Goal: Use online tool/utility: Utilize a website feature to perform a specific function

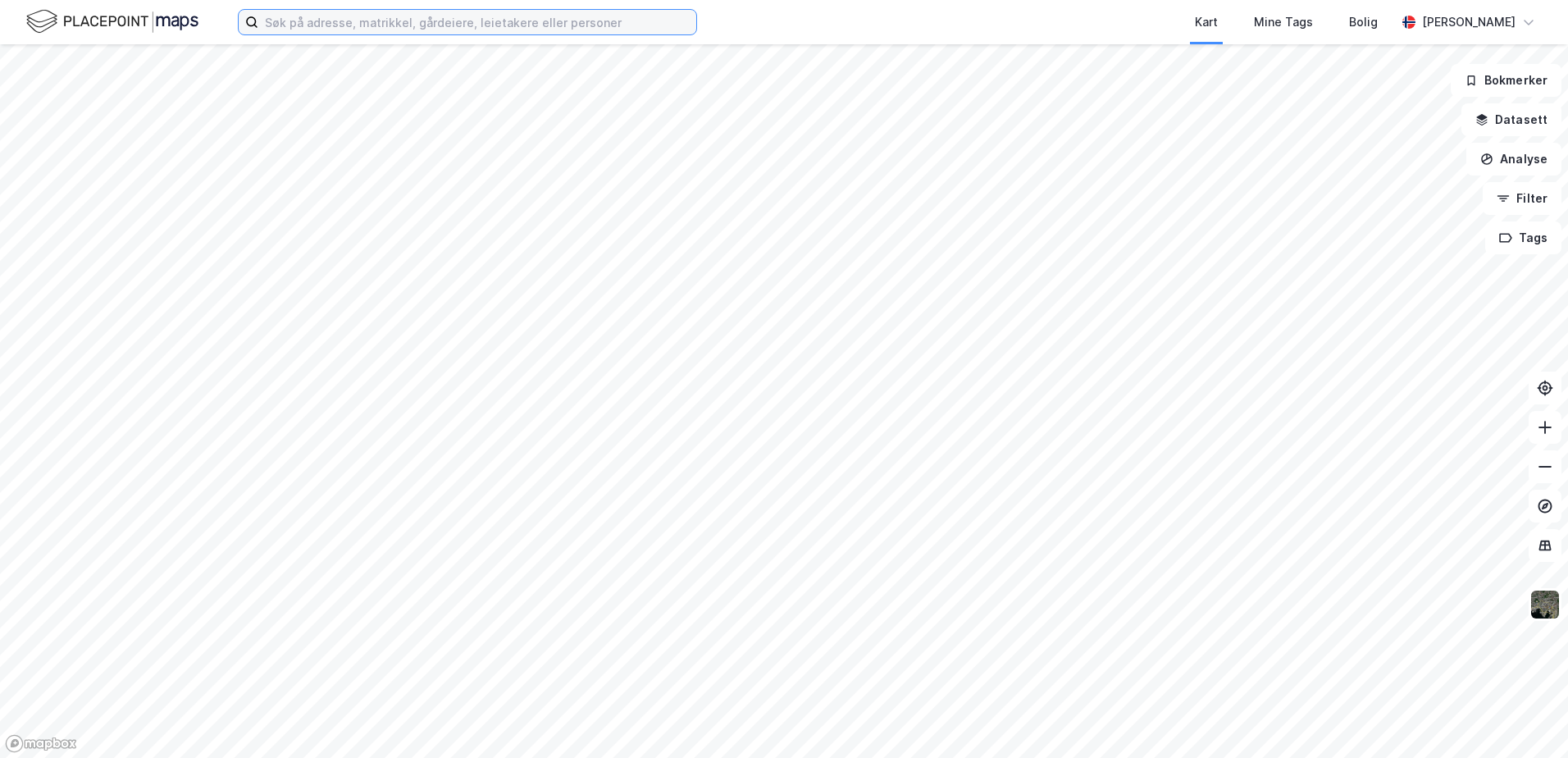
click at [424, 23] on input at bounding box center [478, 21] width 438 height 25
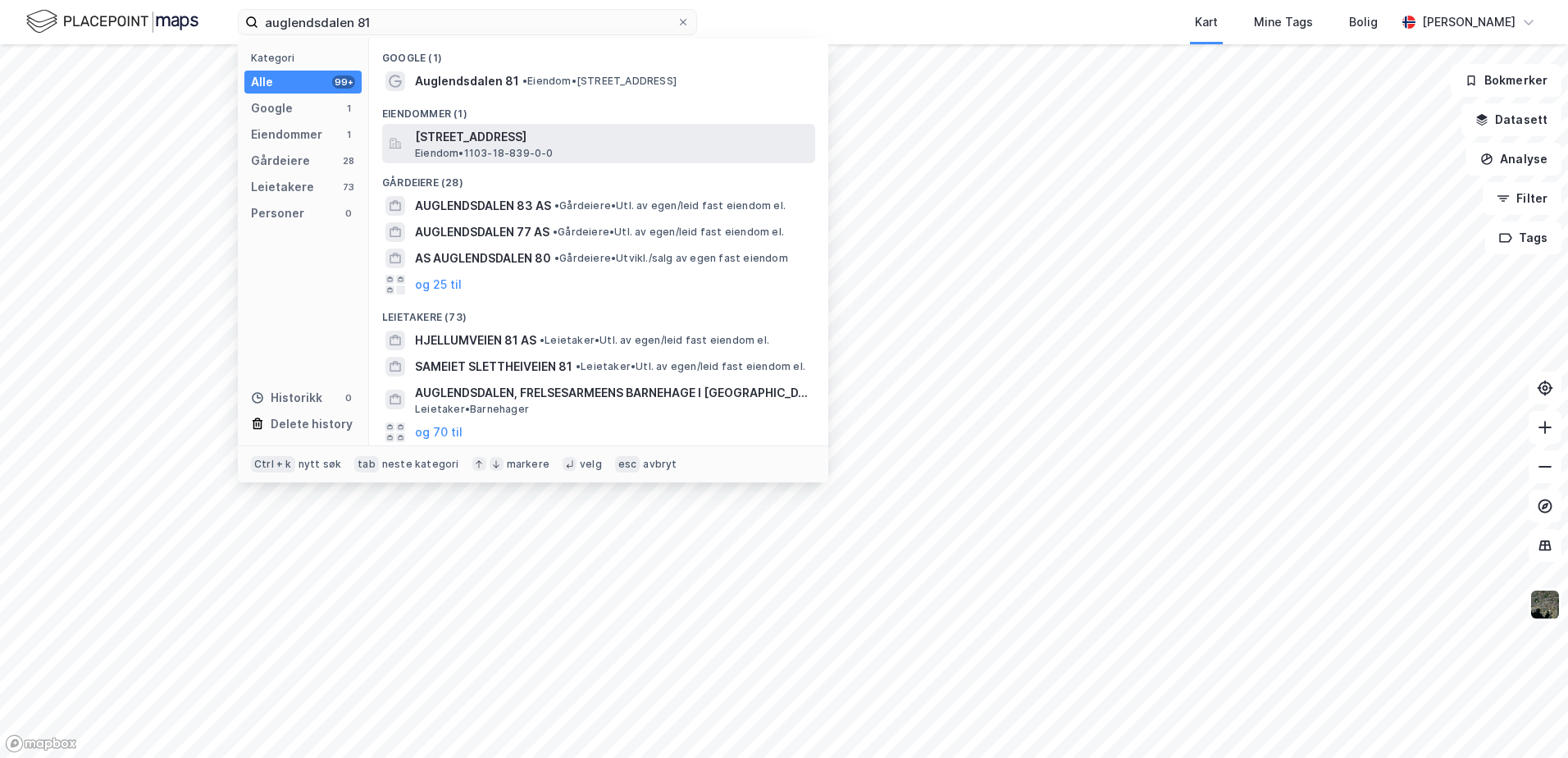
click at [503, 134] on span "[STREET_ADDRESS]" at bounding box center [612, 137] width 394 height 20
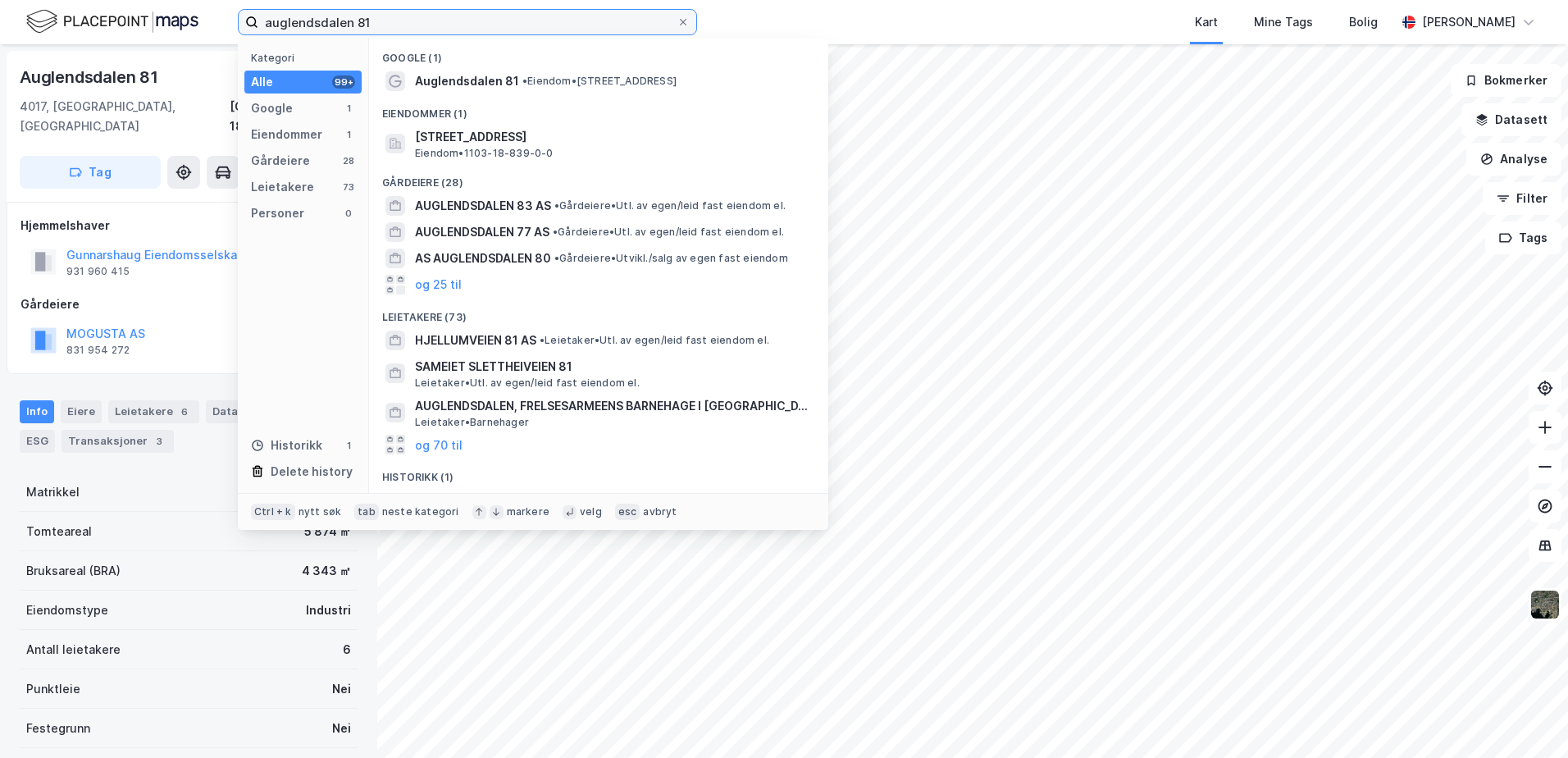
drag, startPoint x: 400, startPoint y: 20, endPoint x: 47, endPoint y: 42, distance: 353.7
click at [45, 55] on div "auglendsdalen 81 Kategori Alle 99+ Google 1 Eiendommer 1 Gårdeiere 28 Leietaker…" at bounding box center [784, 379] width 1568 height 758
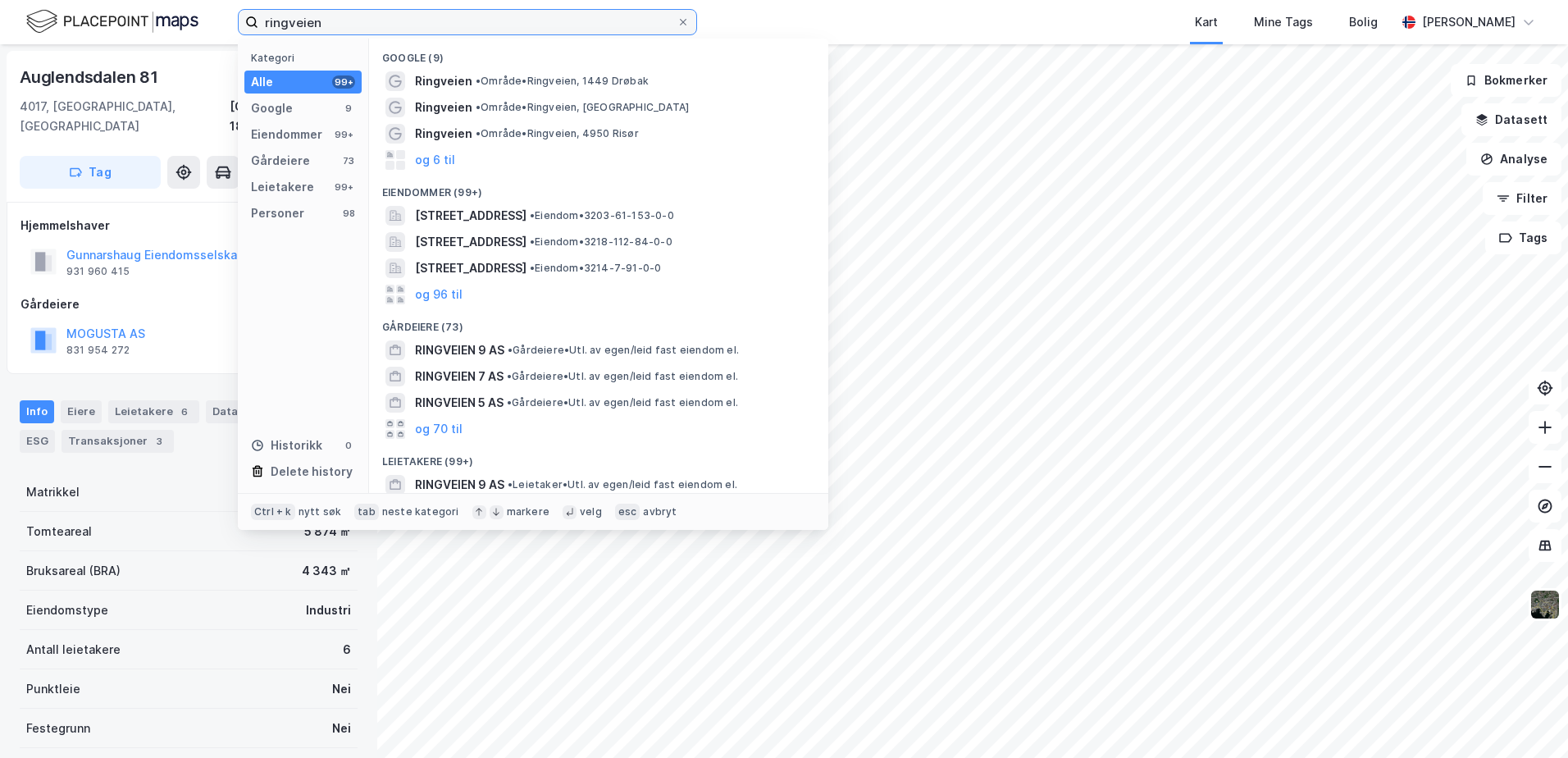
type input "ringveien 0"
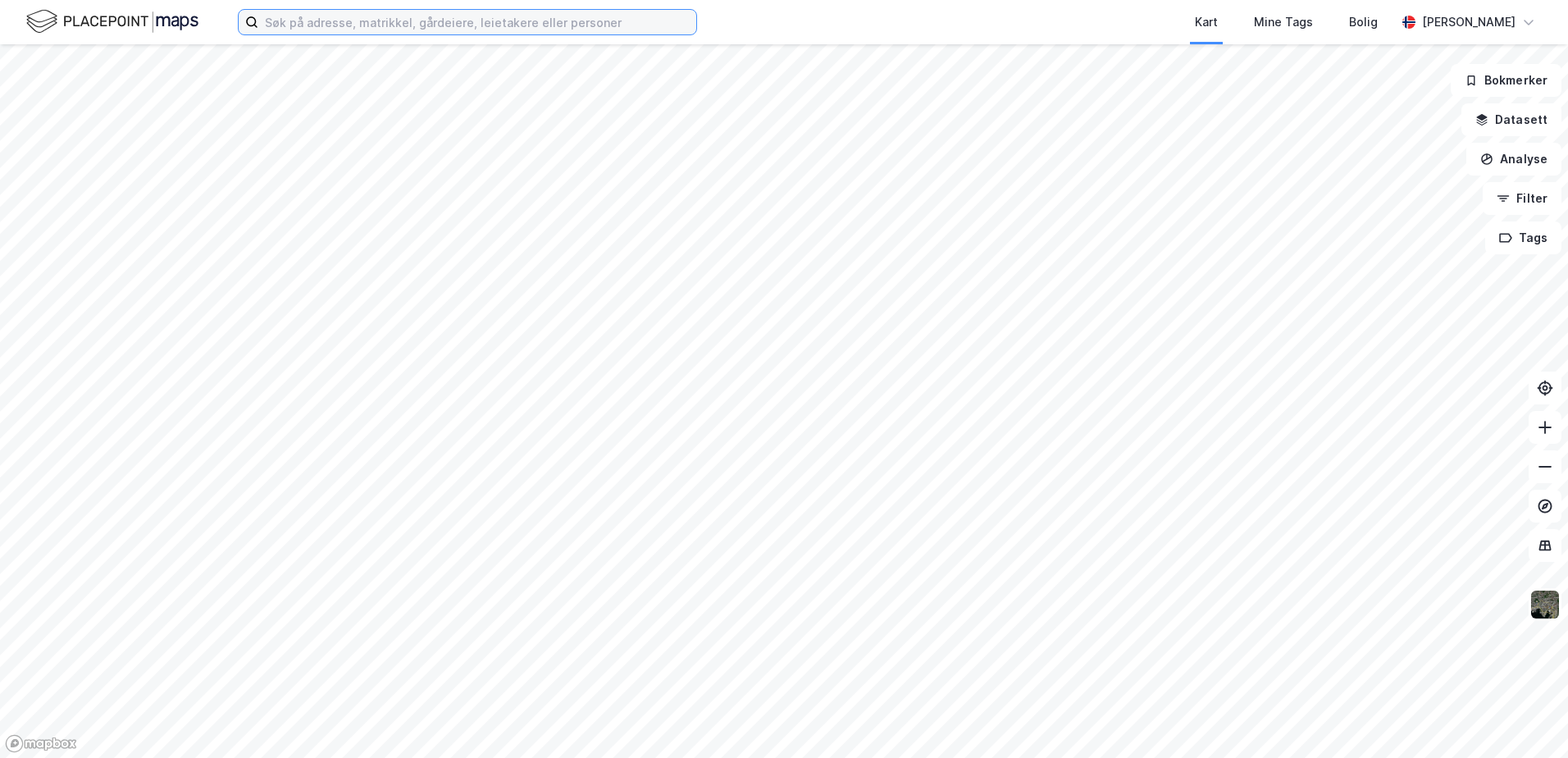
click at [300, 18] on input at bounding box center [478, 21] width 438 height 25
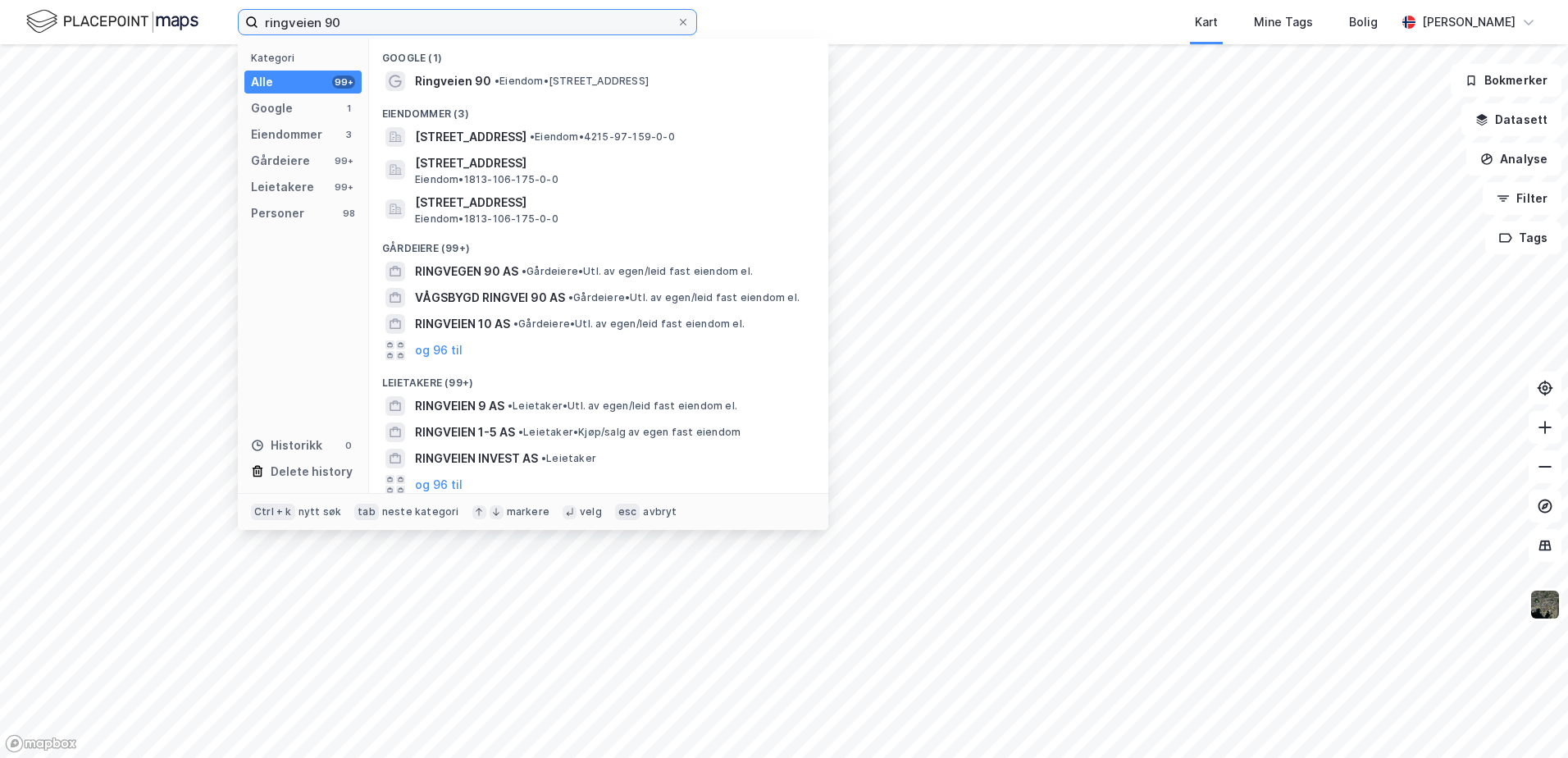
click at [307, 18] on input "ringveien 90" at bounding box center [467, 21] width 418 height 25
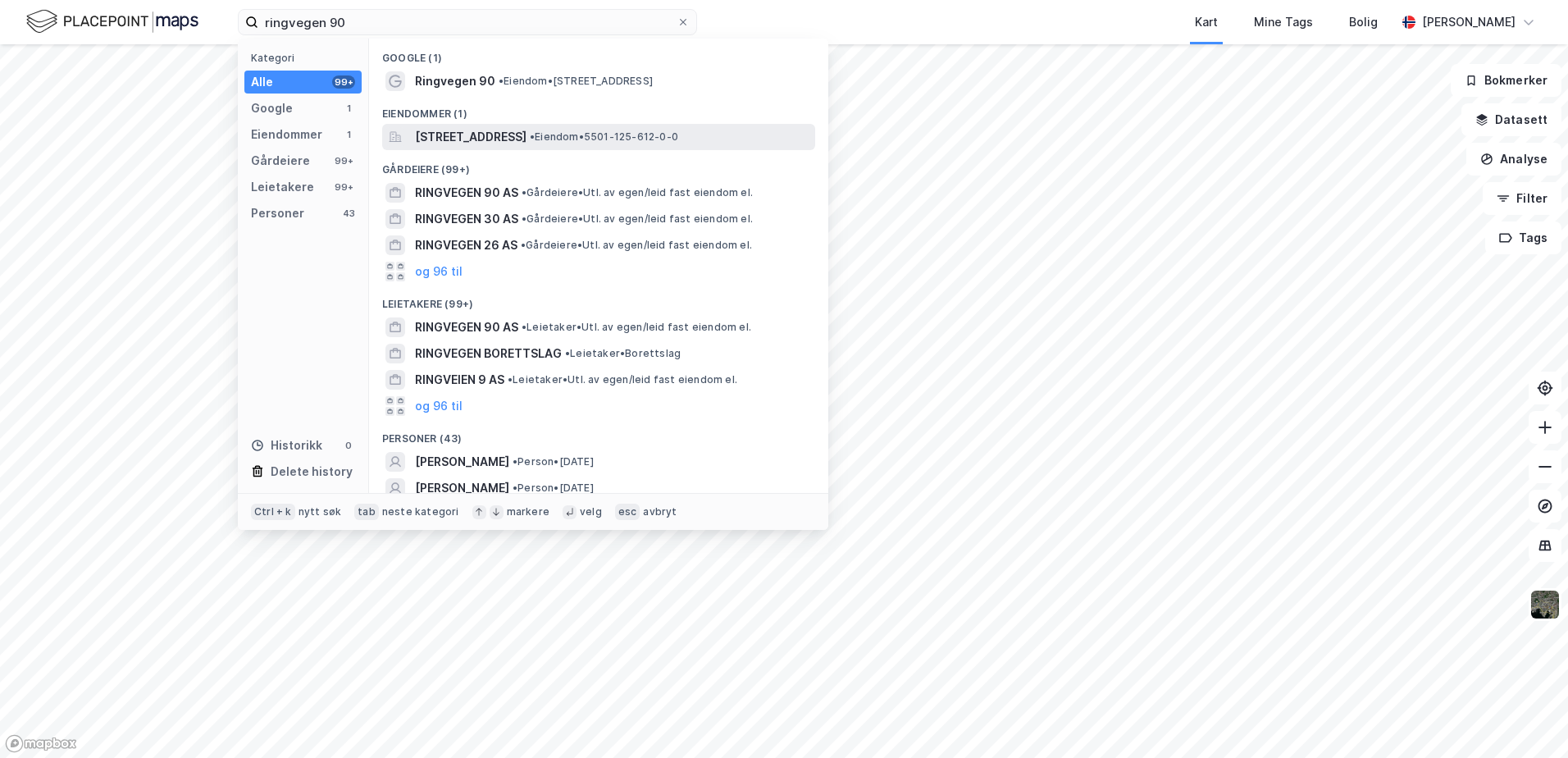
click at [469, 134] on span "[STREET_ADDRESS]" at bounding box center [471, 137] width 112 height 20
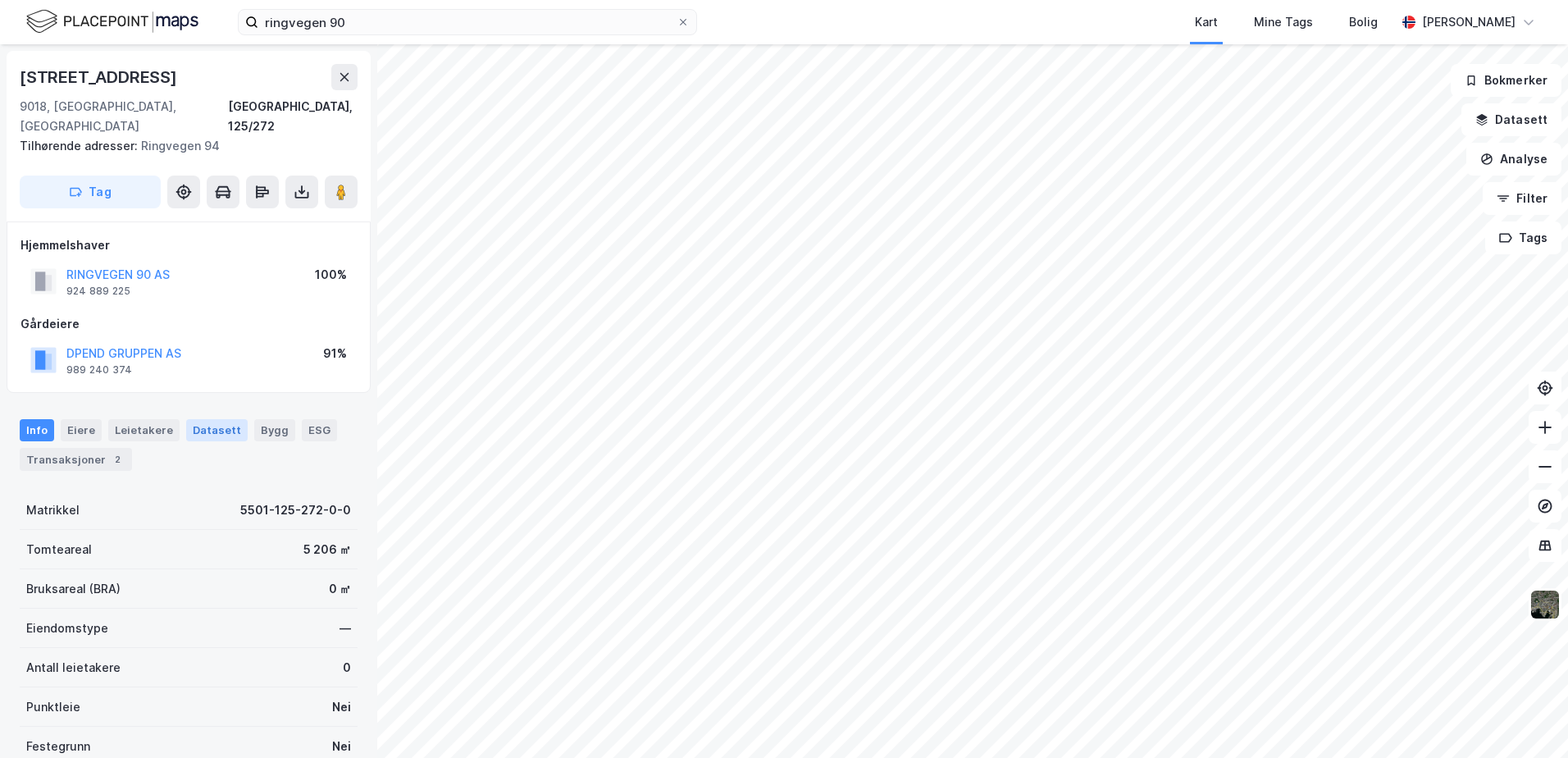
click at [198, 419] on div "Datasett" at bounding box center [217, 430] width 62 height 21
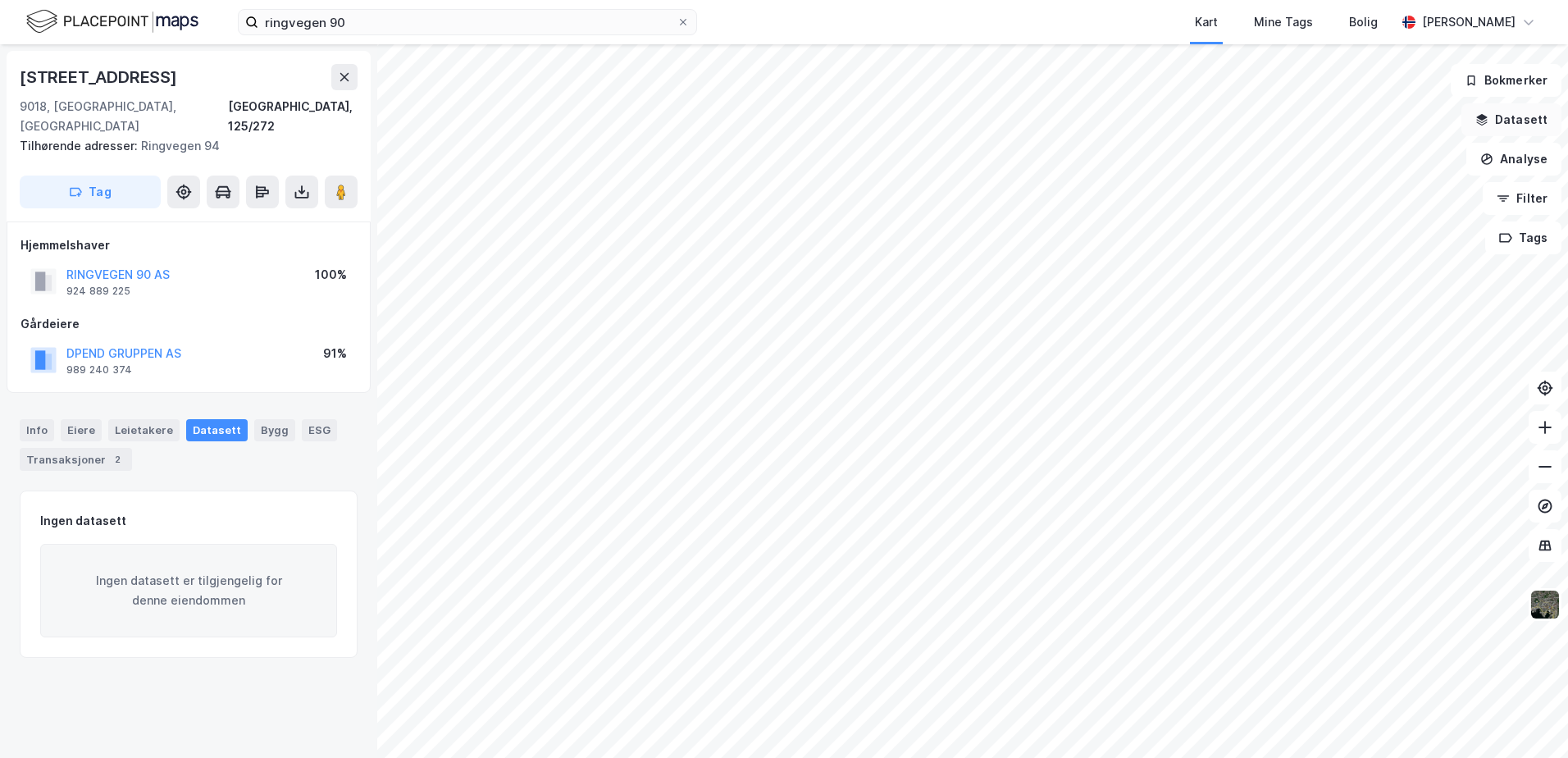
click at [1509, 122] on button "Datasett" at bounding box center [1511, 119] width 100 height 33
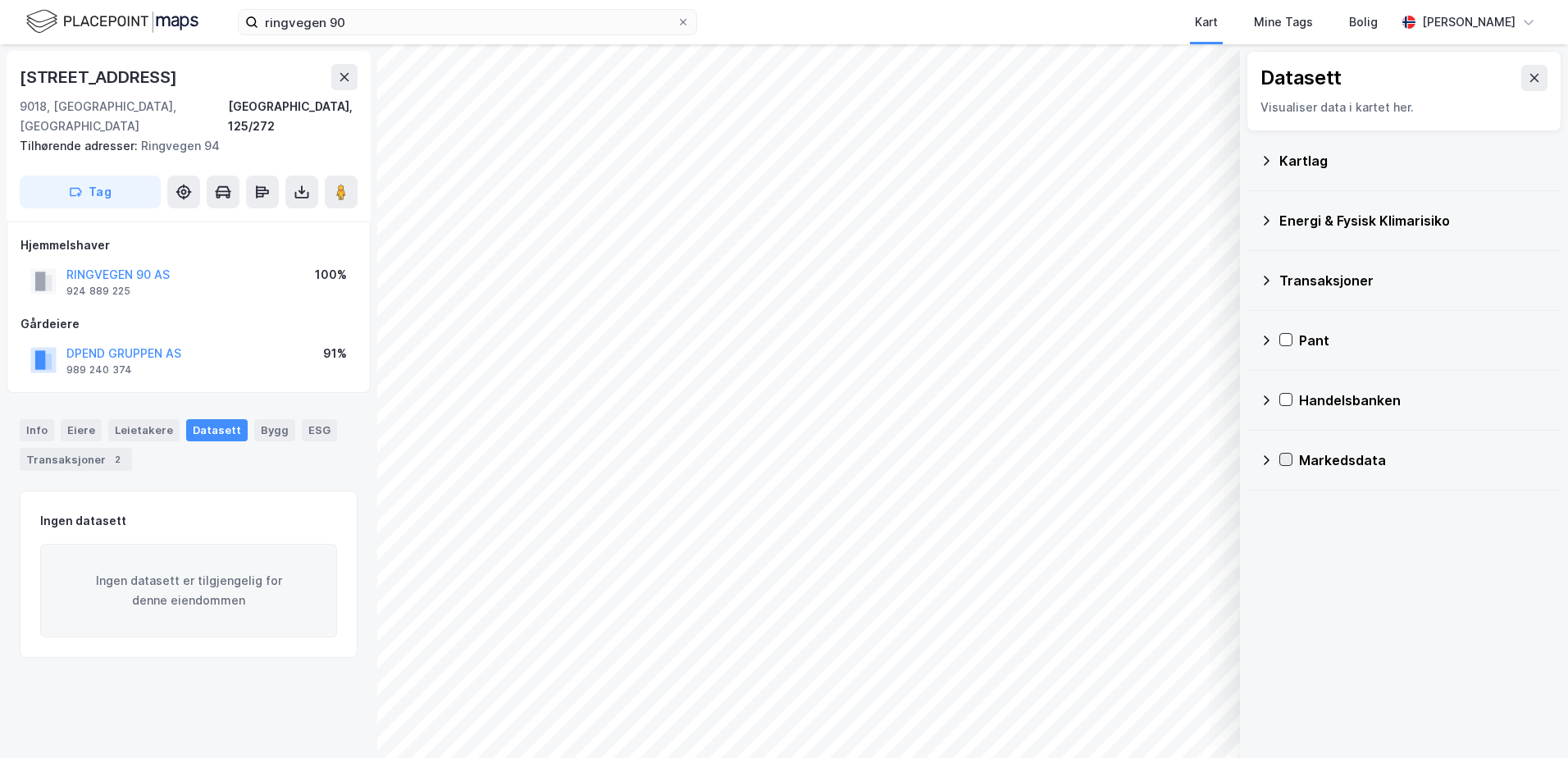
click at [1284, 455] on icon at bounding box center [1285, 459] width 11 height 11
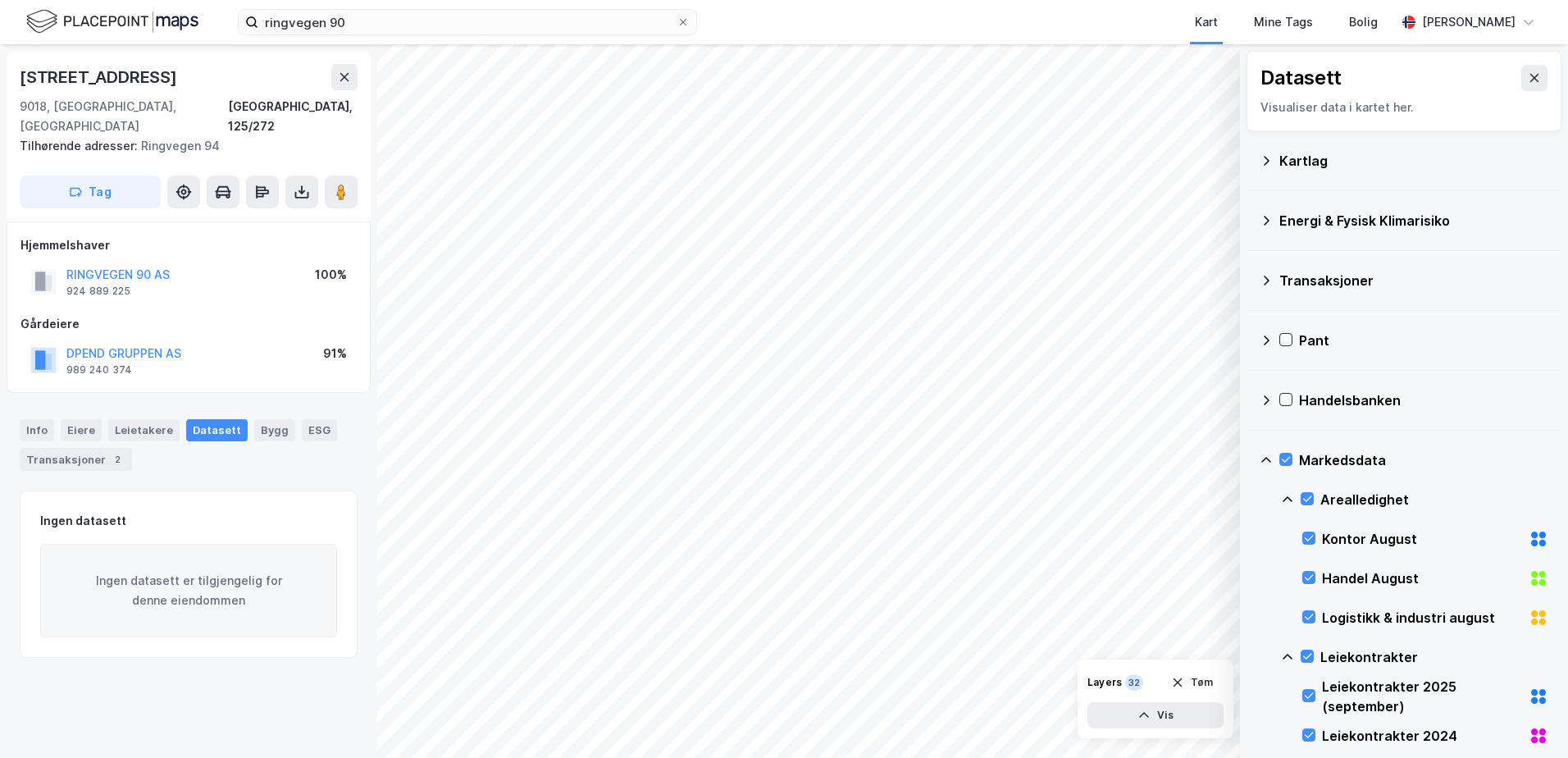
click at [1265, 454] on icon at bounding box center [1266, 460] width 13 height 13
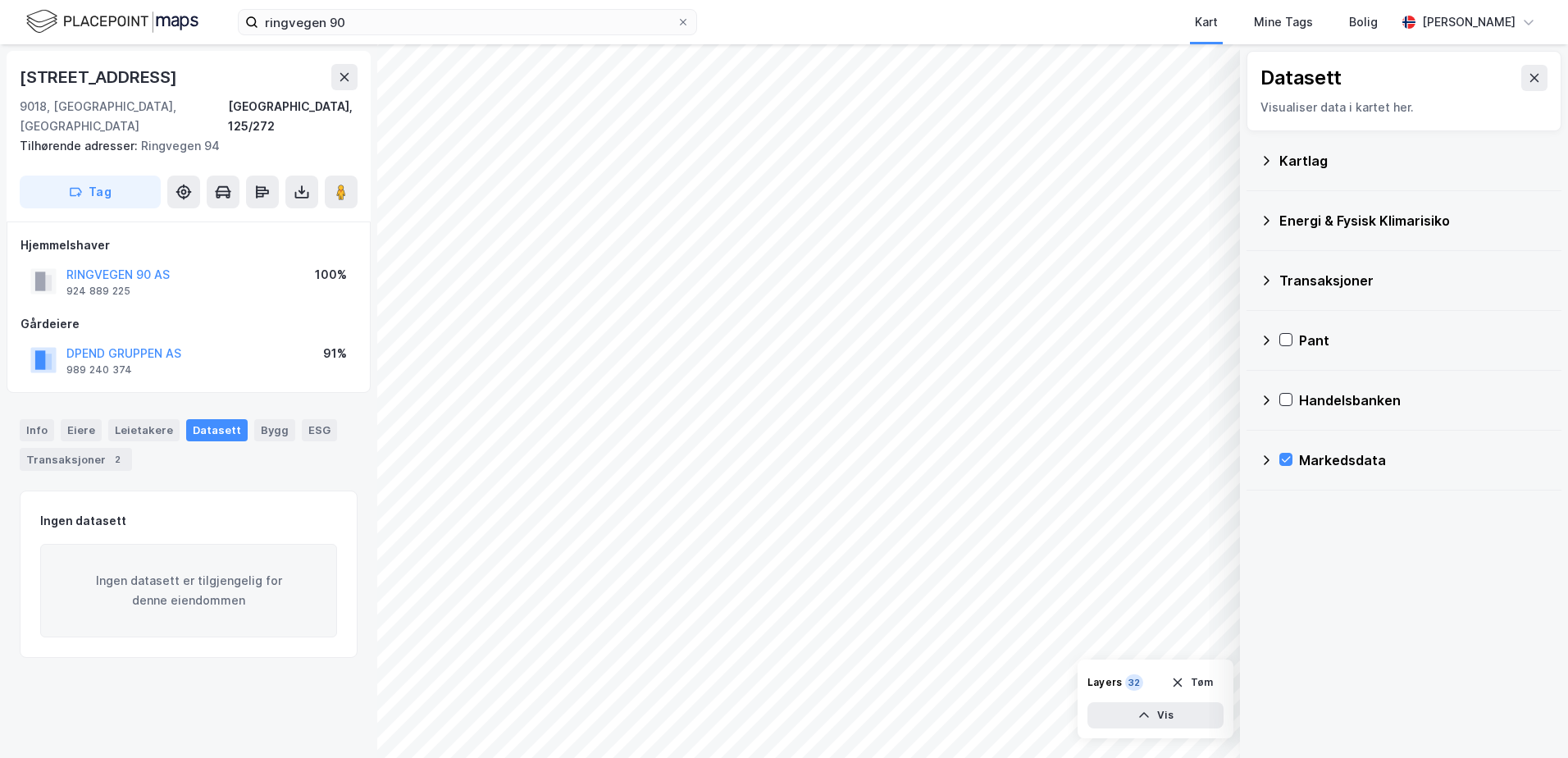
click at [1268, 278] on icon at bounding box center [1266, 280] width 13 height 13
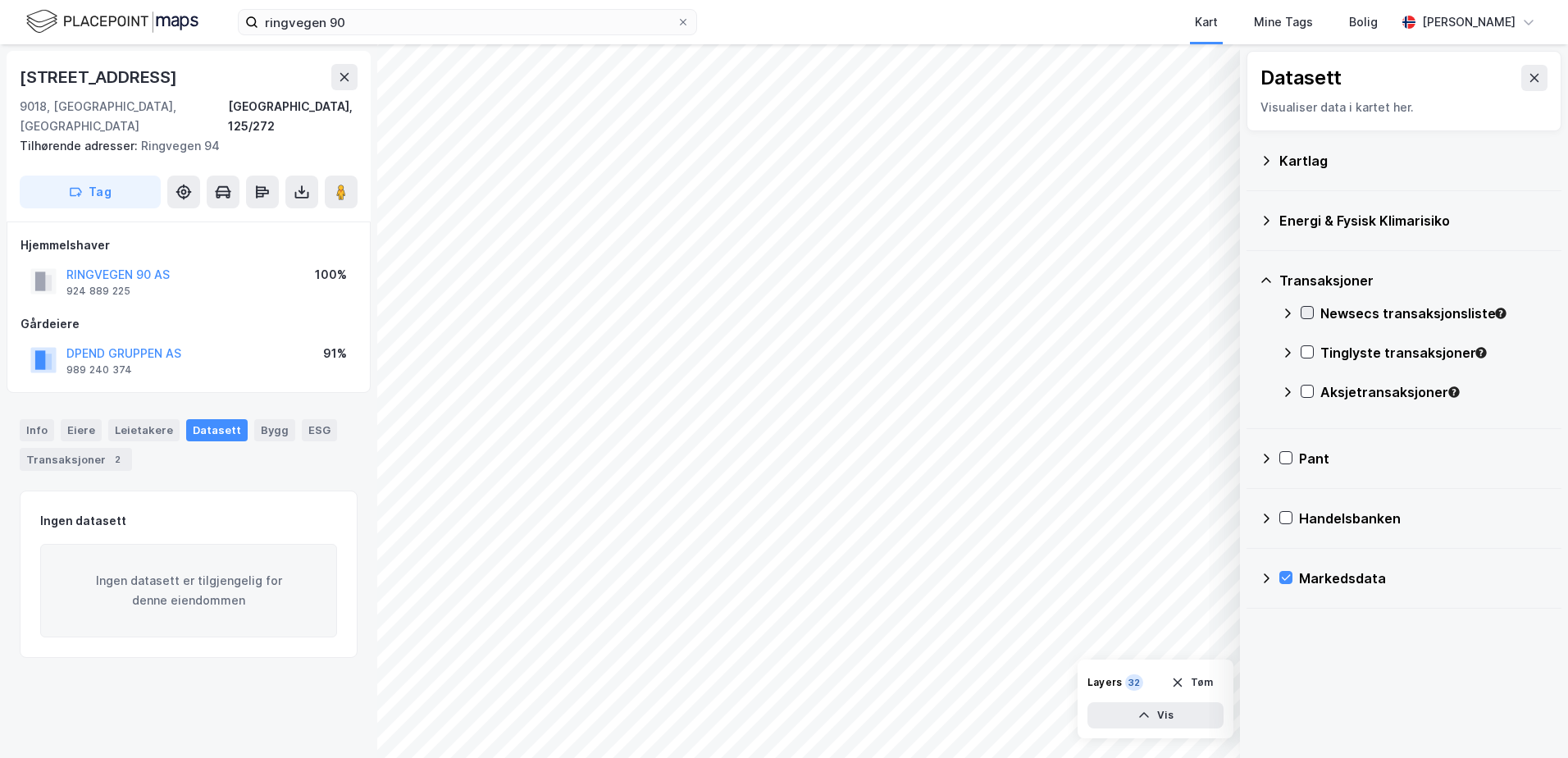
click at [1303, 313] on icon at bounding box center [1307, 312] width 11 height 11
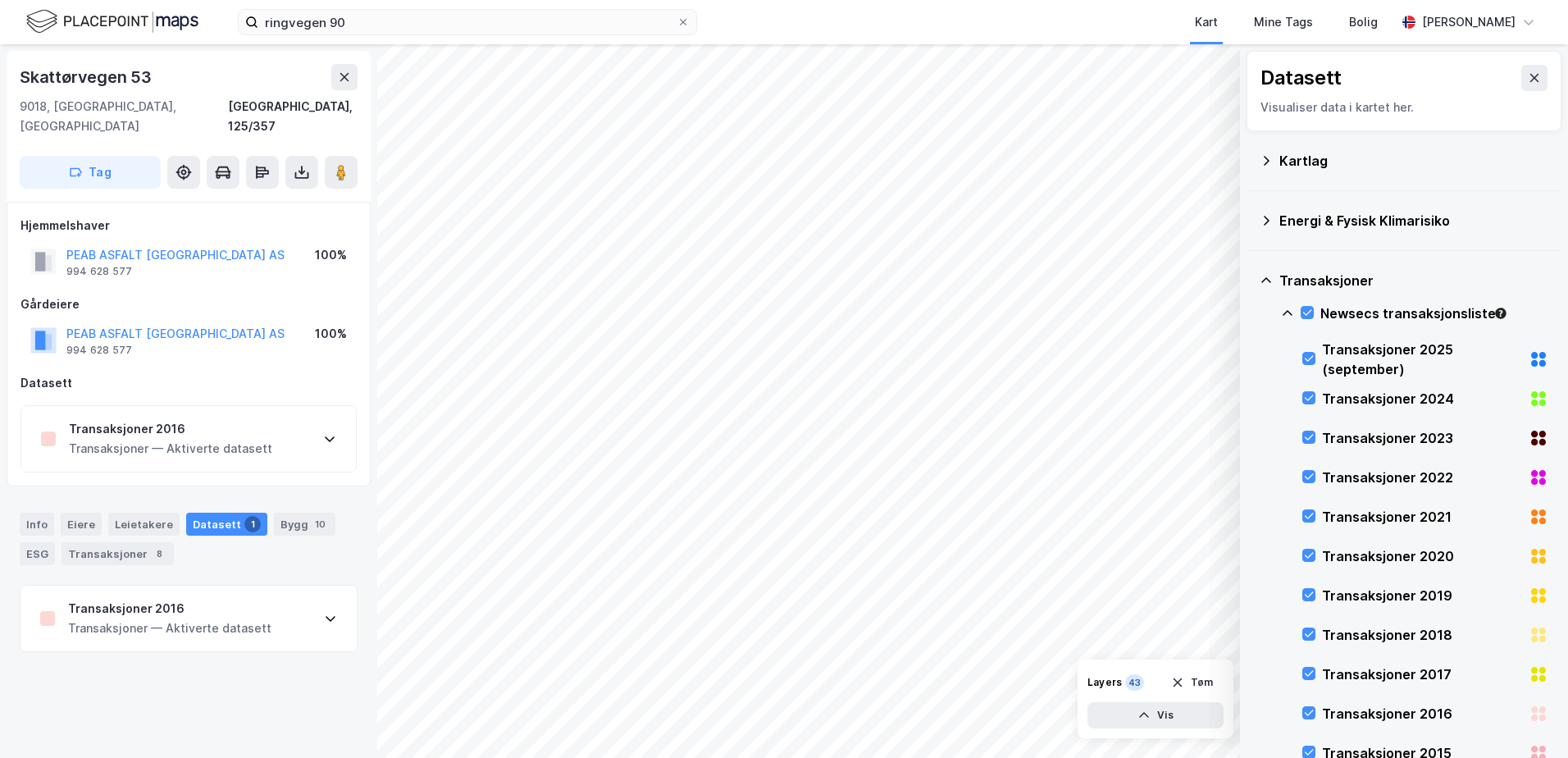
click at [127, 619] on div "Transaksjoner — Aktiverte datasett" at bounding box center [169, 628] width 204 height 20
click at [27, 513] on div "Info" at bounding box center [37, 524] width 34 height 23
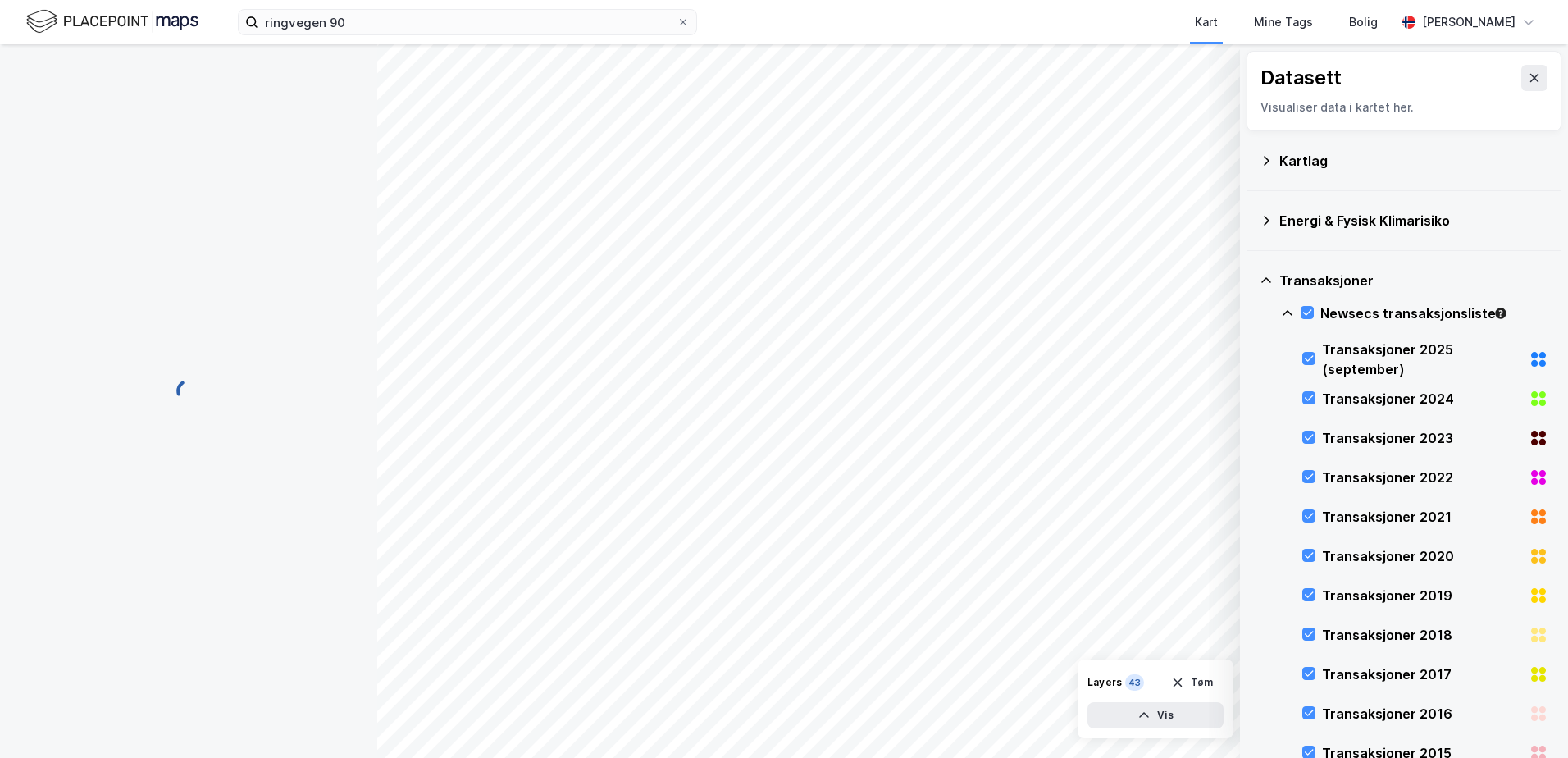
scroll to position [2, 0]
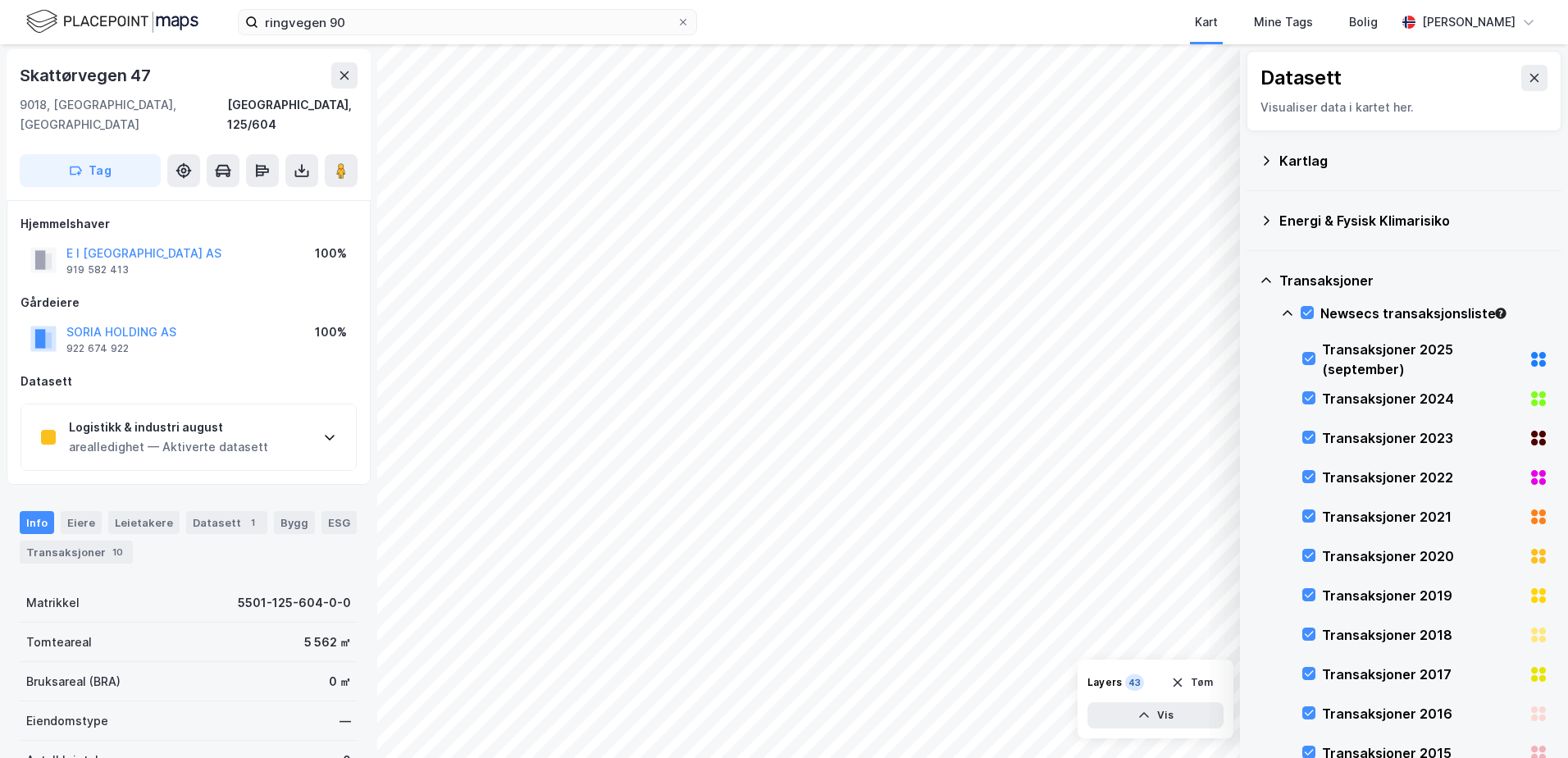
click at [139, 437] on div "arealledighet — Aktiverte datasett" at bounding box center [168, 447] width 199 height 20
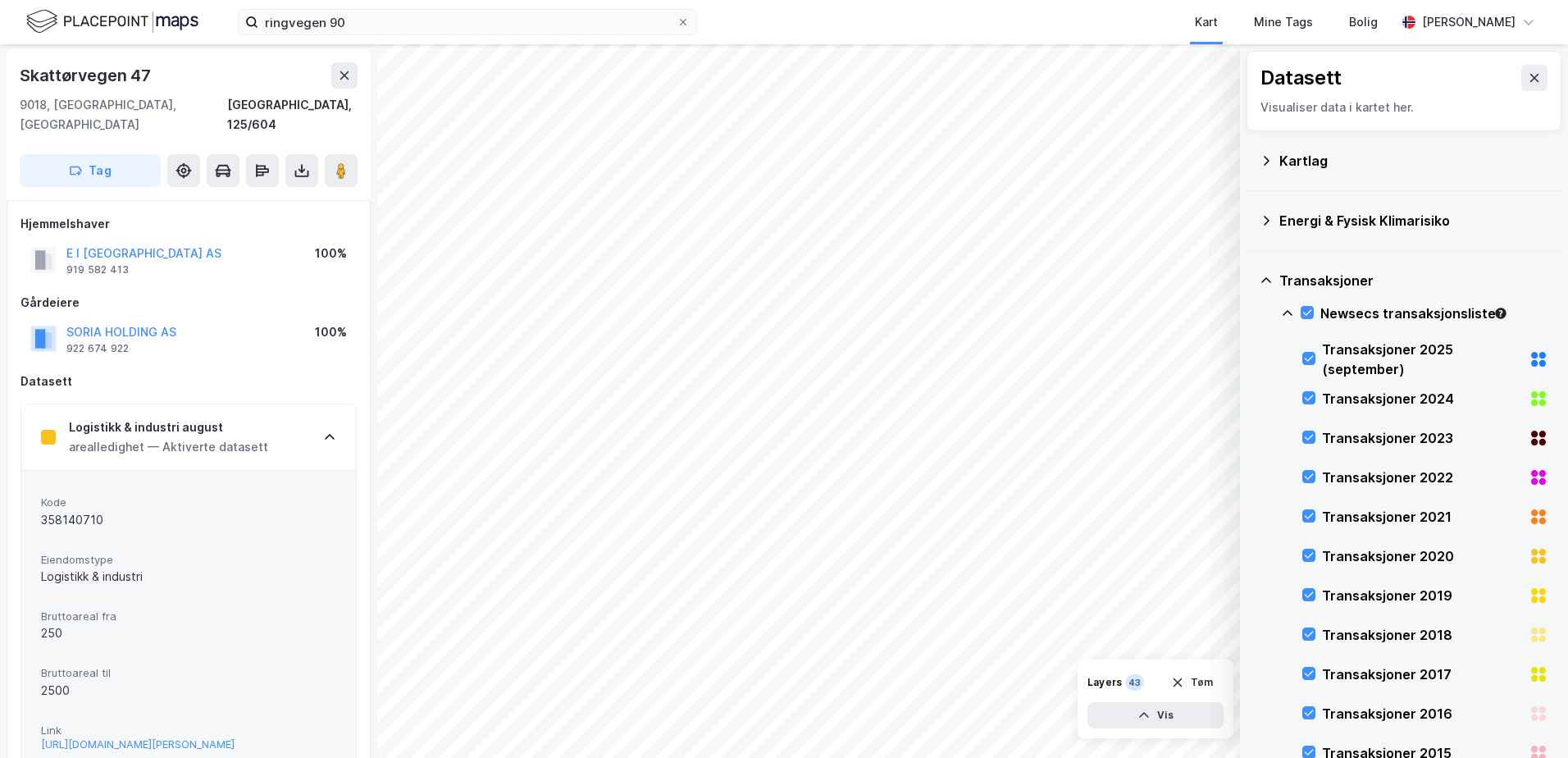
click at [321, 423] on div "Logistikk & industri august arealledighet — Aktiverte datasett" at bounding box center [188, 437] width 334 height 65
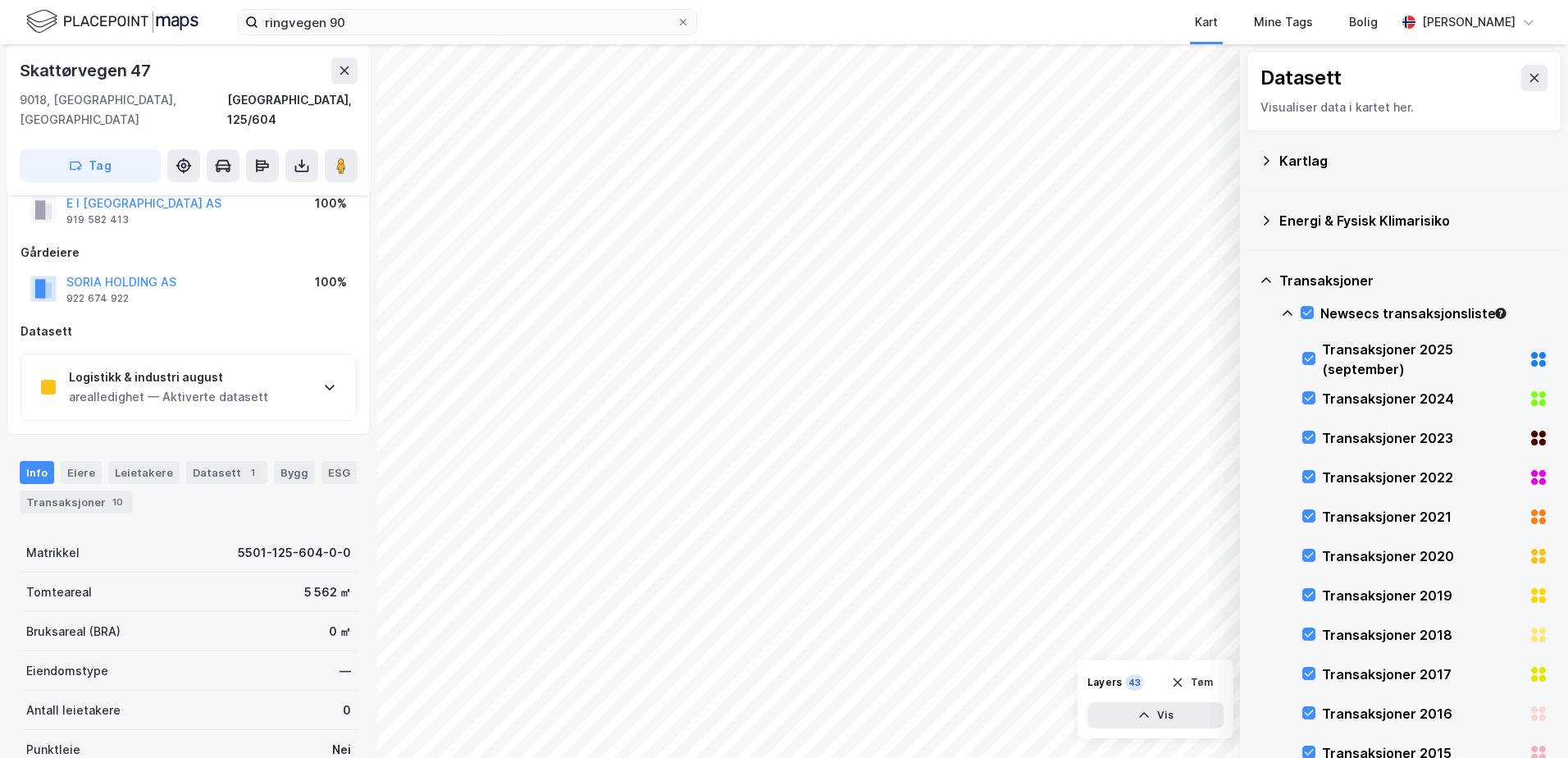
scroll to position [0, 0]
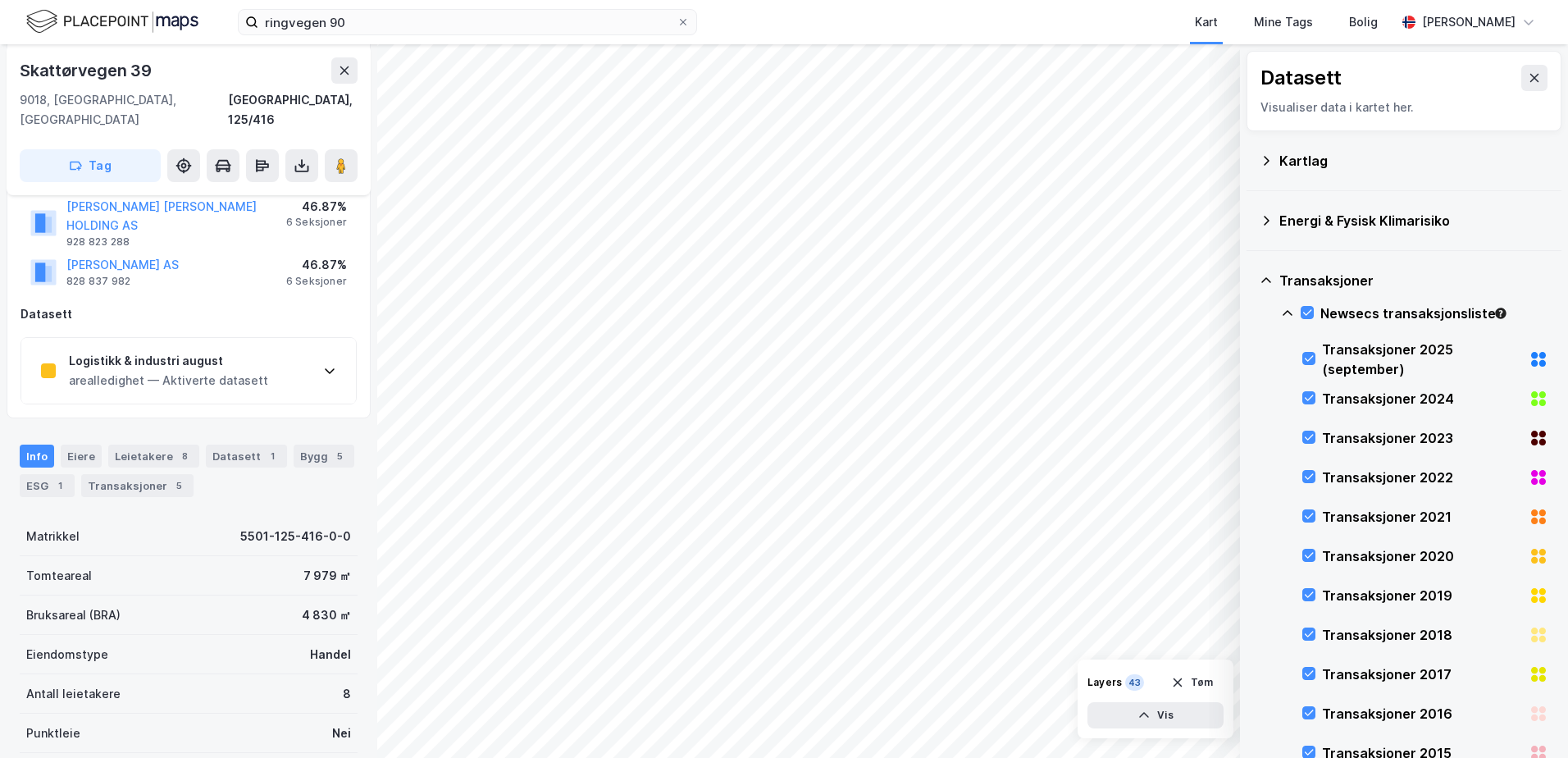
scroll to position [248, 0]
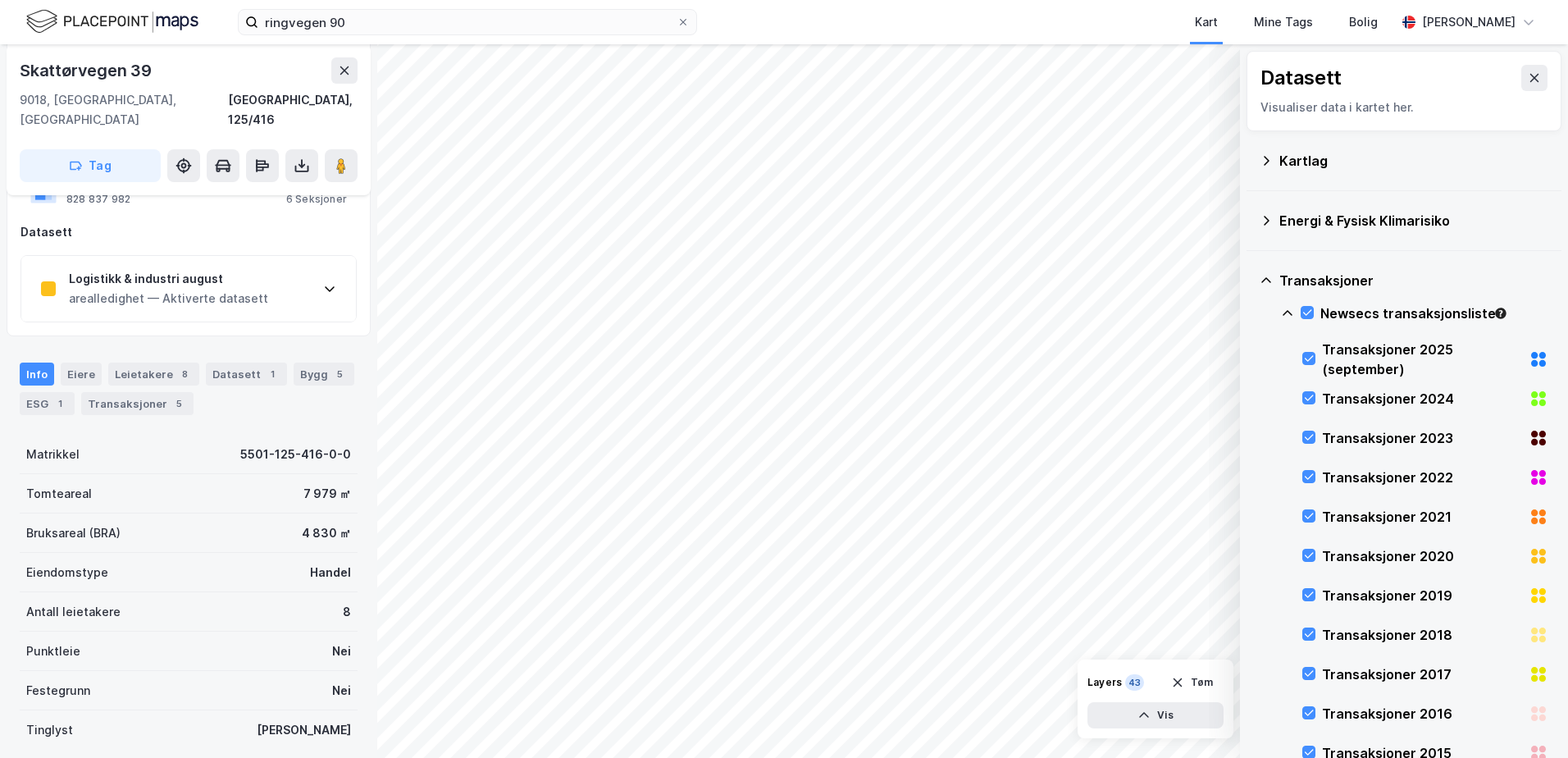
click at [135, 392] on div "Transaksjoner 5" at bounding box center [137, 403] width 113 height 23
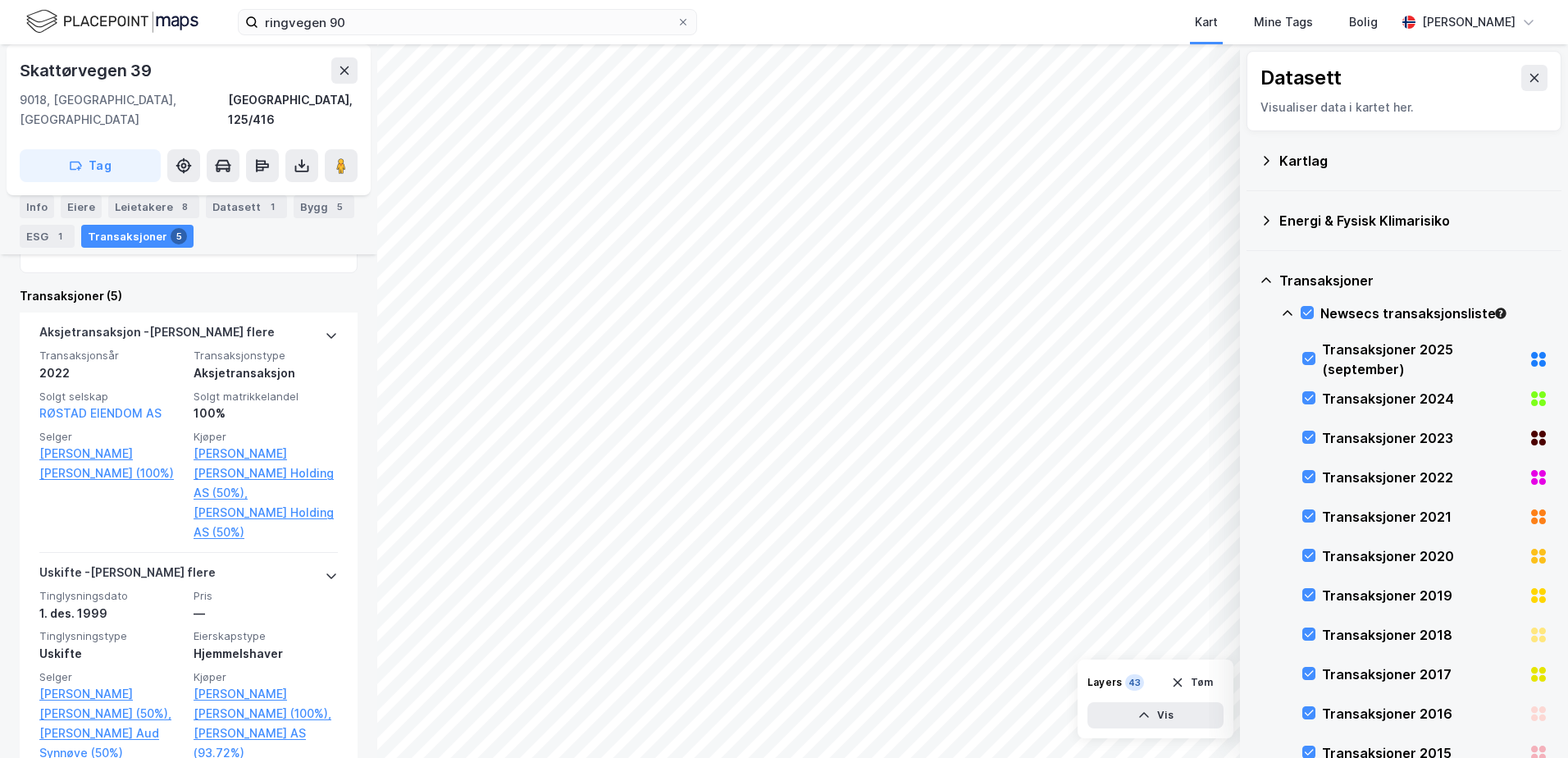
scroll to position [658, 0]
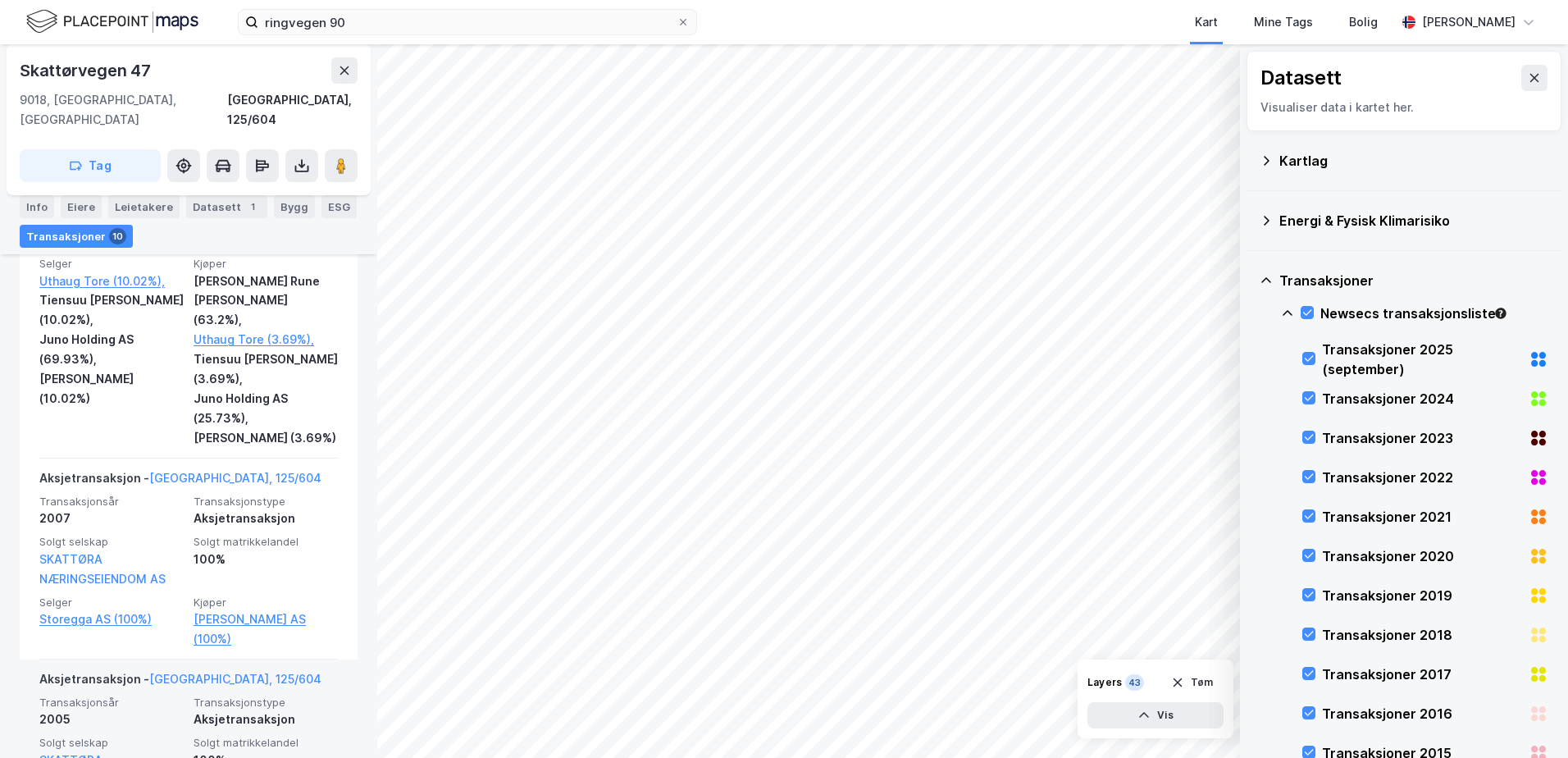
scroll to position [1182, 0]
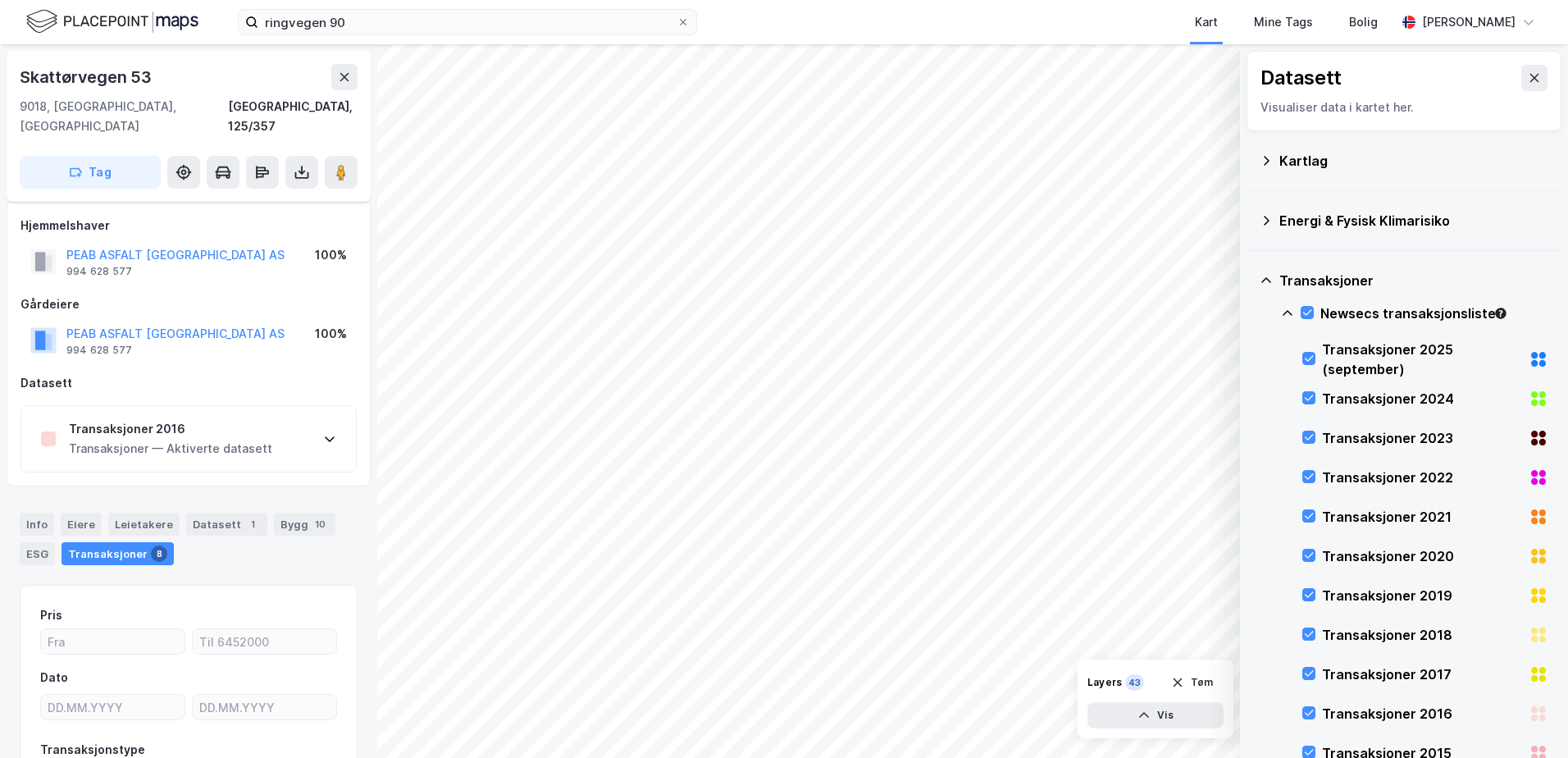
scroll to position [115, 0]
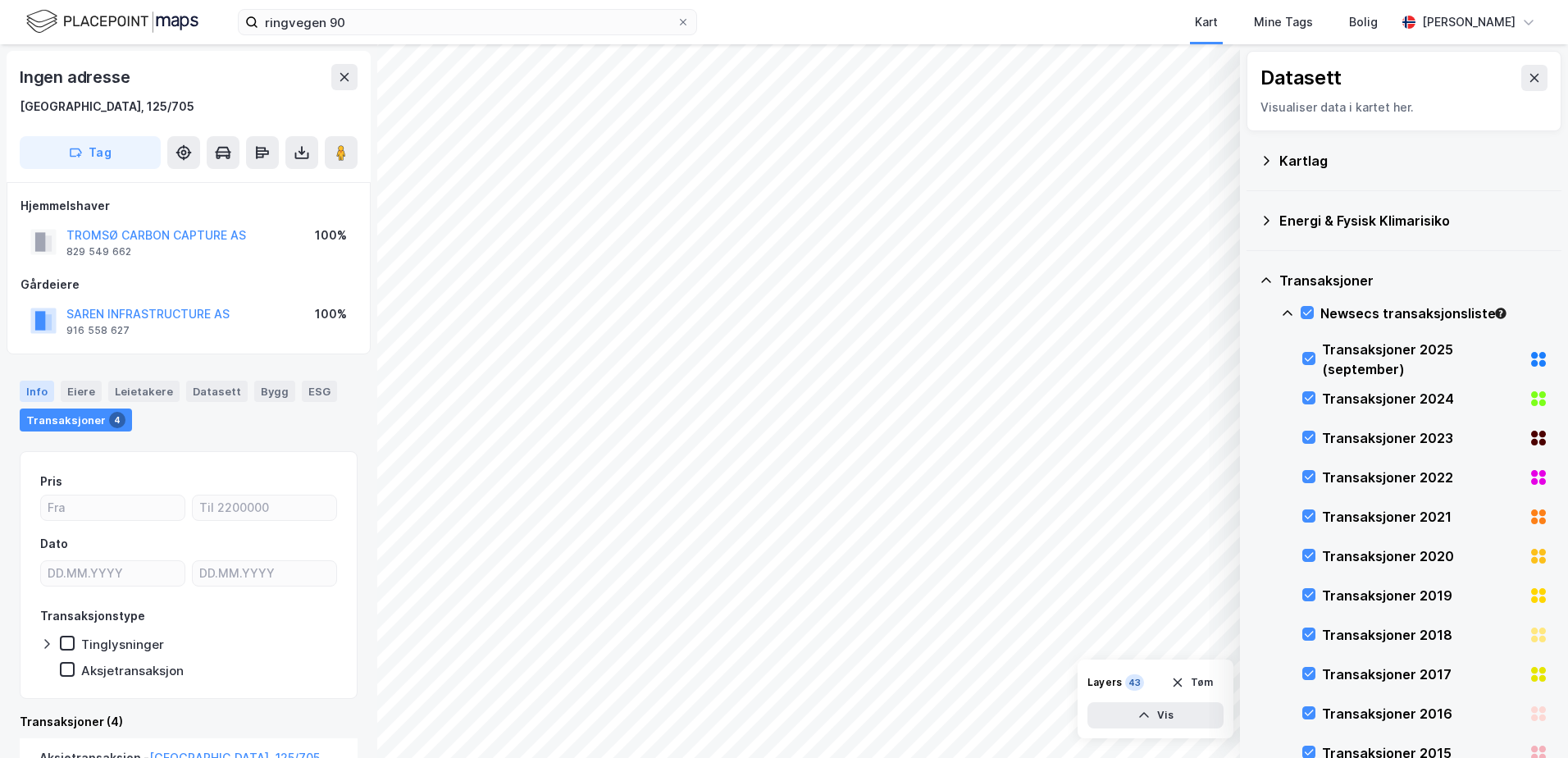
click at [35, 388] on div "Info" at bounding box center [37, 391] width 34 height 21
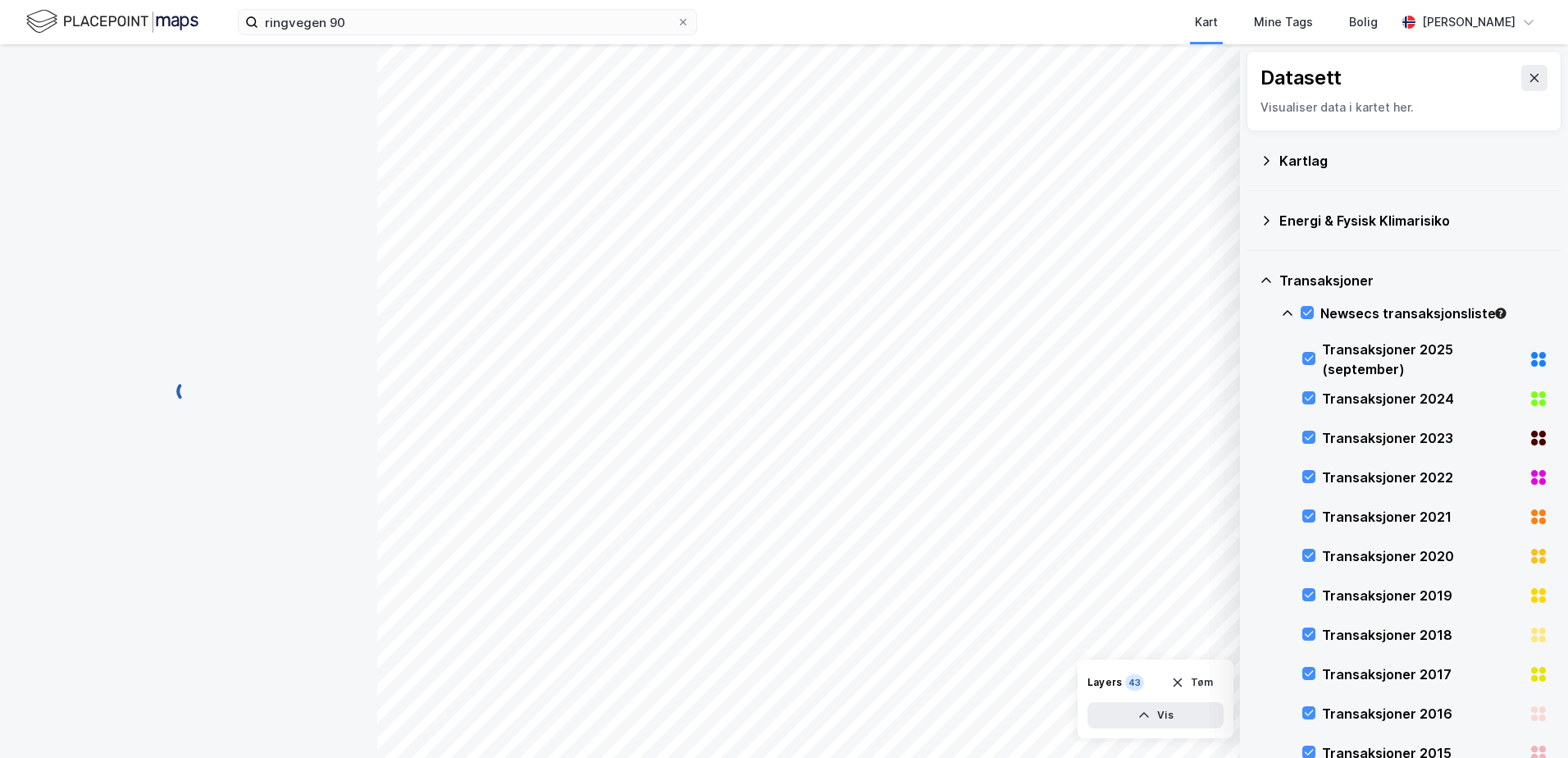
scroll to position [1, 0]
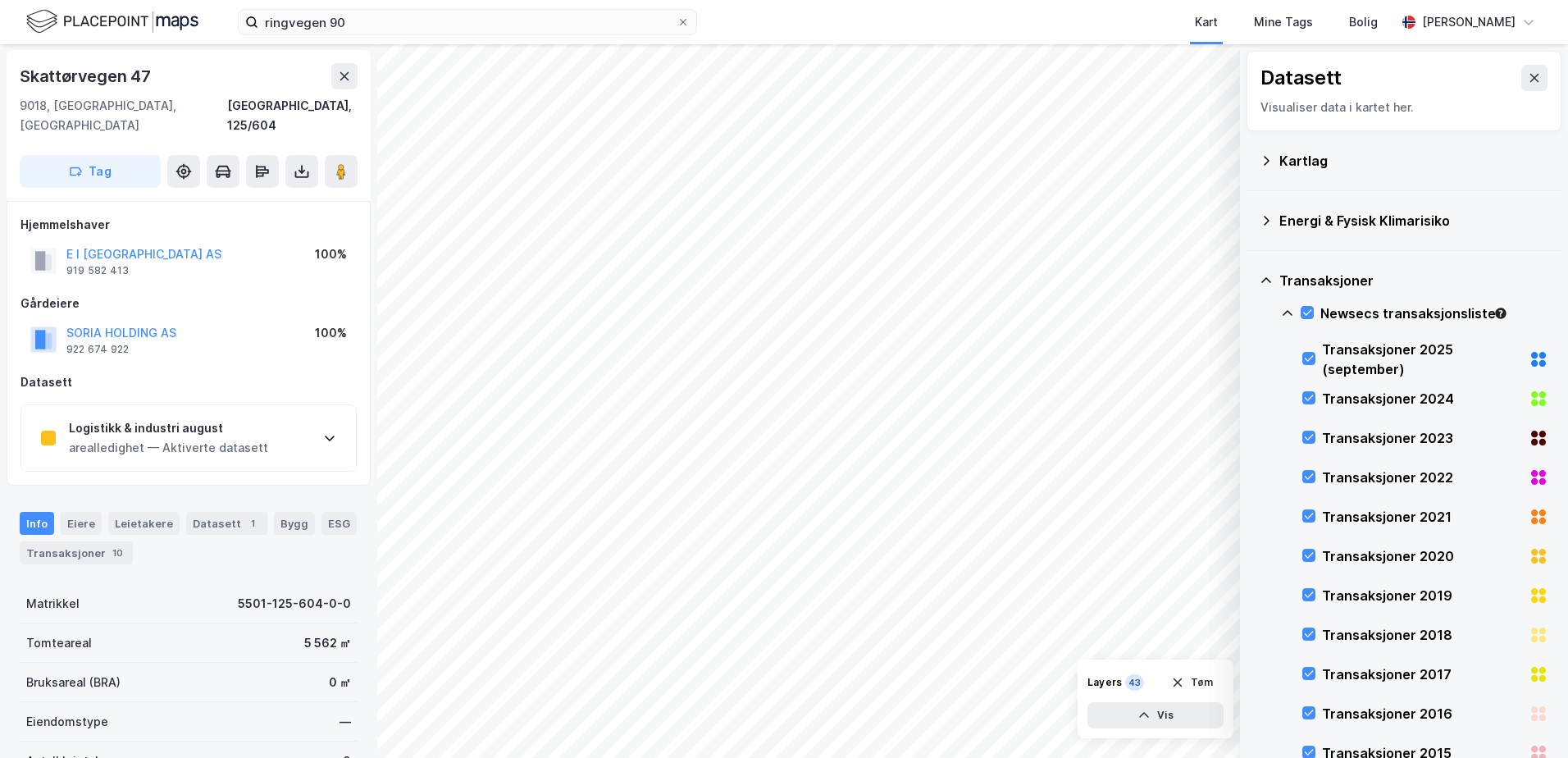
click at [326, 431] on icon at bounding box center [329, 437] width 13 height 13
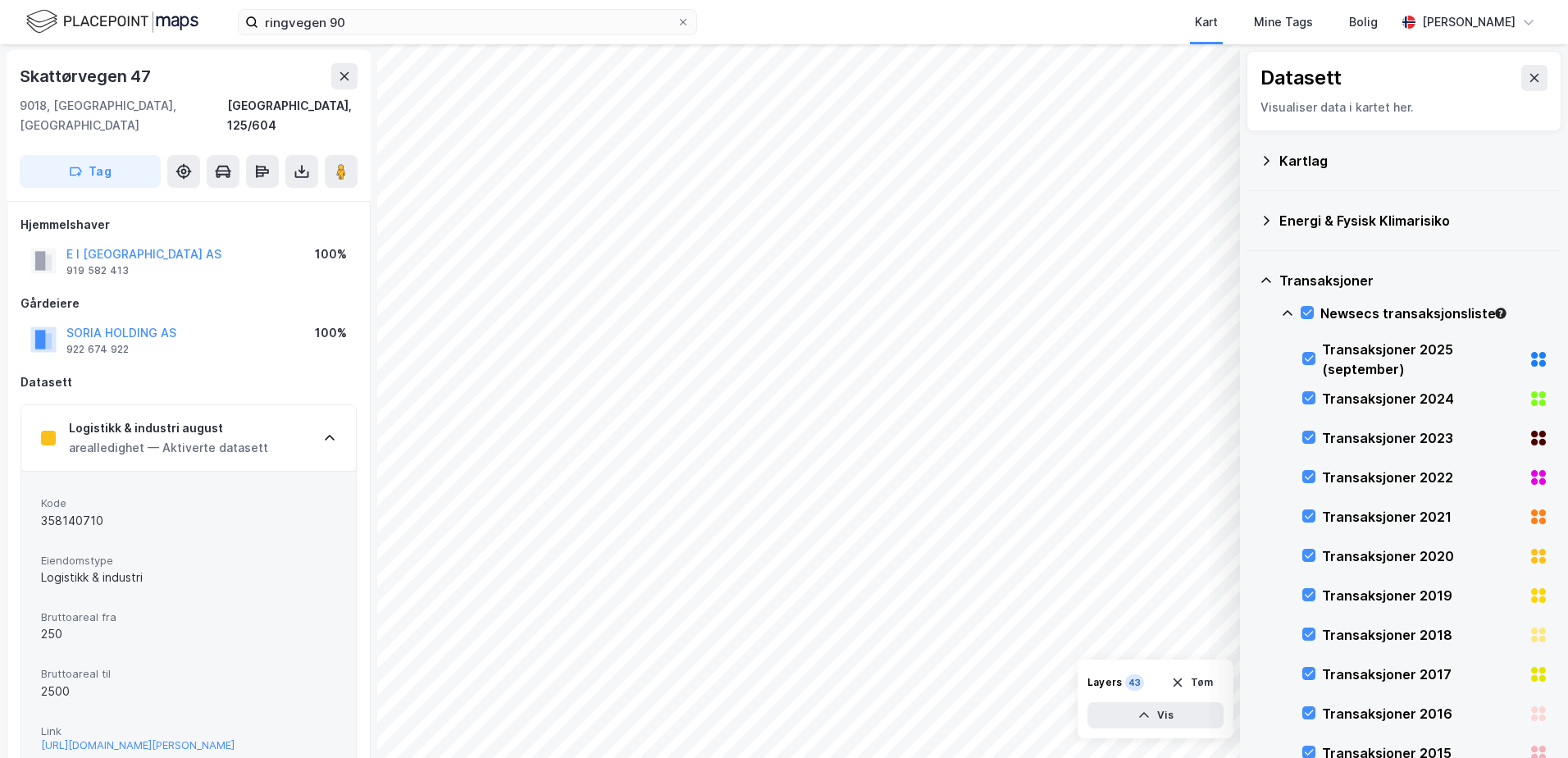
scroll to position [290, 0]
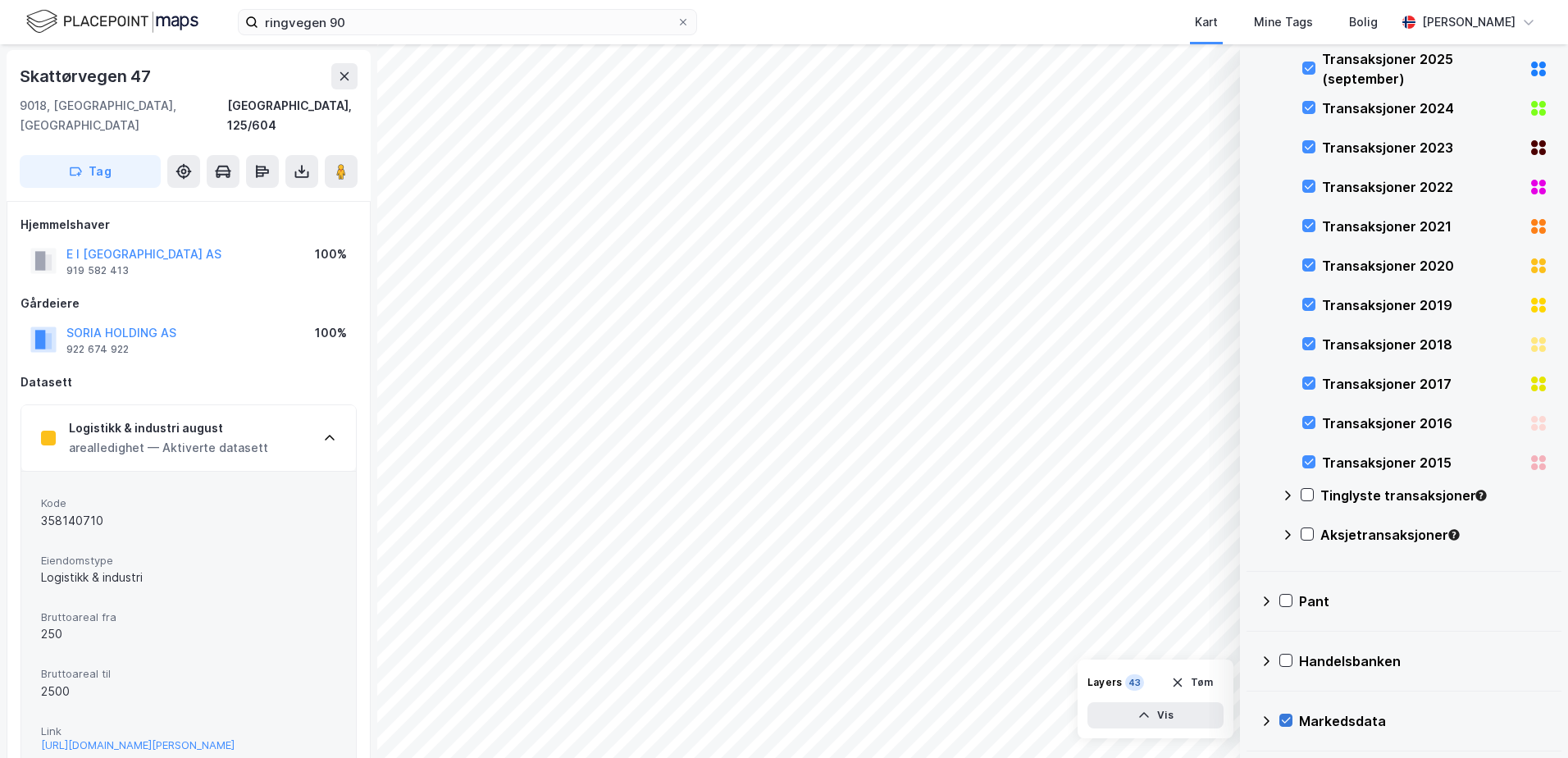
click at [1285, 724] on icon at bounding box center [1286, 720] width 9 height 6
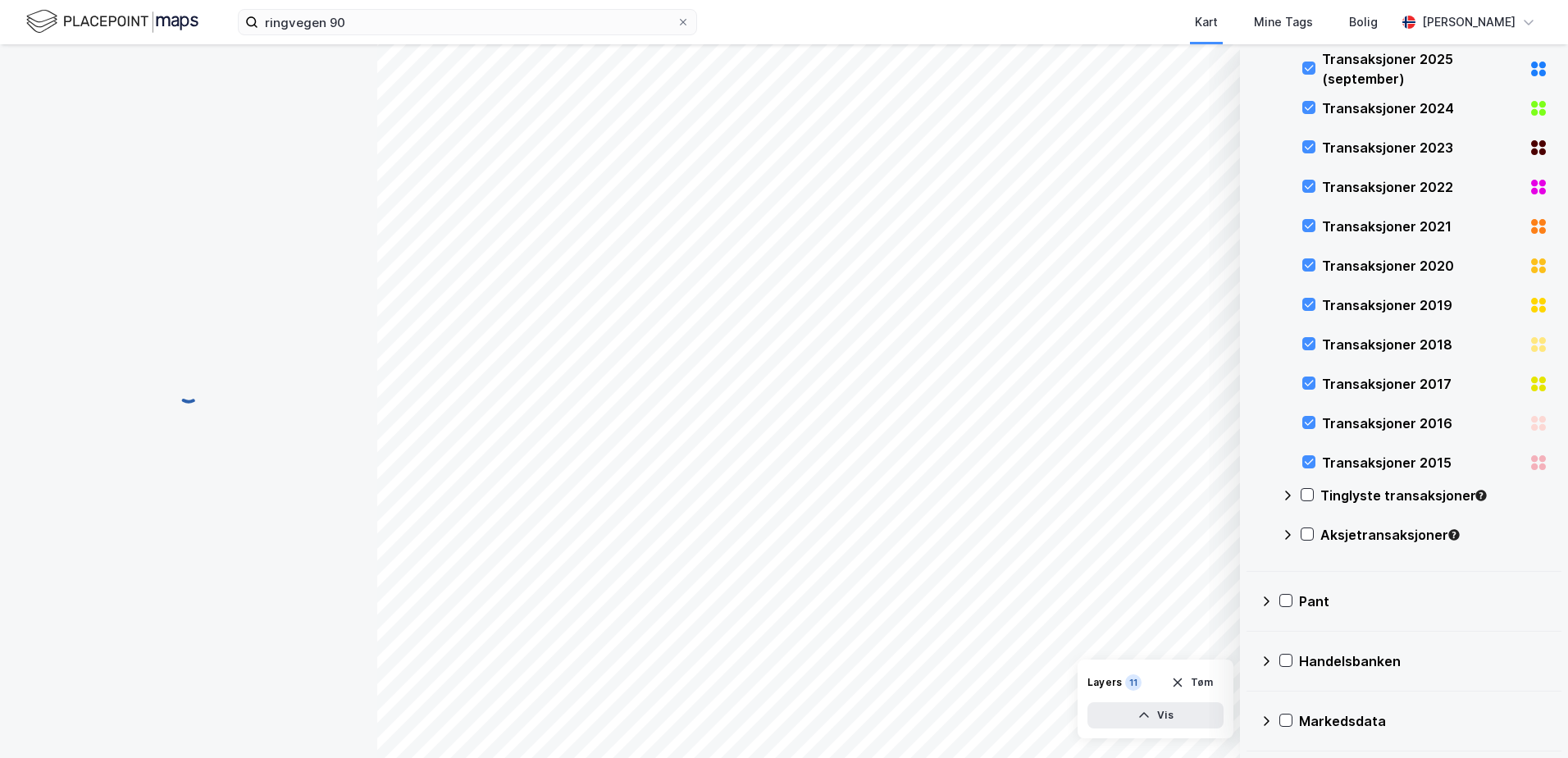
scroll to position [1, 0]
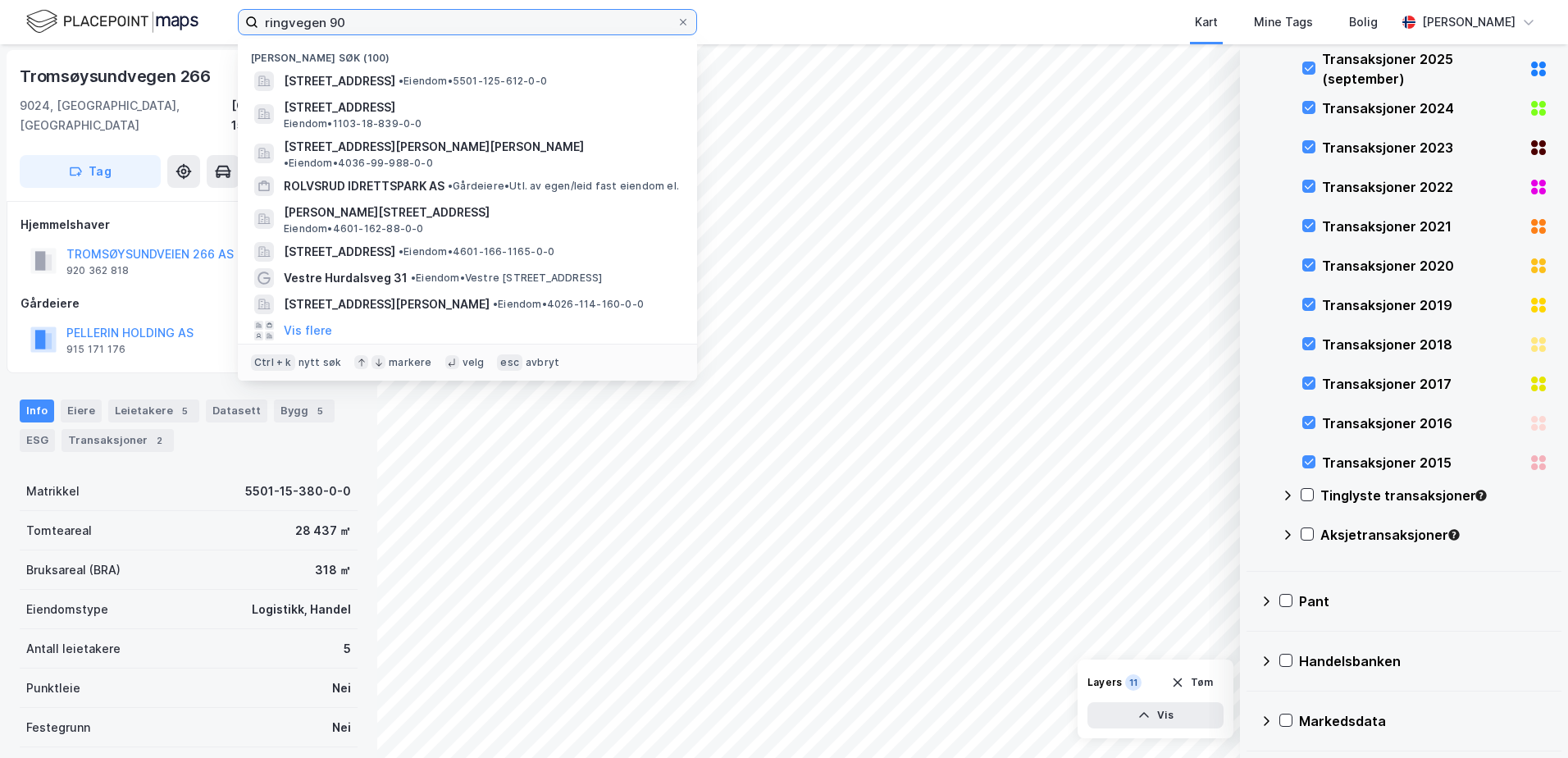
click at [421, 31] on input "ringvegen 90" at bounding box center [467, 21] width 418 height 25
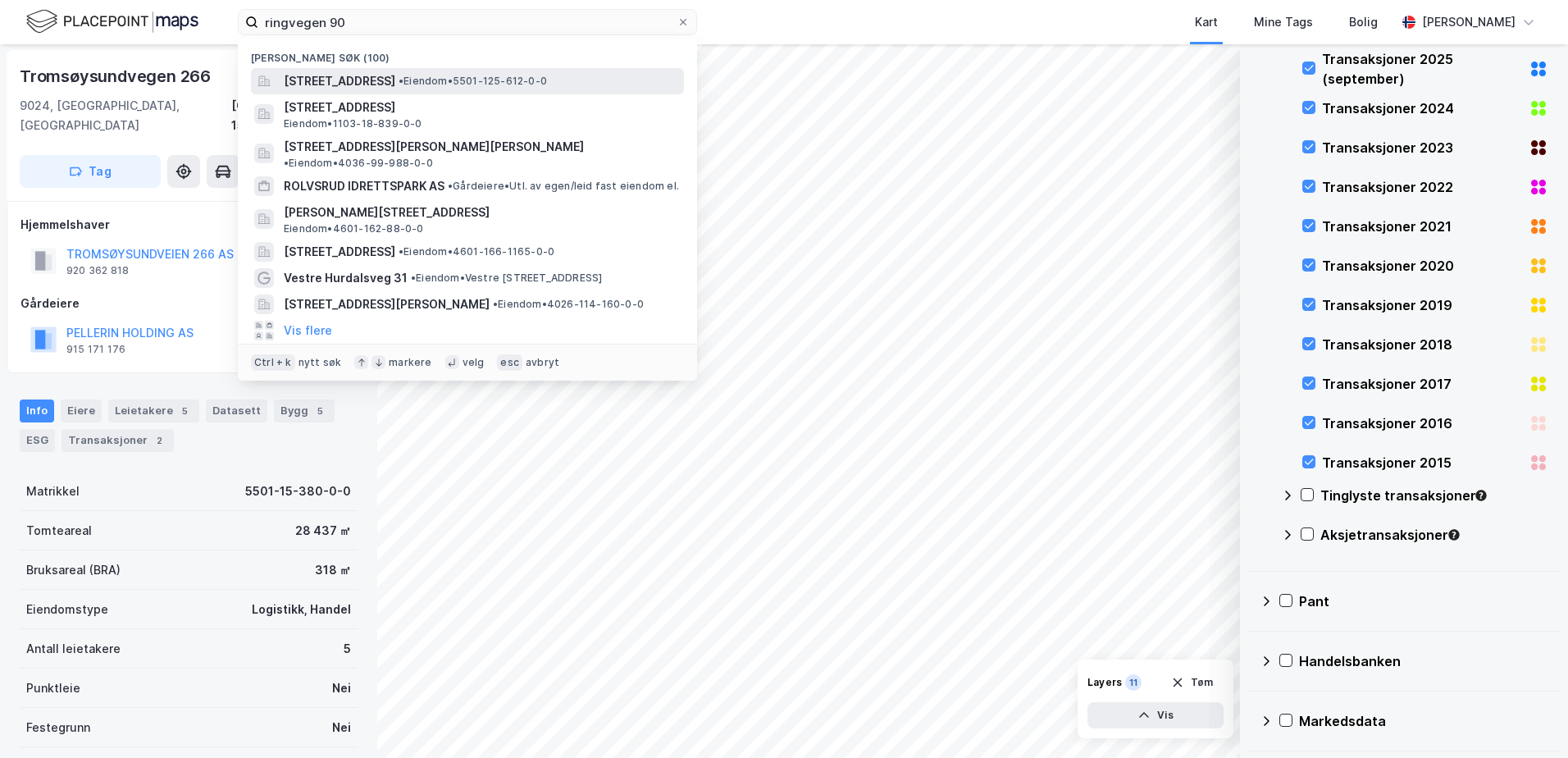
click at [395, 76] on span "[STREET_ADDRESS]" at bounding box center [339, 81] width 112 height 20
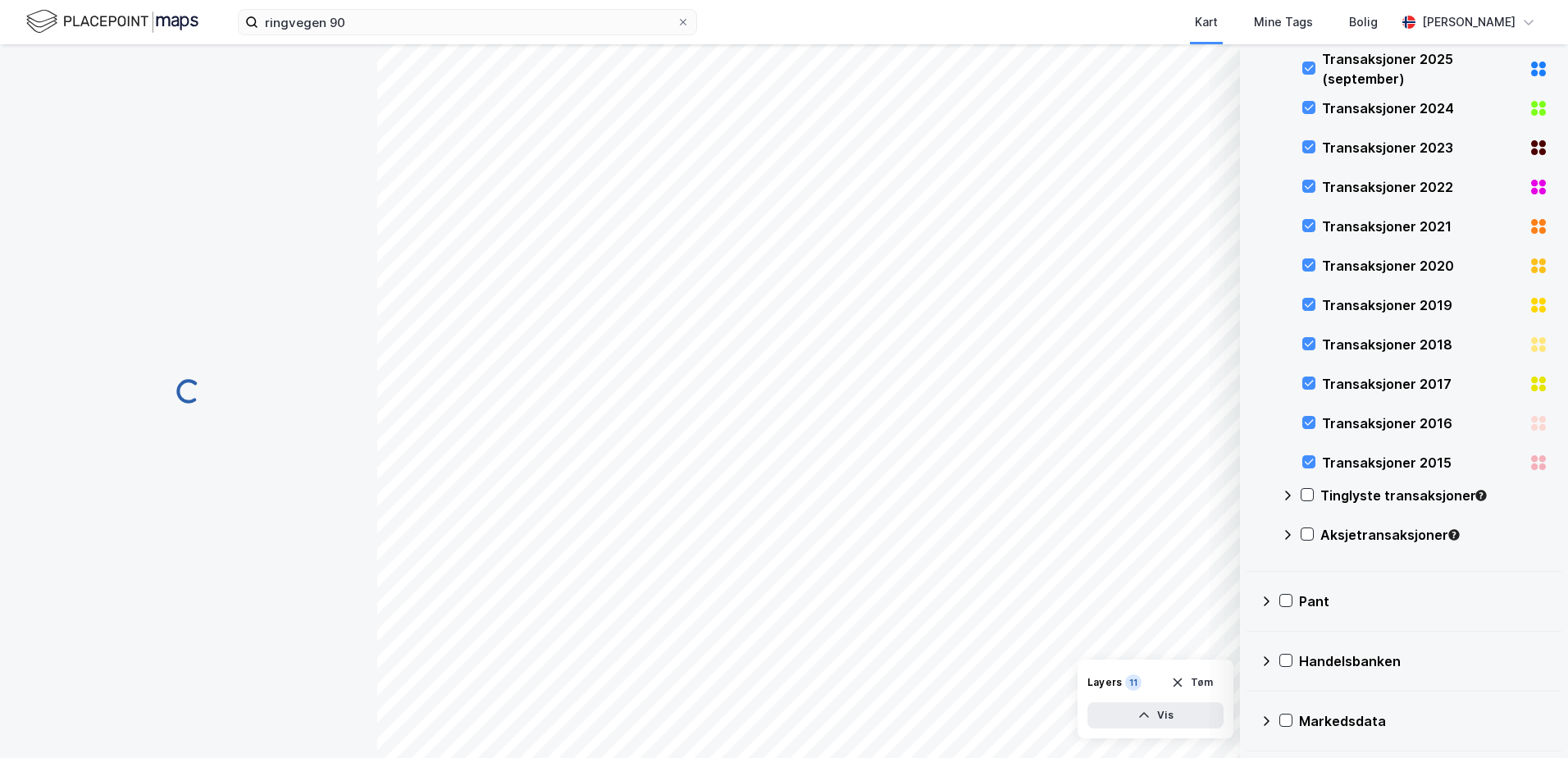
scroll to position [1, 0]
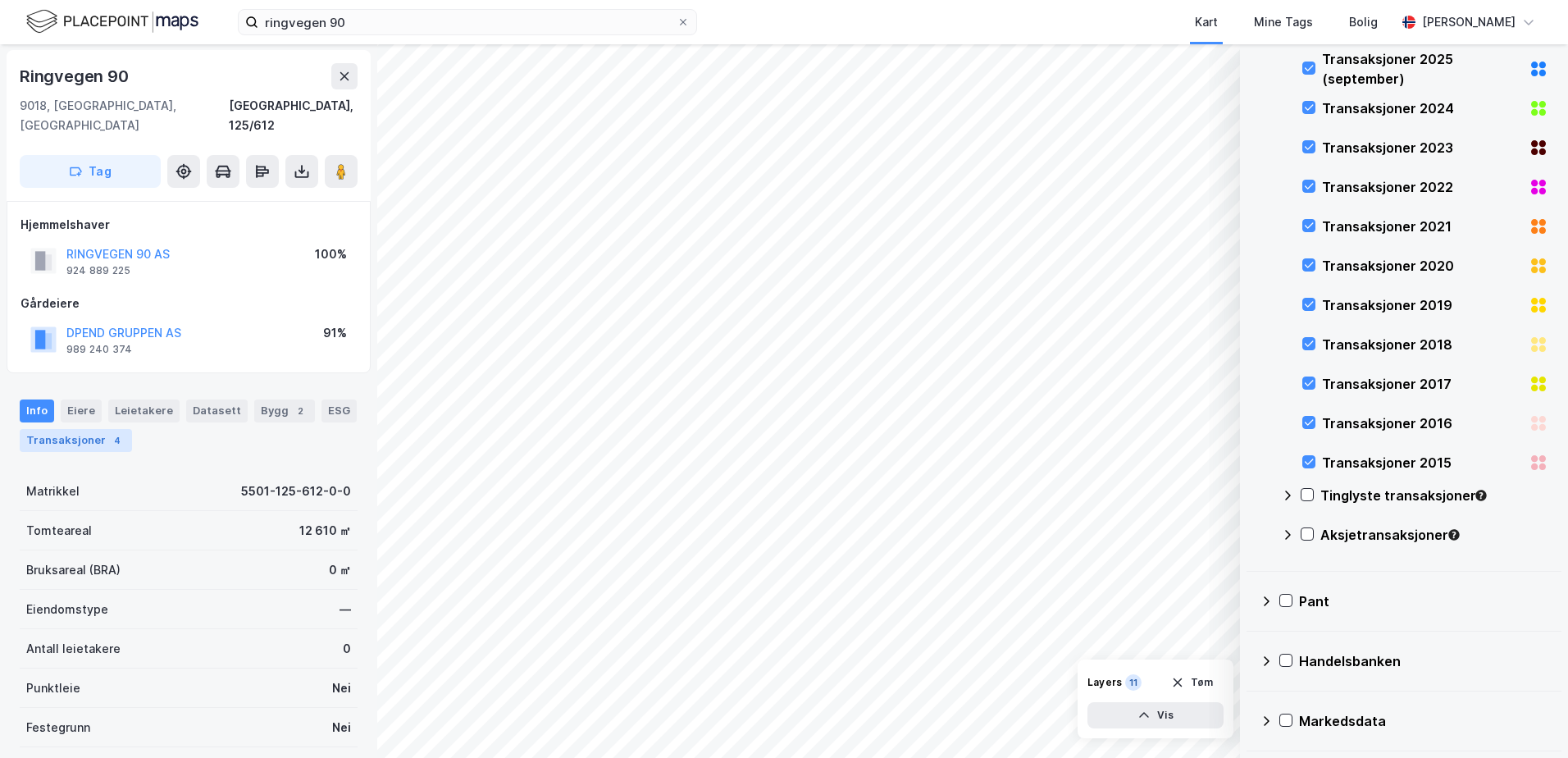
click at [74, 429] on div "Transaksjoner 4" at bounding box center [76, 440] width 113 height 23
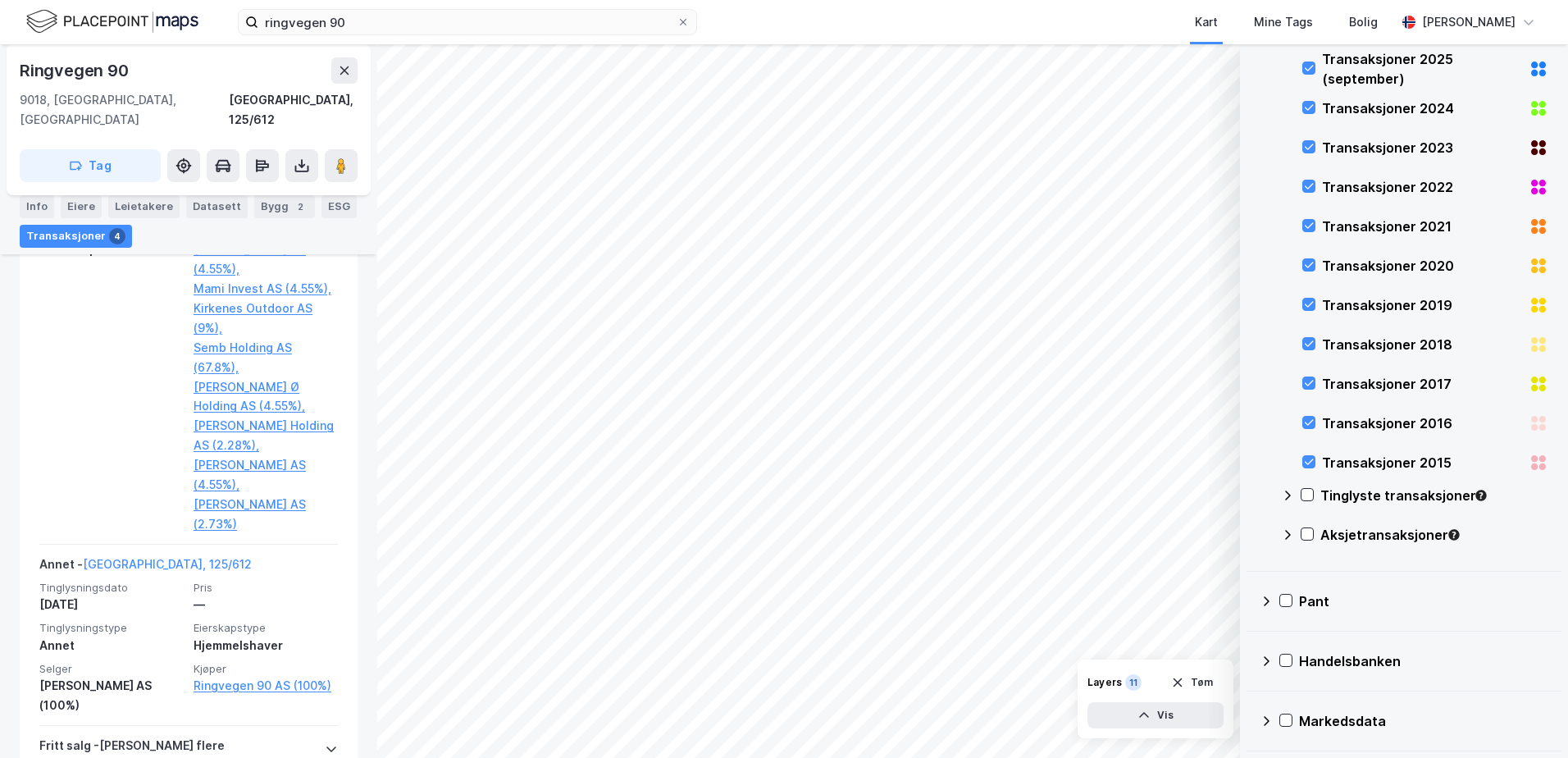
scroll to position [657, 0]
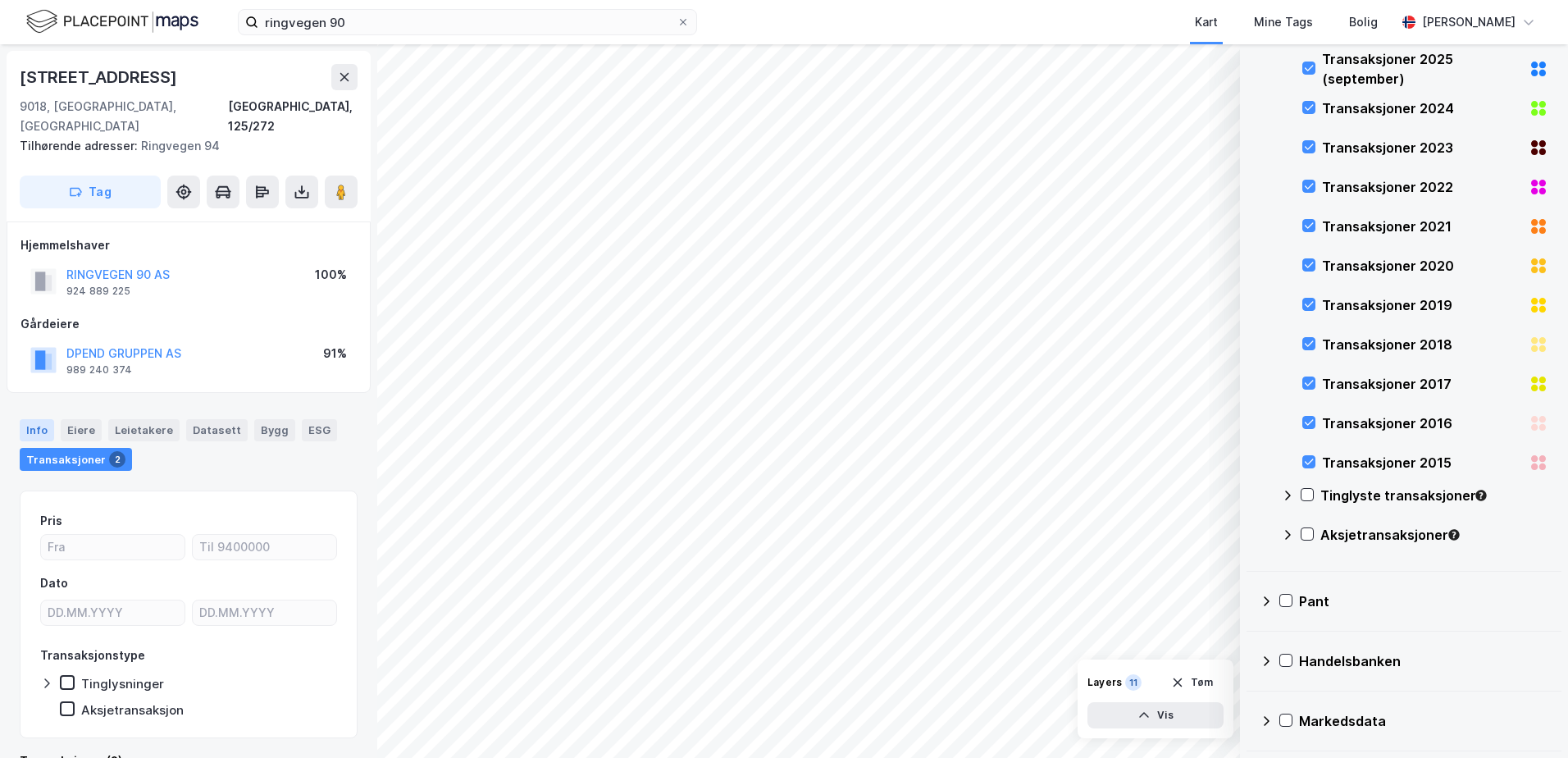
click at [29, 419] on div "Info" at bounding box center [37, 430] width 34 height 21
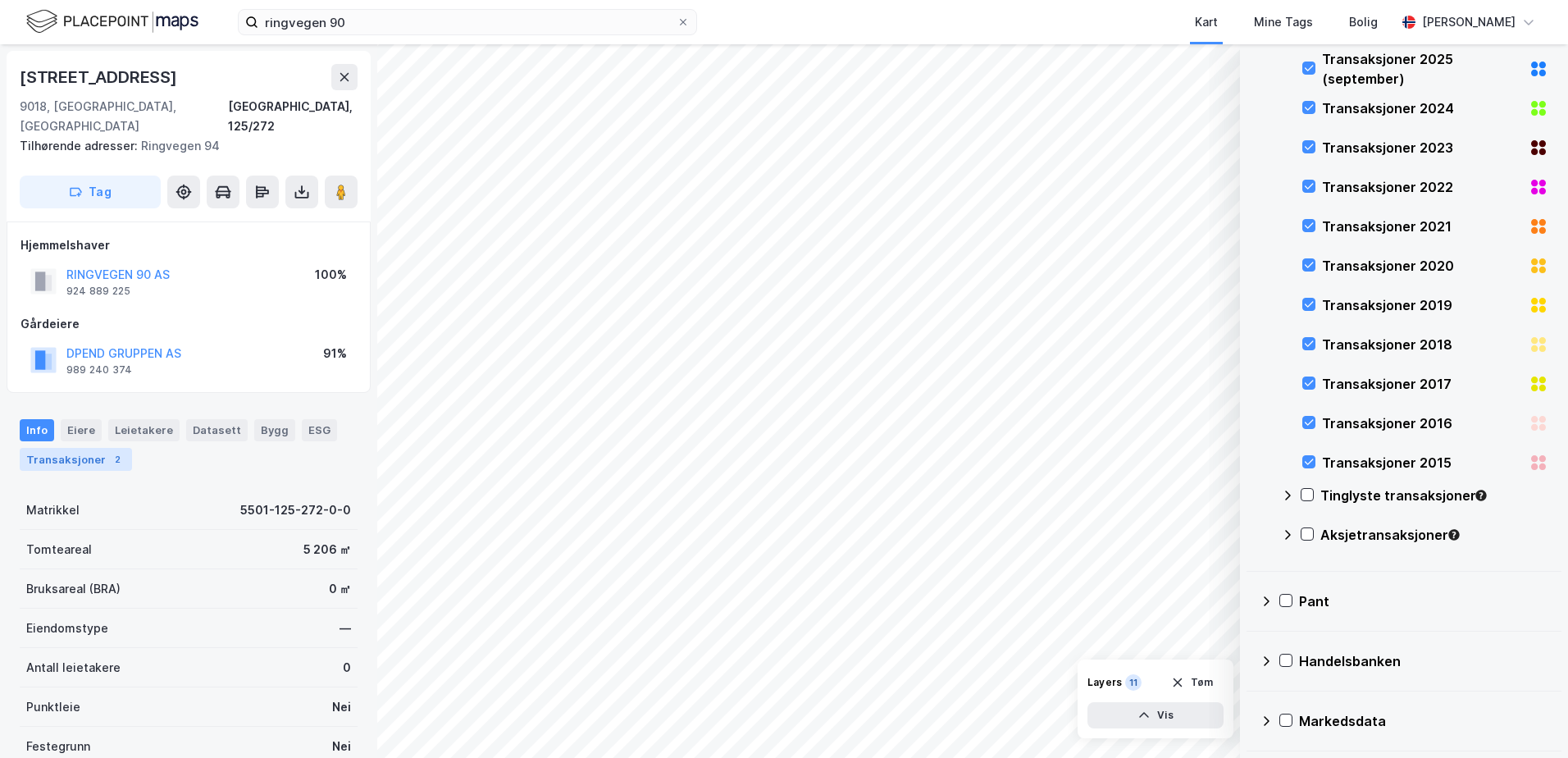
click at [62, 448] on div "Transaksjoner 2" at bounding box center [76, 459] width 113 height 23
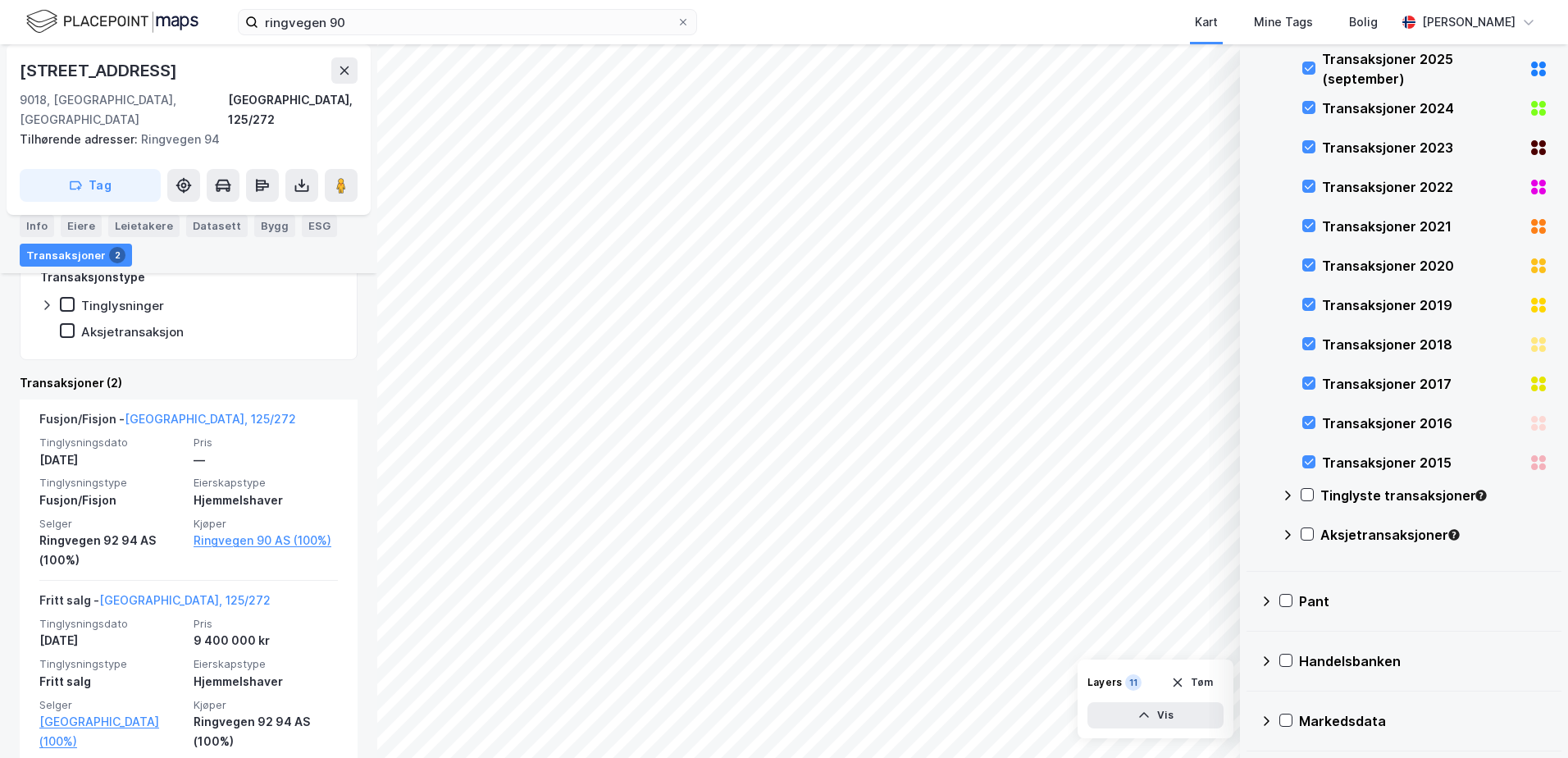
scroll to position [382, 0]
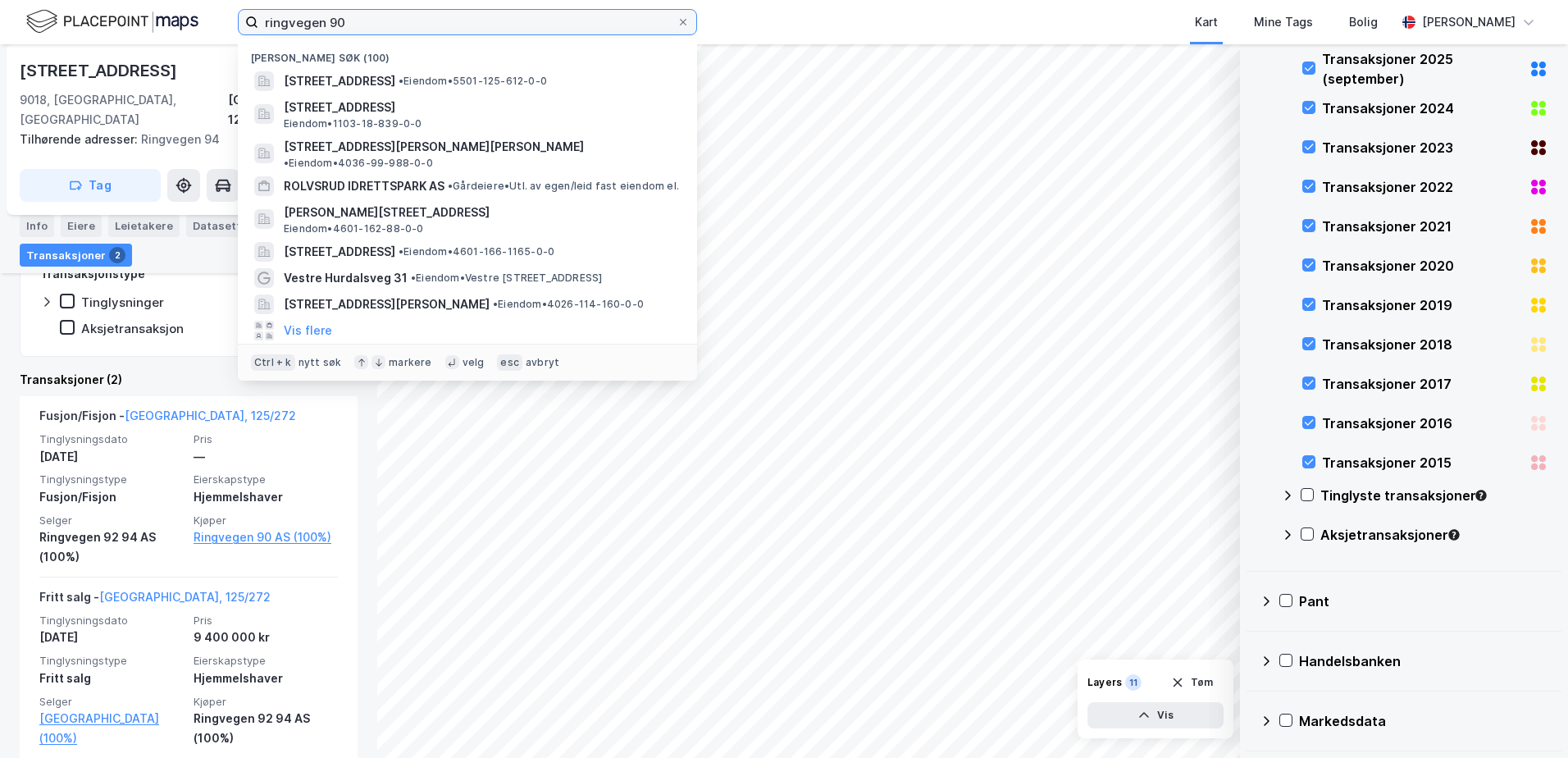
drag, startPoint x: 395, startPoint y: 27, endPoint x: 259, endPoint y: 47, distance: 137.5
click at [259, 35] on div "ringvegen 90 Nylige søk (100) [STREET_ADDRESS] • Eiendom • 5501-125-612-0-0 Aug…" at bounding box center [467, 21] width 460 height 27
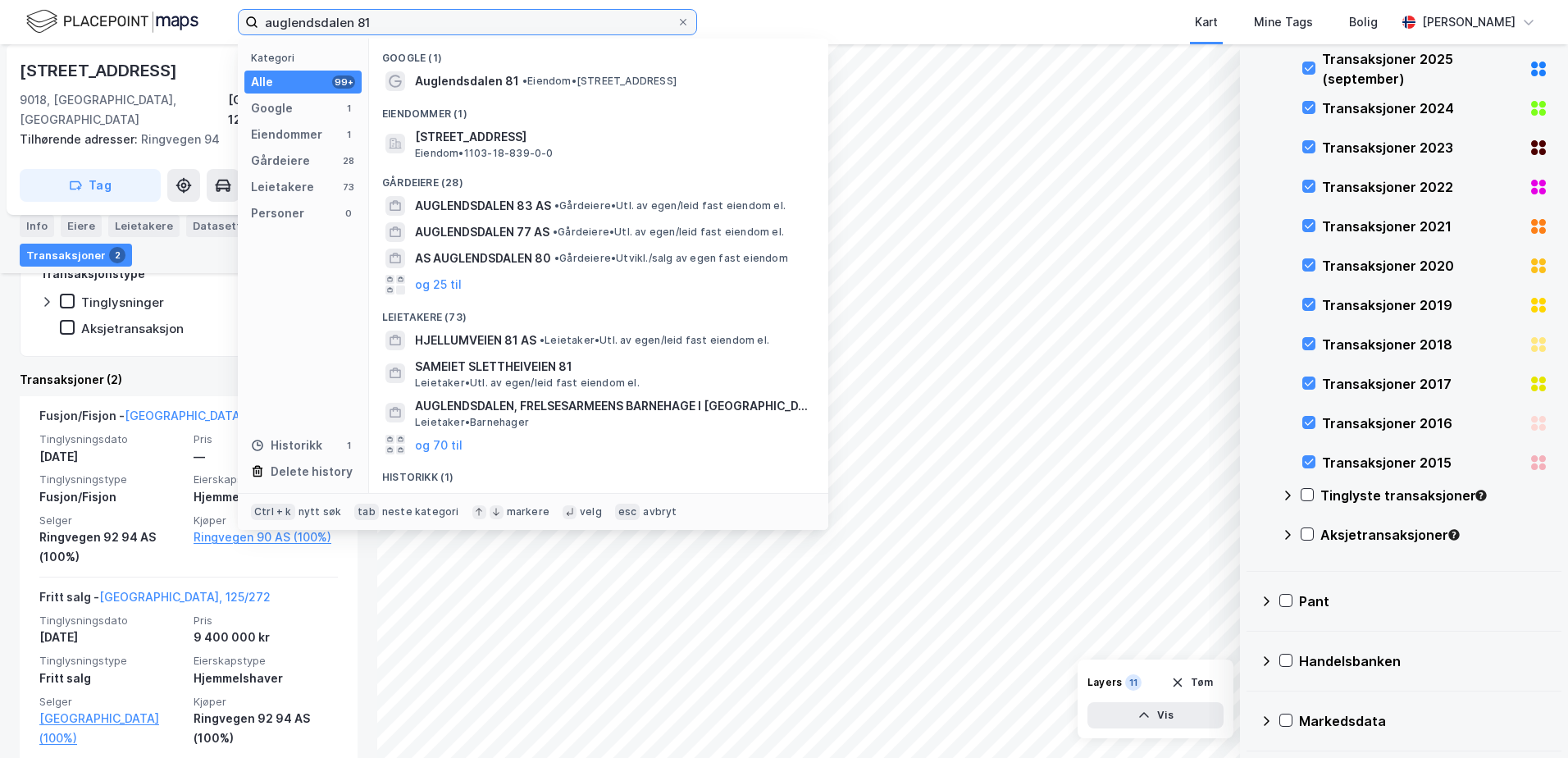
type input "auglendsdalen 81"
click at [477, 122] on div "Eiendommer (1)" at bounding box center [599, 109] width 460 height 29
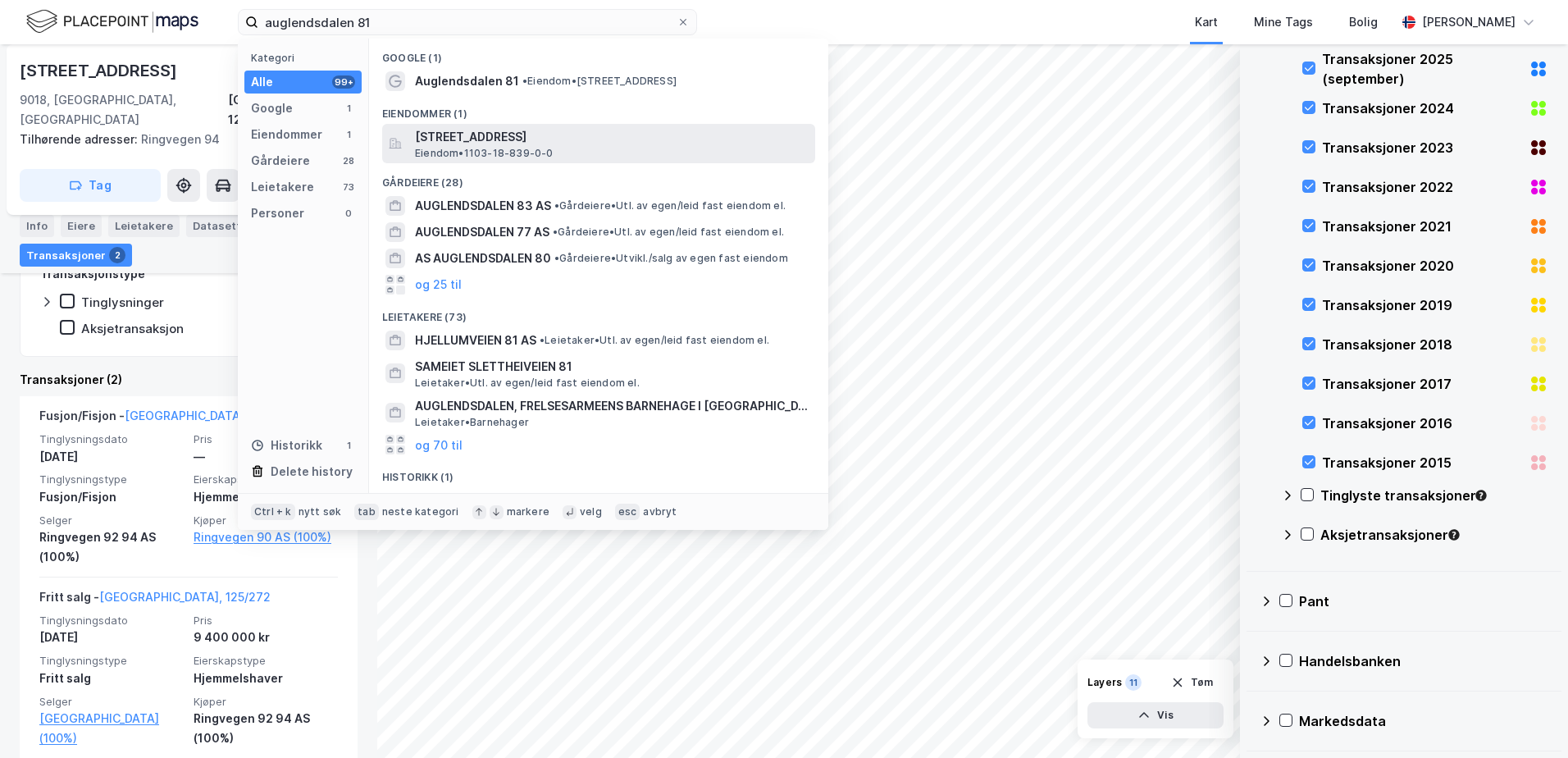
click at [474, 133] on span "[STREET_ADDRESS]" at bounding box center [612, 137] width 394 height 20
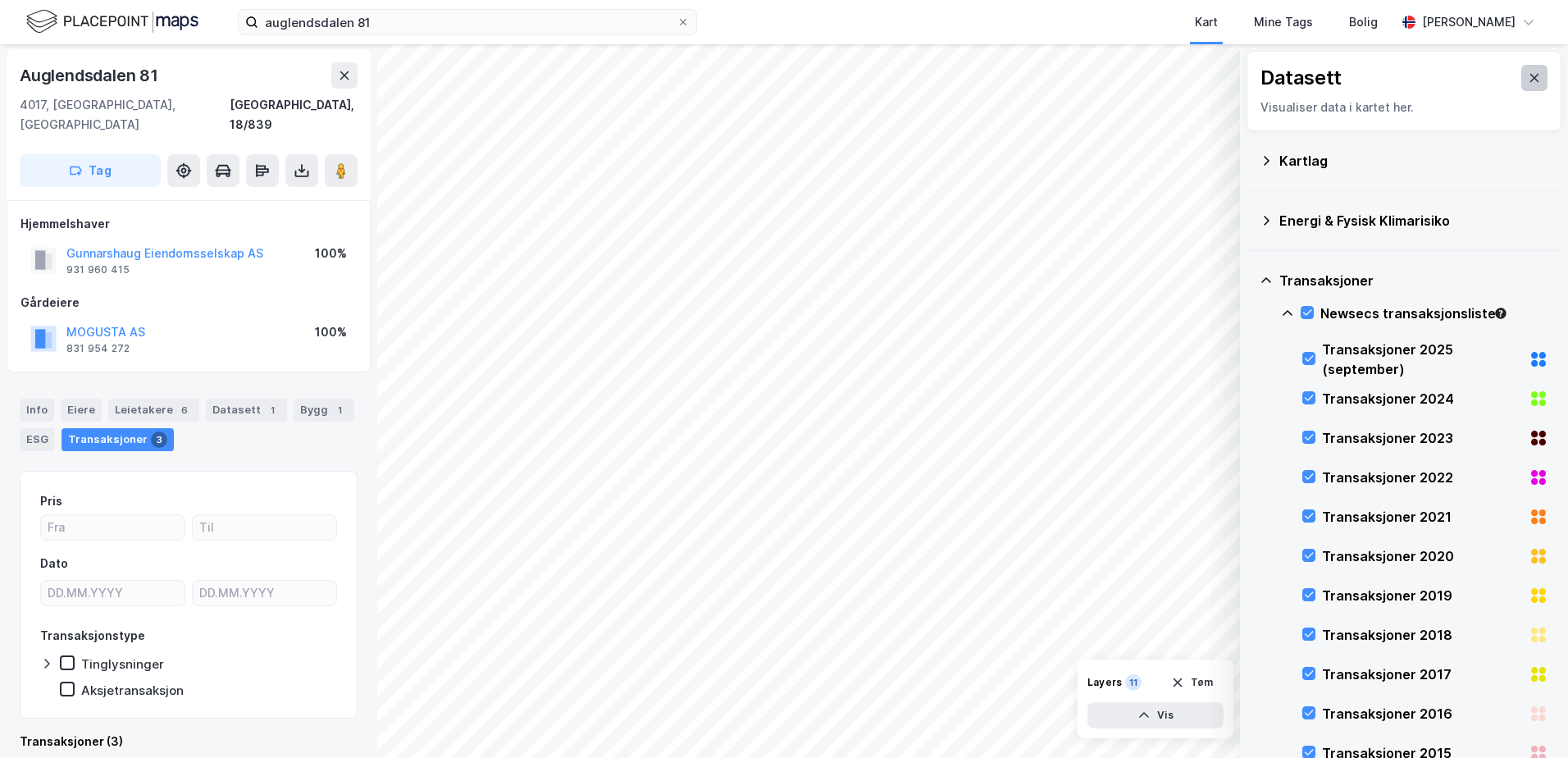
click at [1522, 71] on button at bounding box center [1534, 77] width 27 height 27
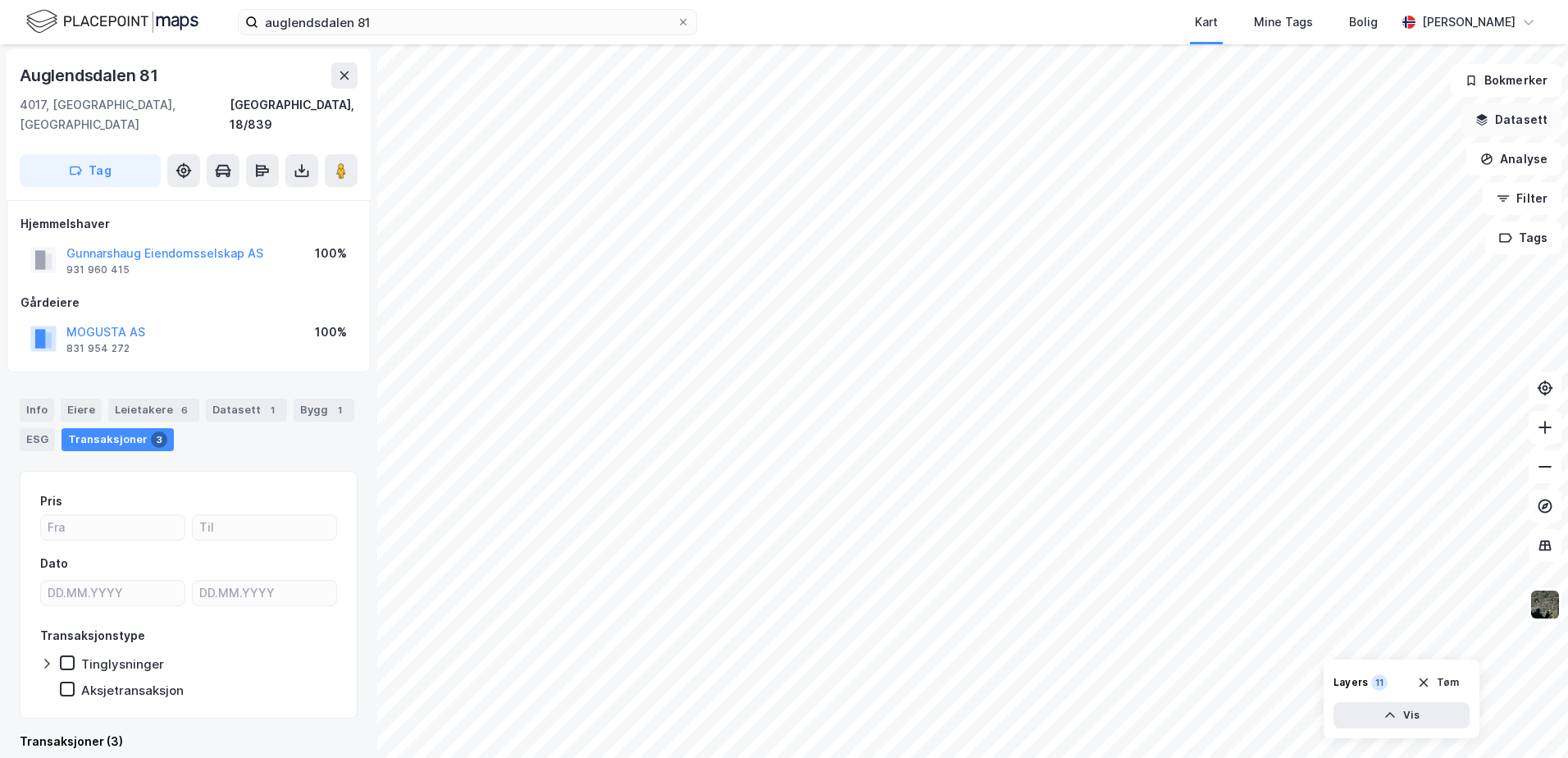
click at [1517, 115] on button "Datasett" at bounding box center [1511, 119] width 100 height 33
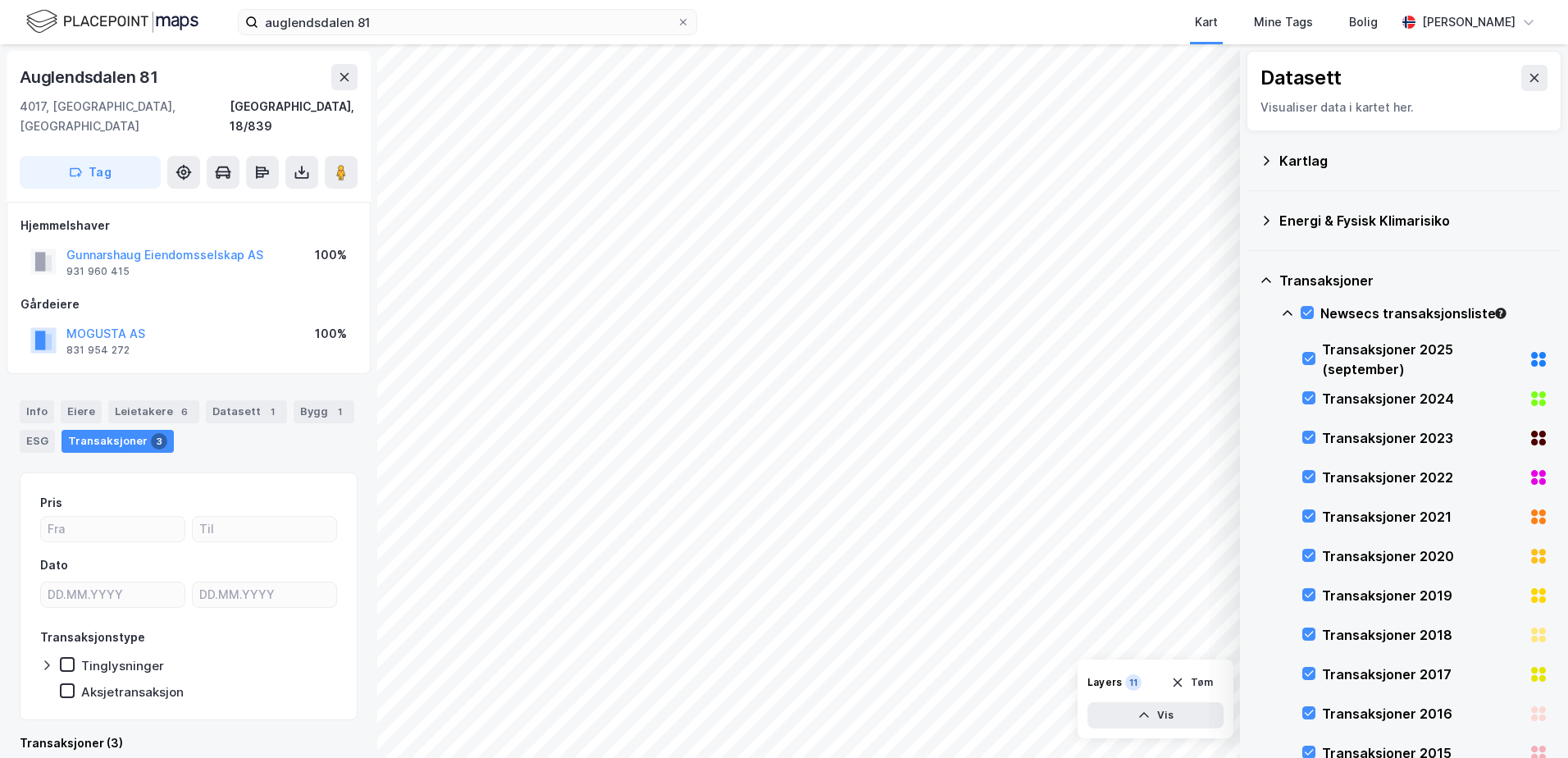
click at [1264, 283] on icon at bounding box center [1266, 280] width 13 height 13
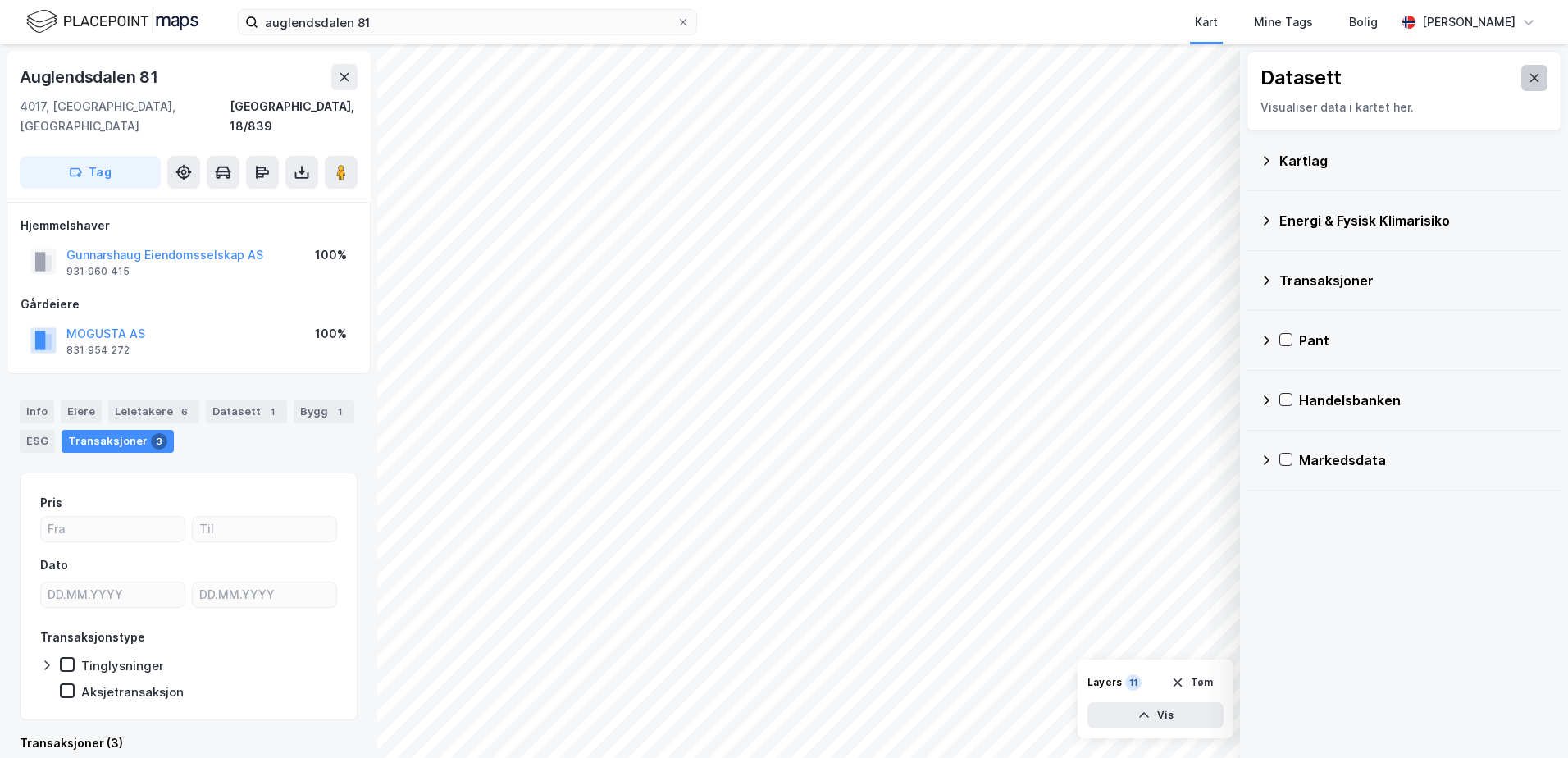
click at [1528, 77] on icon at bounding box center [1534, 77] width 13 height 13
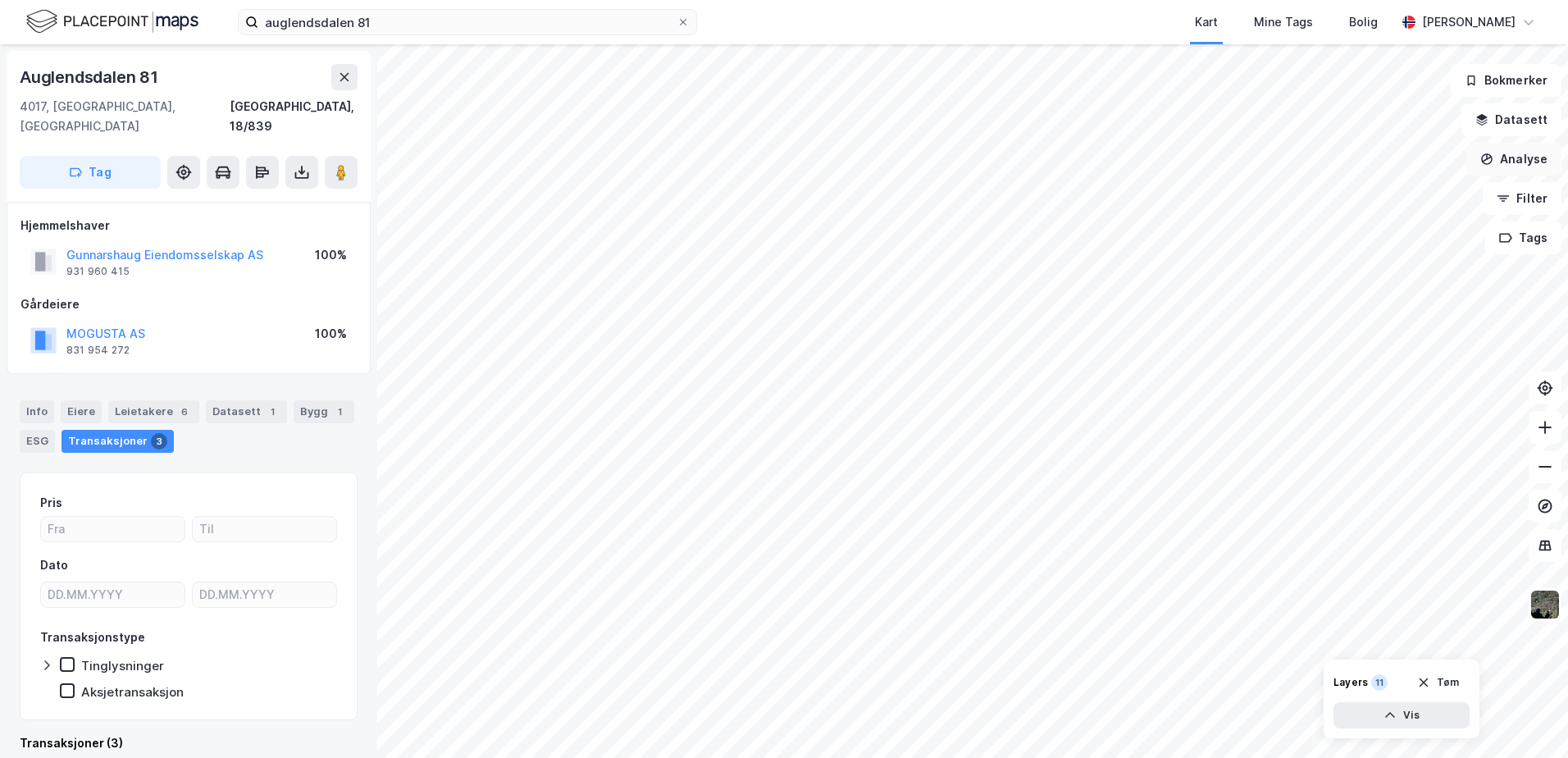
click at [1506, 157] on button "Analyse" at bounding box center [1514, 159] width 95 height 33
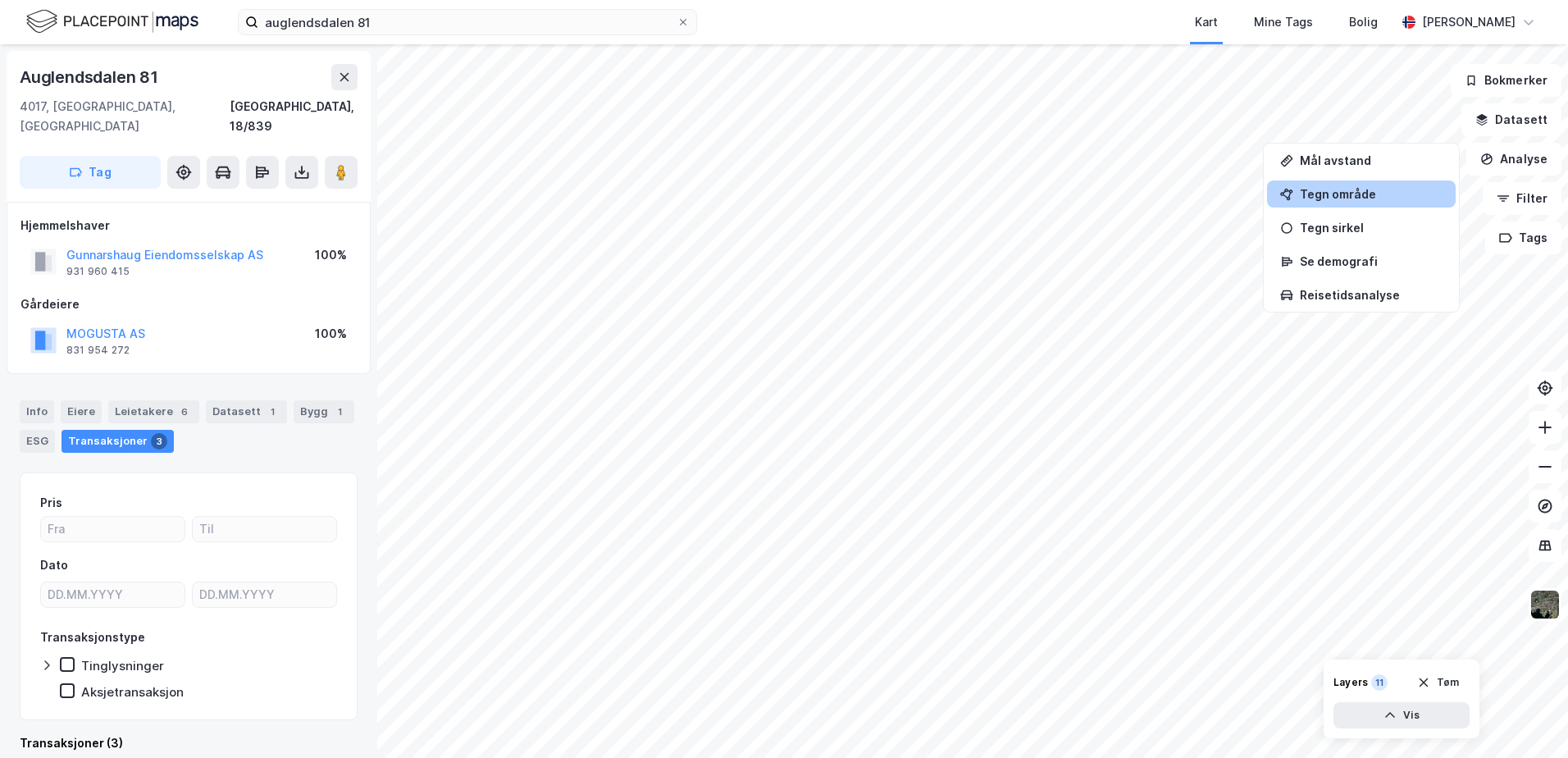
click at [1368, 201] on div "Tegn område" at bounding box center [1362, 193] width 189 height 27
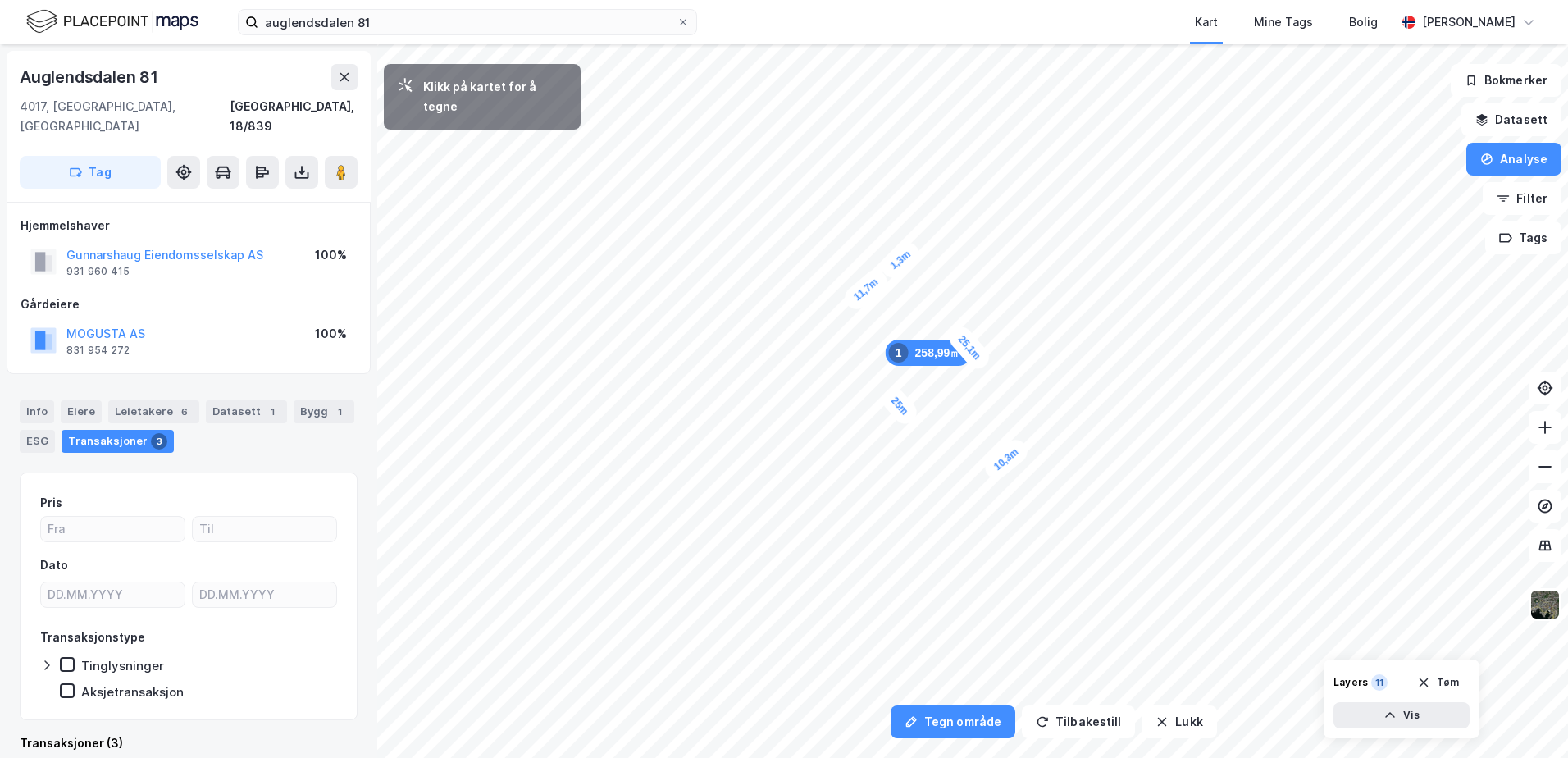
click at [906, 256] on div "1,3m" at bounding box center [900, 260] width 46 height 45
click at [785, 309] on div "5,1m" at bounding box center [805, 315] width 47 height 35
click at [808, 338] on div "2,6m" at bounding box center [817, 330] width 47 height 45
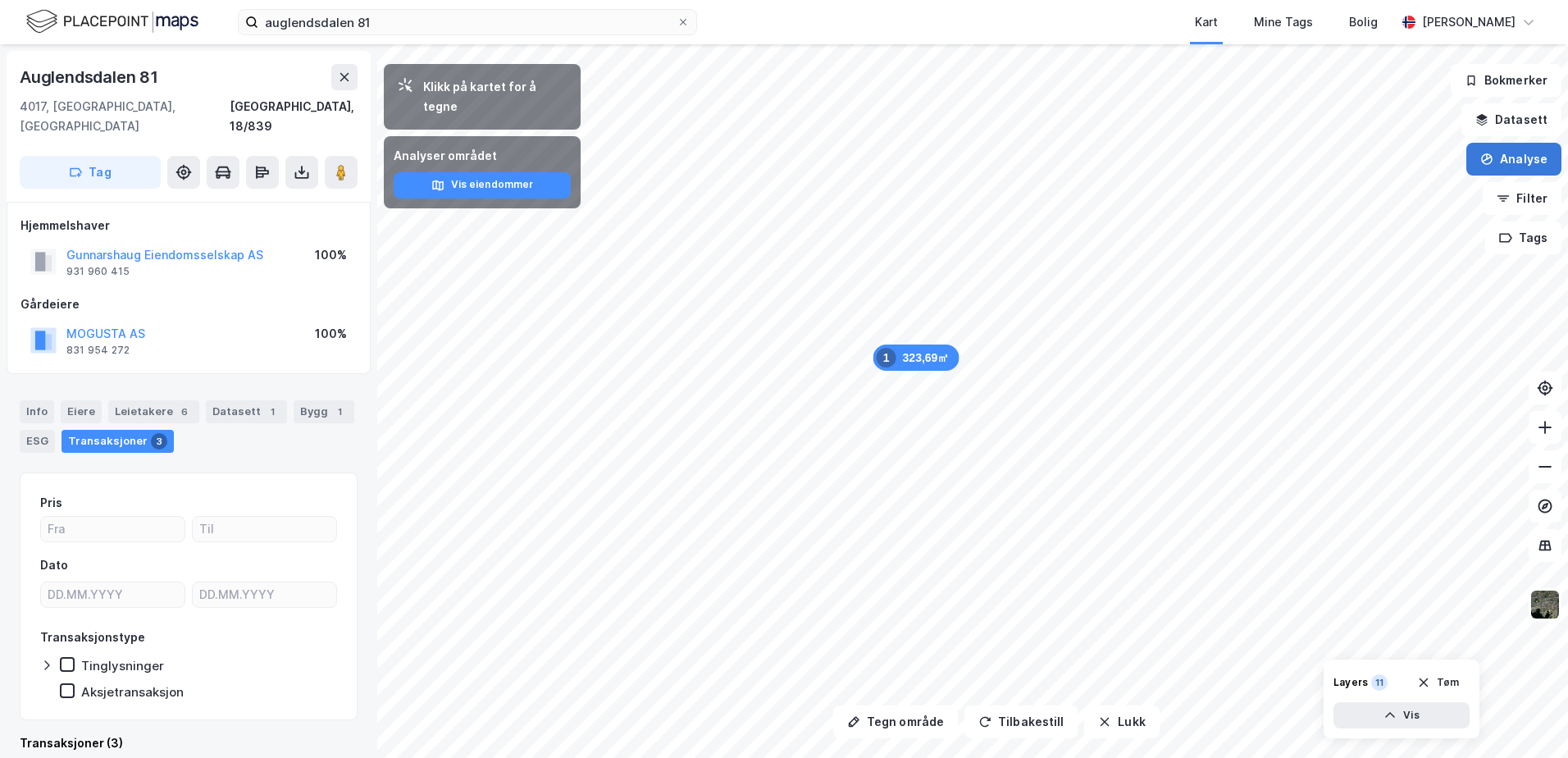
click at [1504, 161] on button "Analyse" at bounding box center [1514, 159] width 95 height 33
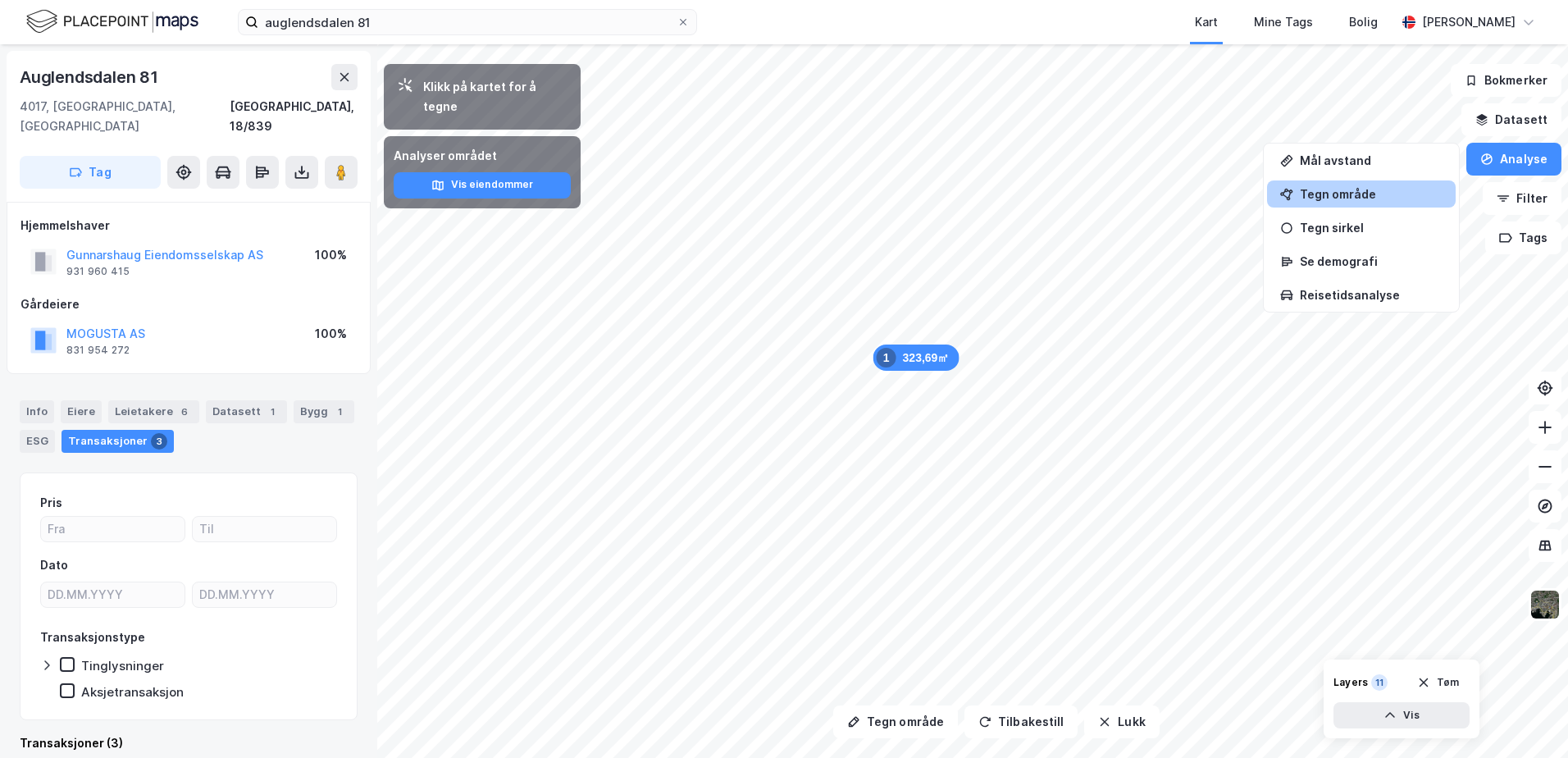
click at [1349, 194] on div "Tegn område" at bounding box center [1371, 194] width 143 height 14
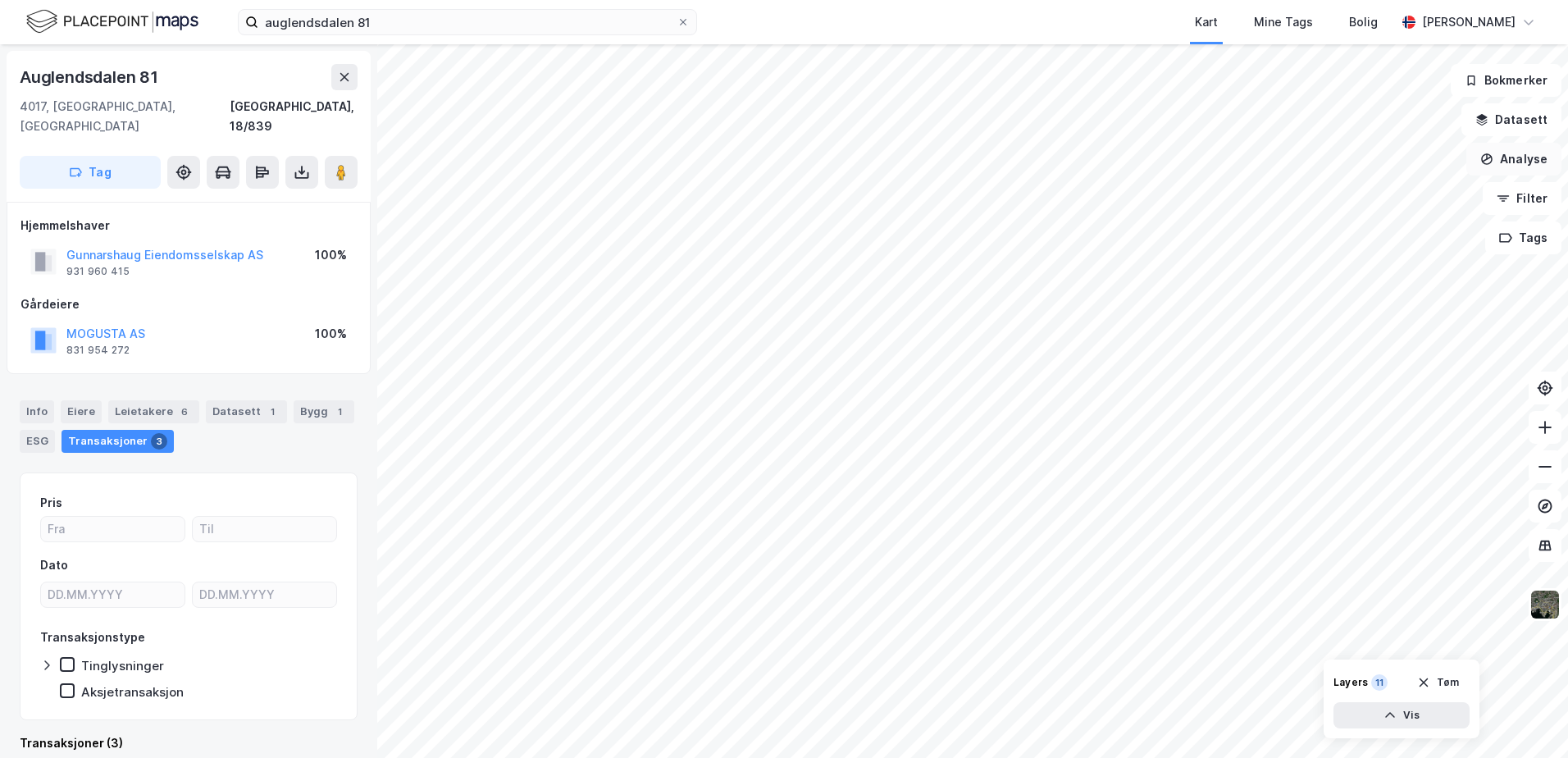
click at [1510, 156] on button "Analyse" at bounding box center [1514, 159] width 95 height 33
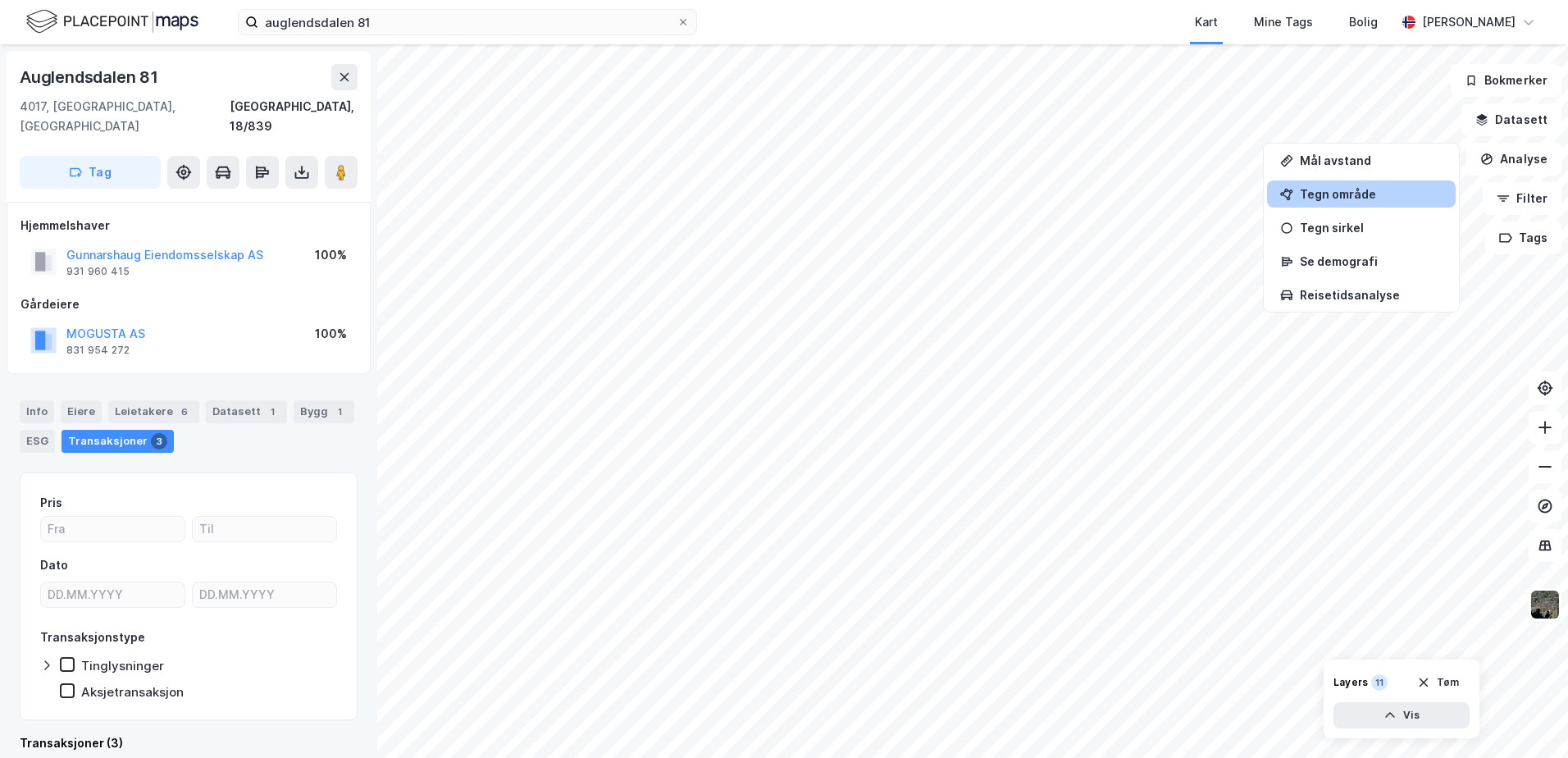
click at [1326, 187] on div "Tegn område" at bounding box center [1371, 194] width 143 height 14
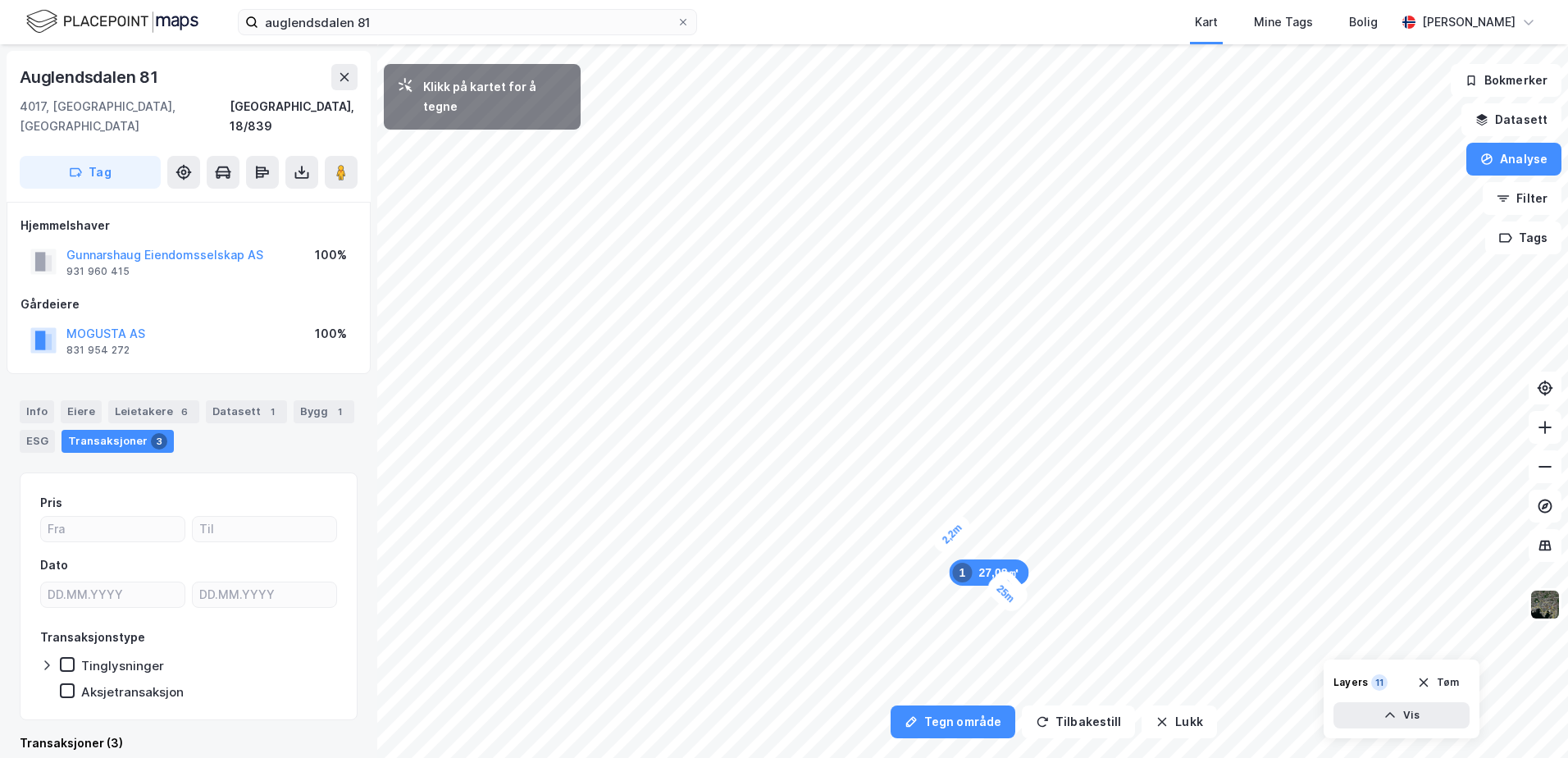
click at [947, 540] on div "2,2m" at bounding box center [951, 534] width 46 height 46
click at [926, 517] on div "4,7m" at bounding box center [937, 529] width 45 height 46
click at [938, 510] on div "2,1m" at bounding box center [931, 514] width 47 height 41
click at [722, 226] on div "5,1m" at bounding box center [720, 243] width 27 height 44
click at [927, 350] on div "3m" at bounding box center [936, 341] width 41 height 40
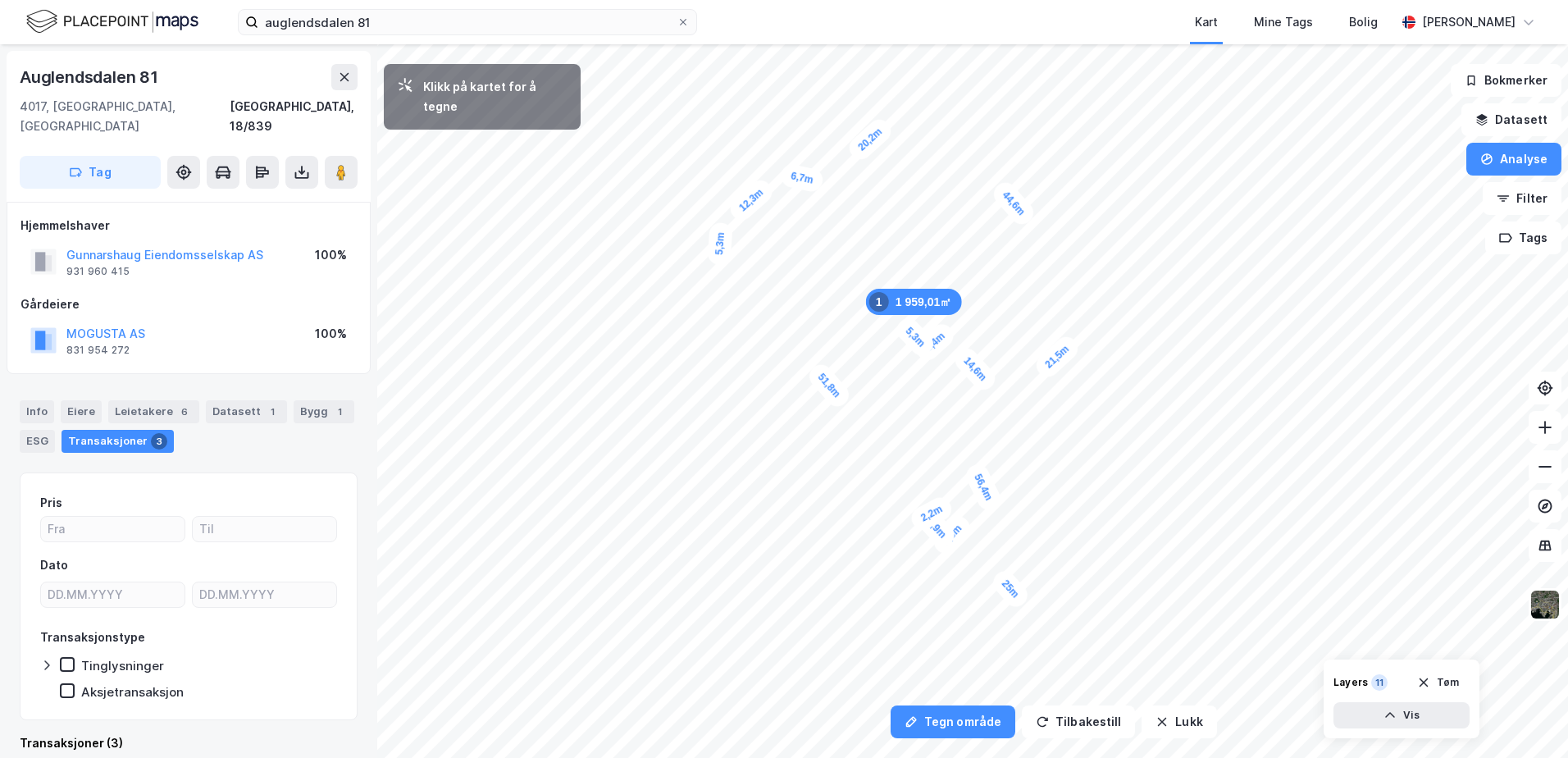
click at [904, 325] on div "5,3m" at bounding box center [915, 337] width 46 height 46
click at [882, 347] on div "4,6m" at bounding box center [894, 337] width 45 height 46
click at [997, 456] on div "1,6m" at bounding box center [991, 461] width 47 height 43
click at [1016, 476] on div "4,2m" at bounding box center [1005, 466] width 45 height 46
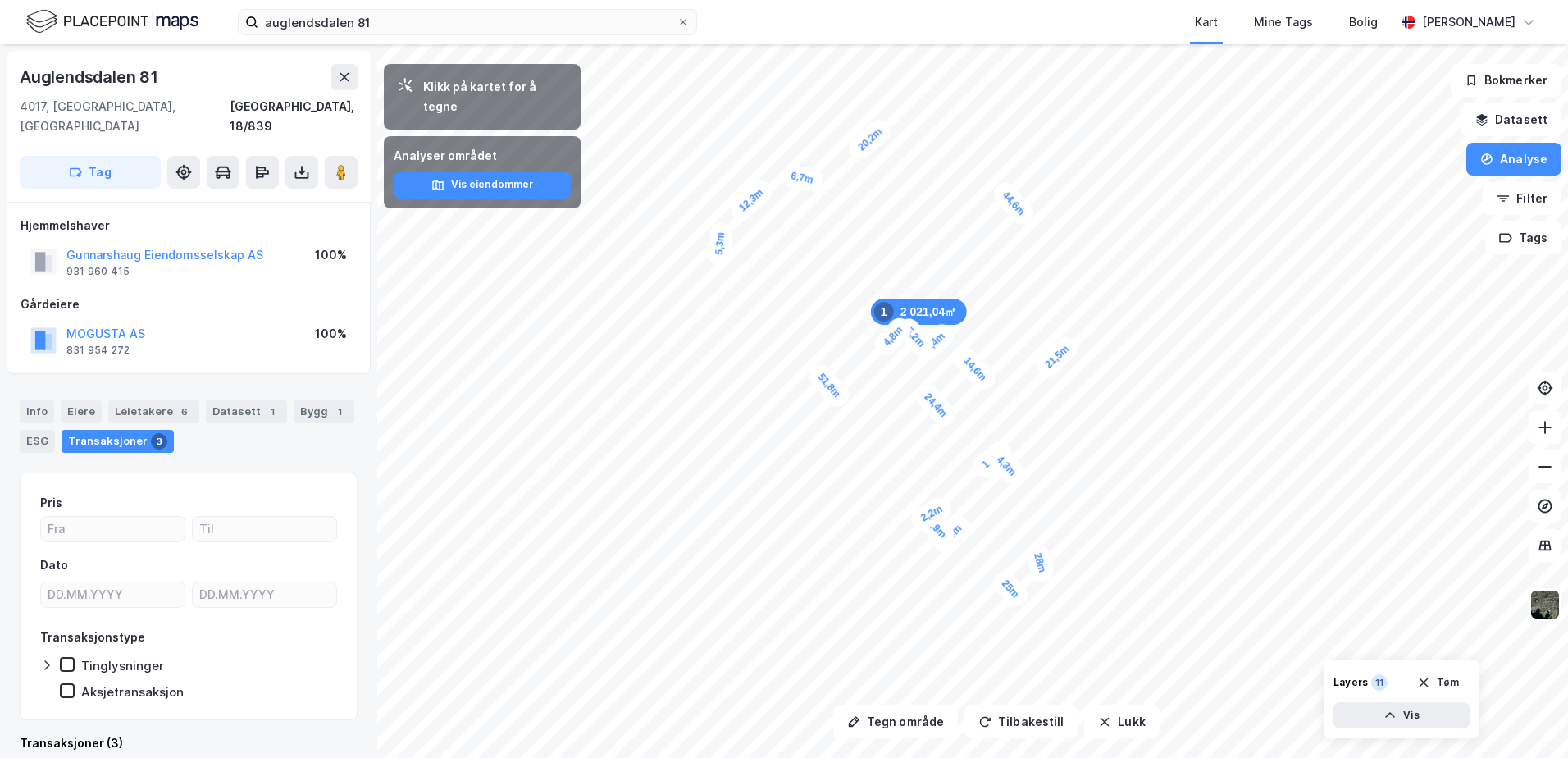
click at [1016, 45] on div "2 021,04㎡ 1 25m 2,3m 4,9m 2,2m 51,8m 5,3m 12,3m 6,7m 20,2m 44,6m 21,5m 14,6m 3,…" at bounding box center [784, 45] width 1568 height 0
click at [1013, 45] on div "25m 2,3m 4,9m 2,2m 51,8m 5,3m 12,3m 6,7m 20,2m 44,6m 21,5m 14,6m 3,4m 5,2m 4,8m…" at bounding box center [784, 45] width 1568 height 0
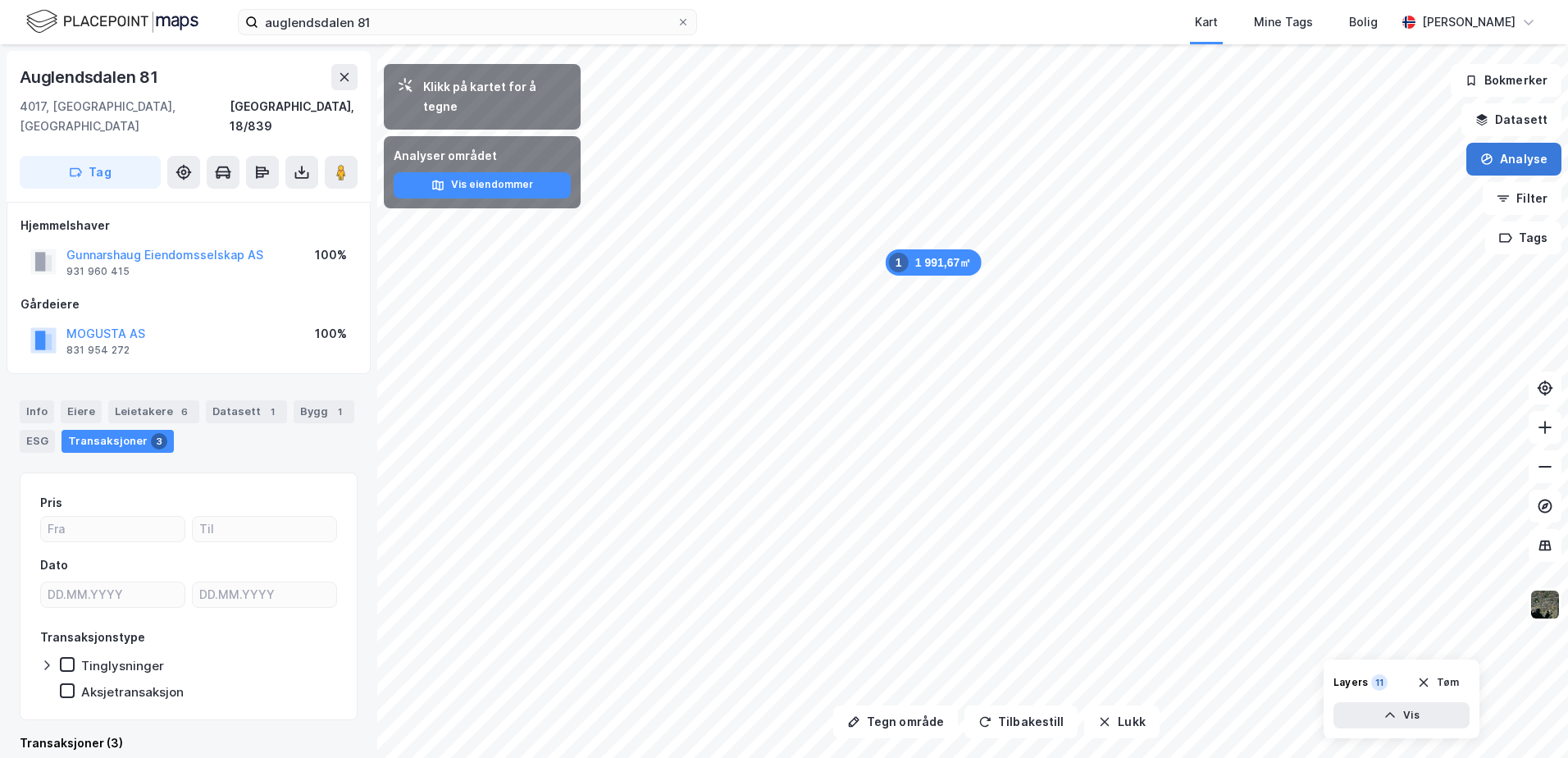
click at [1528, 161] on button "Analyse" at bounding box center [1514, 159] width 95 height 33
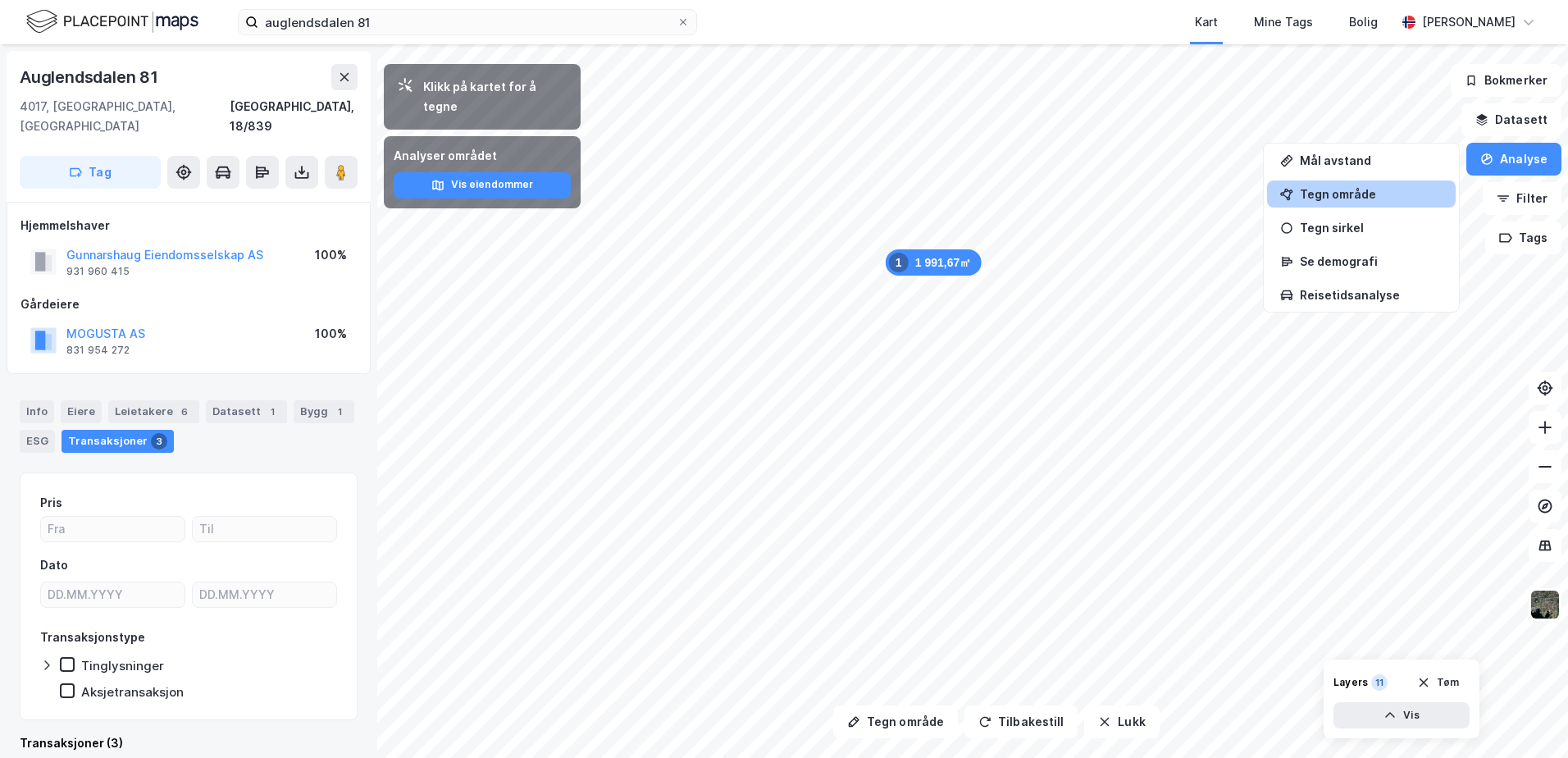
click at [1355, 190] on div "Tegn område" at bounding box center [1371, 194] width 143 height 14
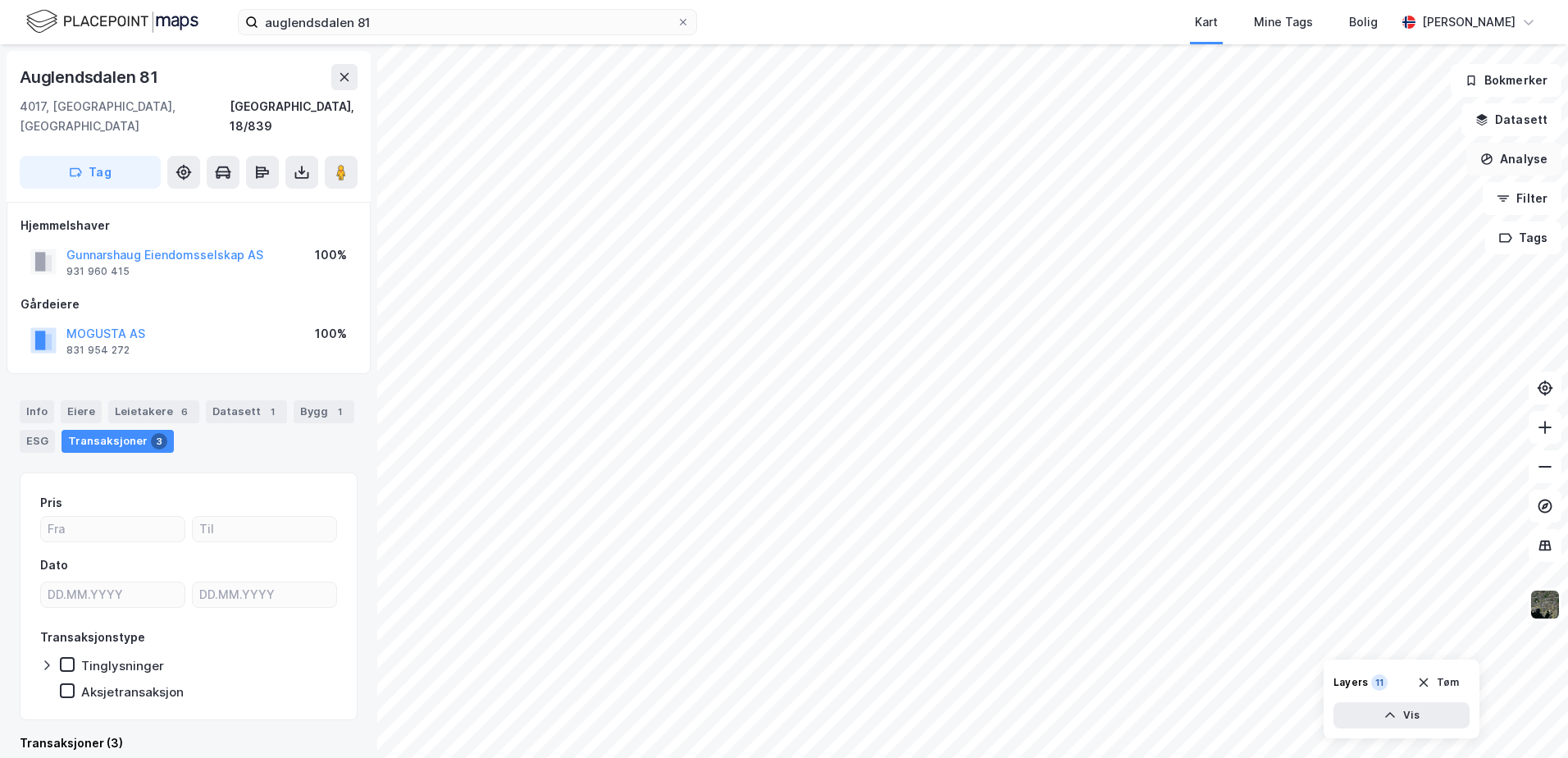
click at [1523, 162] on button "Analyse" at bounding box center [1514, 159] width 95 height 33
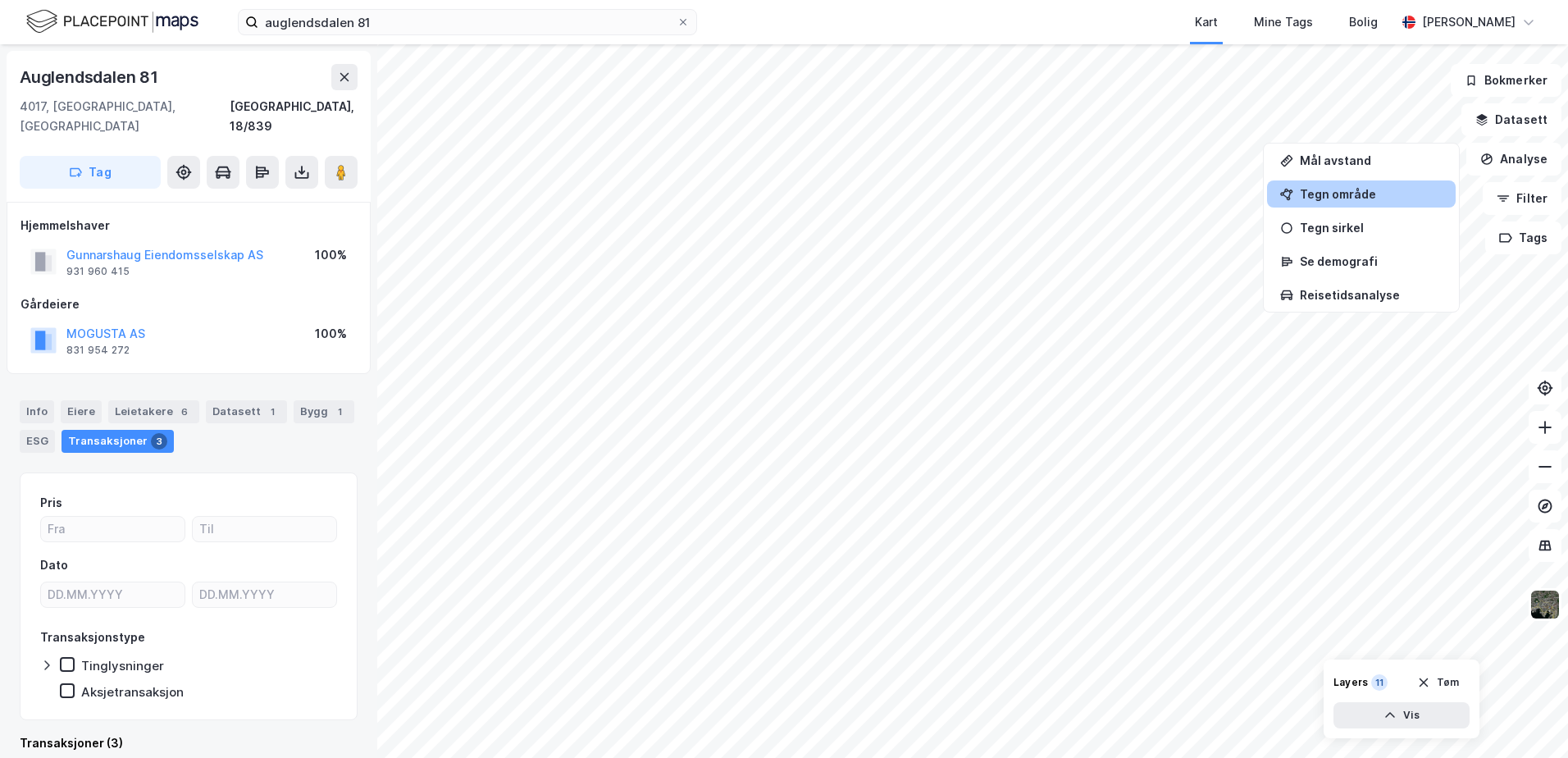
click at [1320, 196] on div "Tegn område" at bounding box center [1371, 194] width 143 height 14
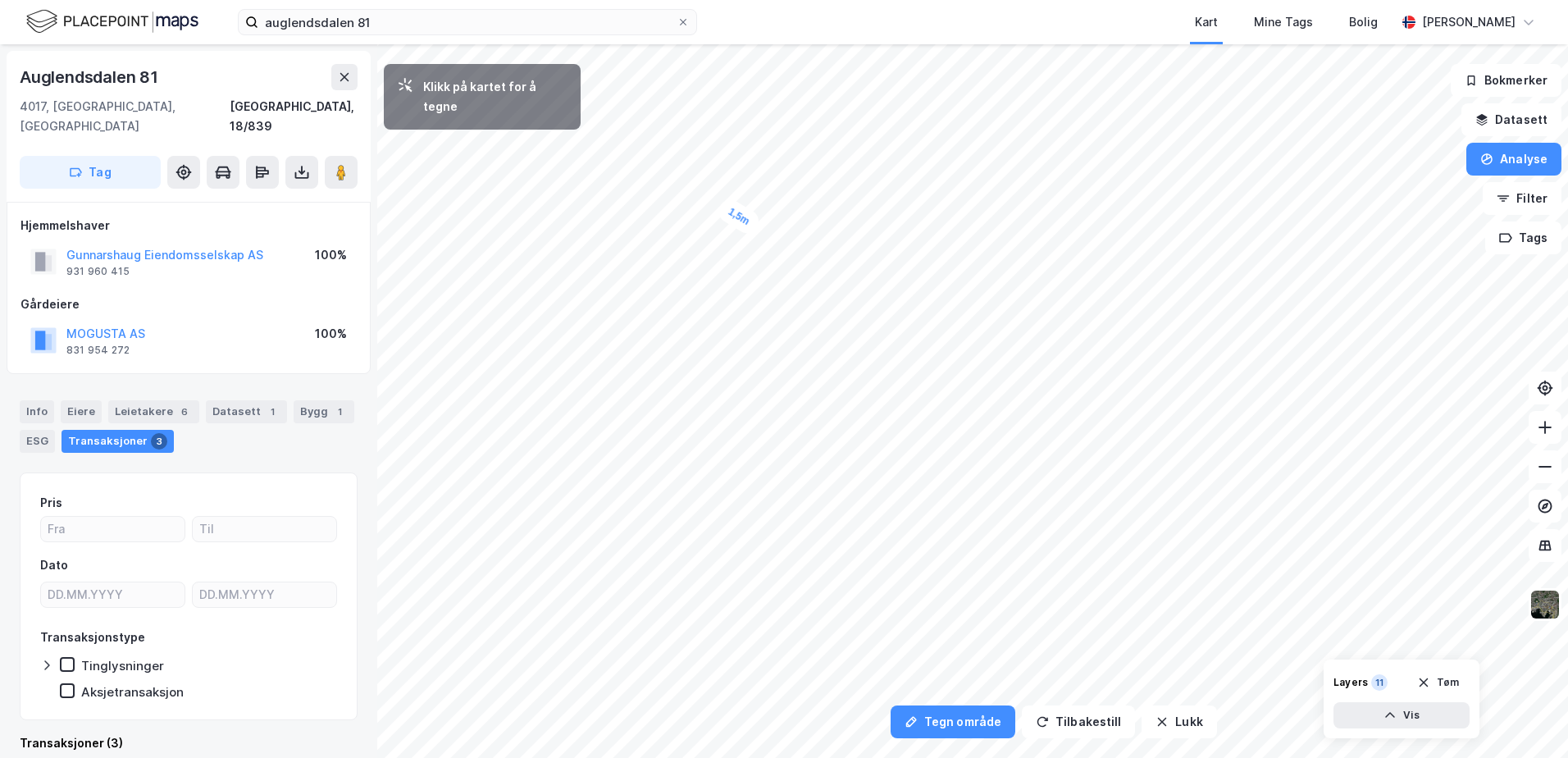
click at [734, 213] on div "1,5m" at bounding box center [738, 217] width 47 height 41
click at [835, 127] on div "5,9m" at bounding box center [815, 125] width 45 height 27
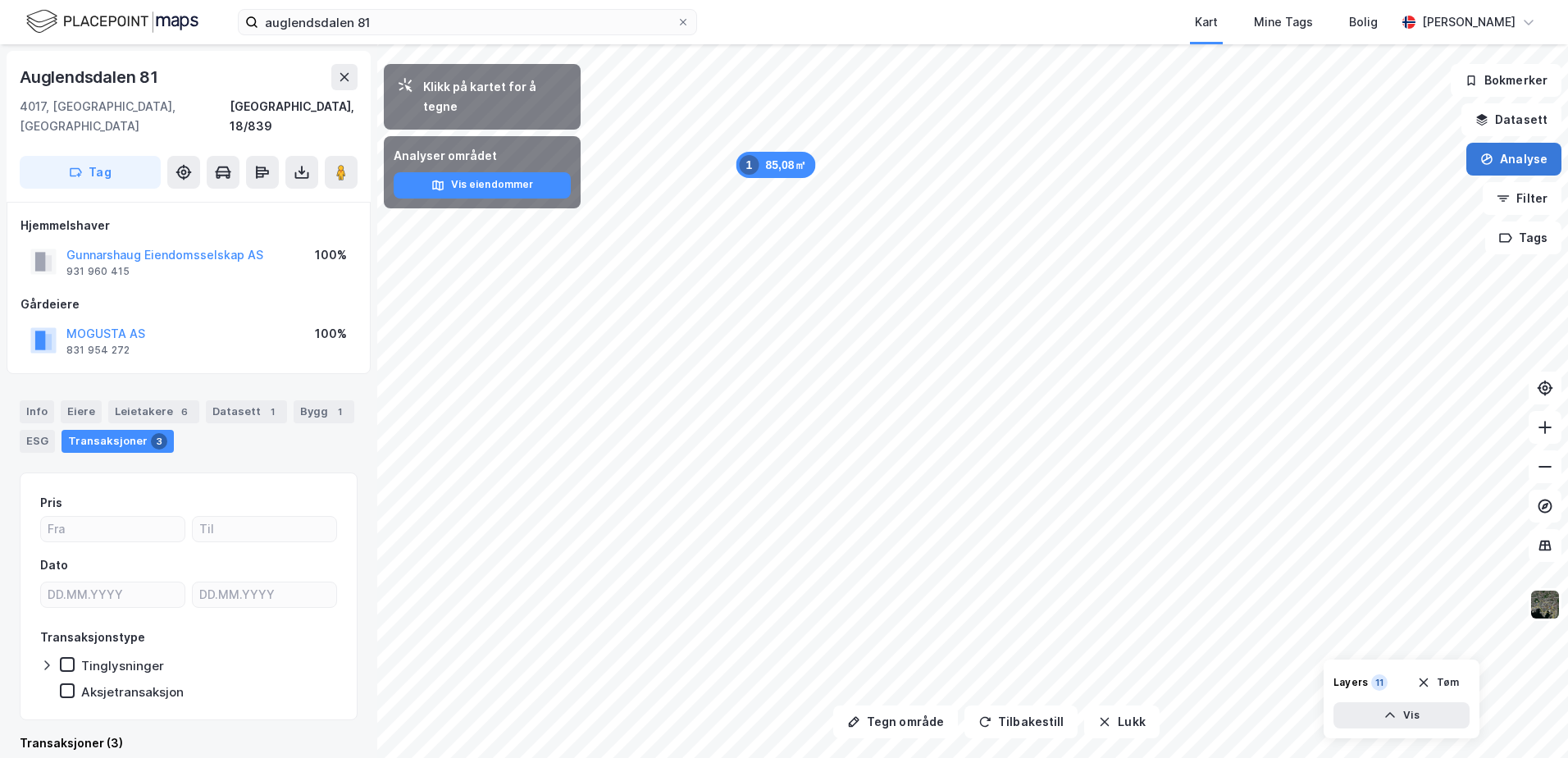
click at [1488, 158] on icon "button" at bounding box center [1486, 159] width 13 height 13
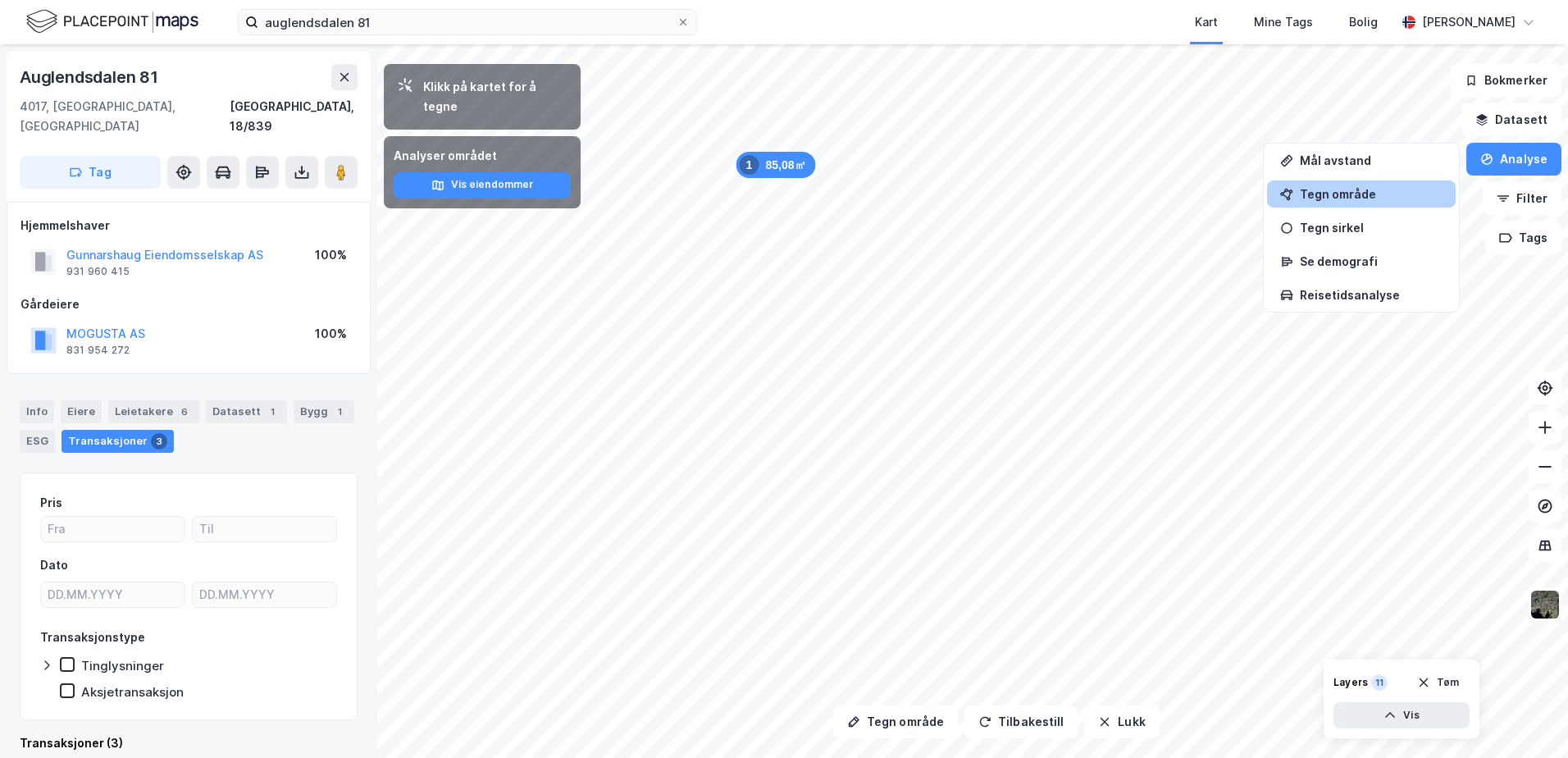
click at [1380, 195] on div "Tegn område" at bounding box center [1371, 194] width 143 height 14
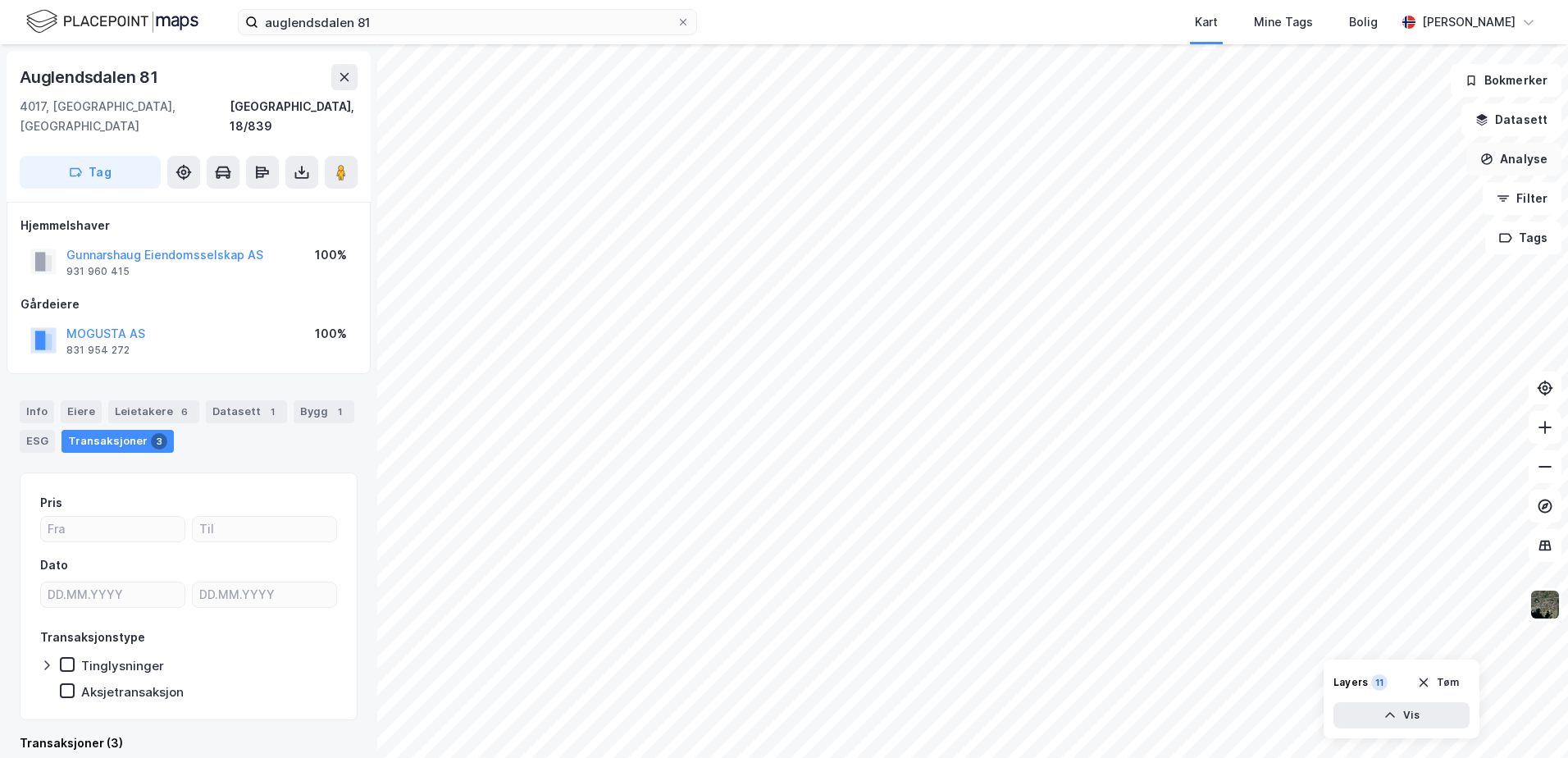
click at [1516, 154] on button "Analyse" at bounding box center [1514, 159] width 95 height 33
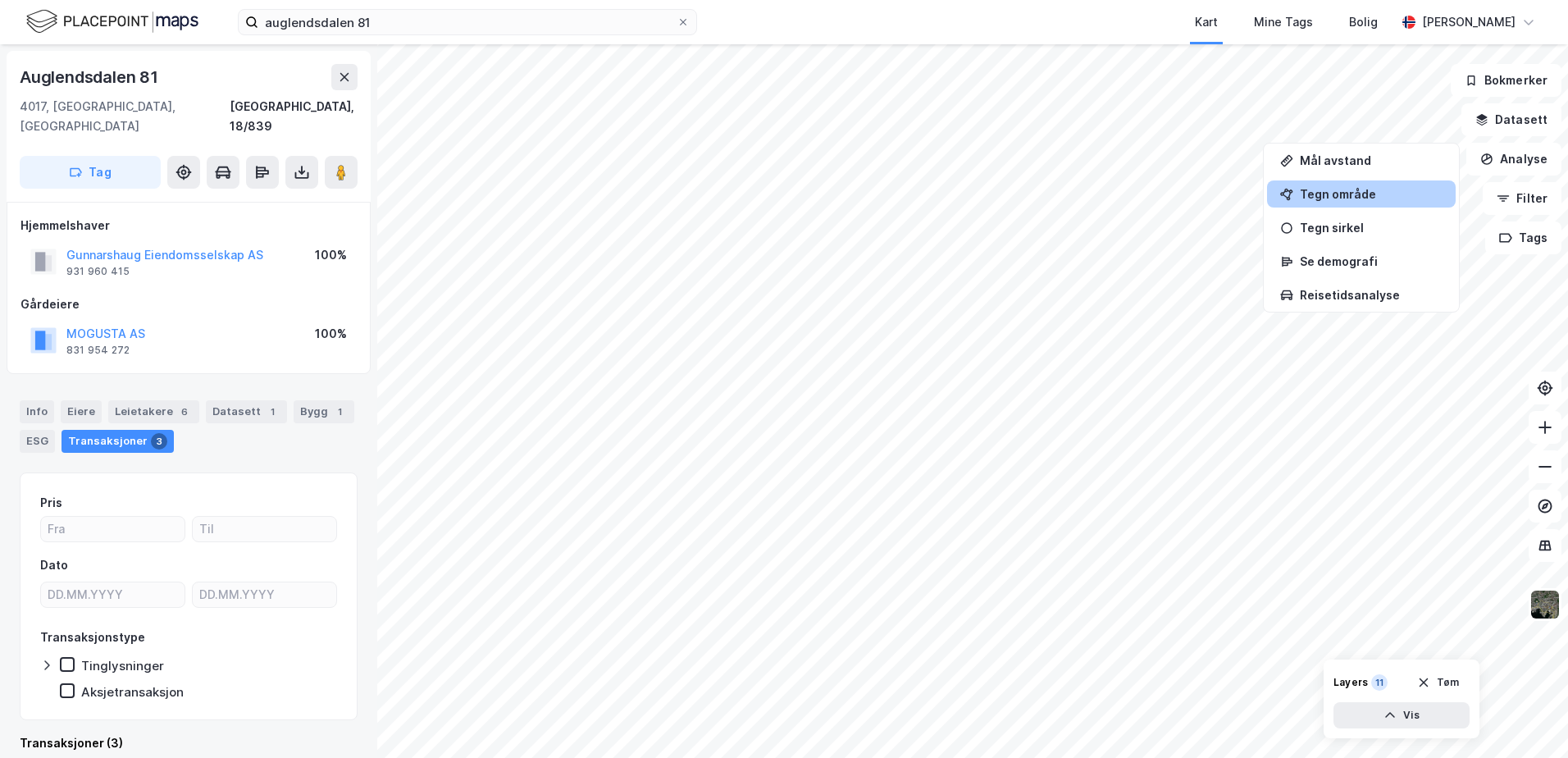
click at [1373, 189] on div "Tegn område" at bounding box center [1371, 194] width 143 height 14
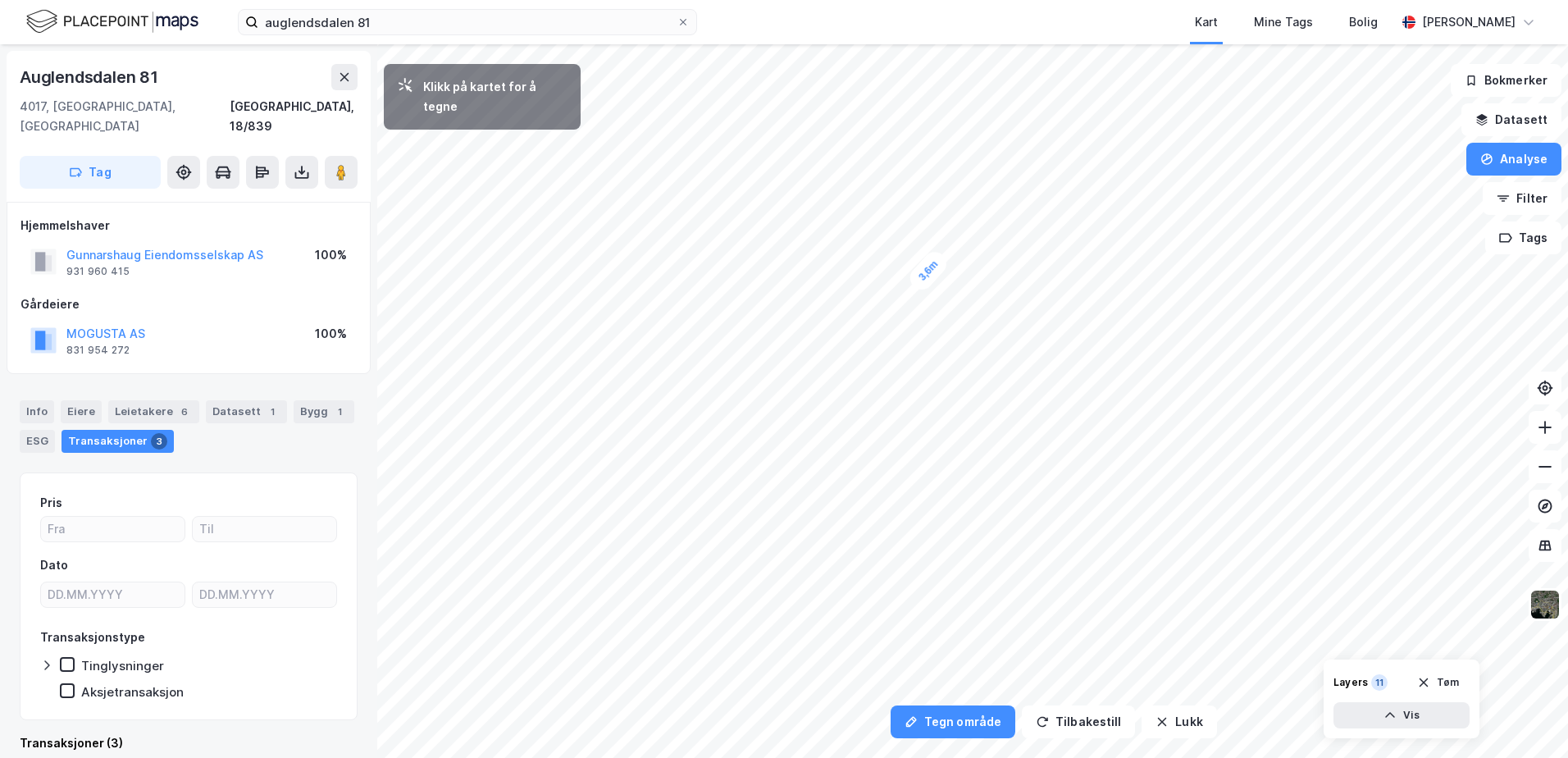
click at [937, 260] on div "3,6m" at bounding box center [928, 271] width 45 height 46
click at [961, 288] on div "5,6m" at bounding box center [949, 273] width 45 height 46
click at [943, 301] on div "5m" at bounding box center [931, 290] width 40 height 40
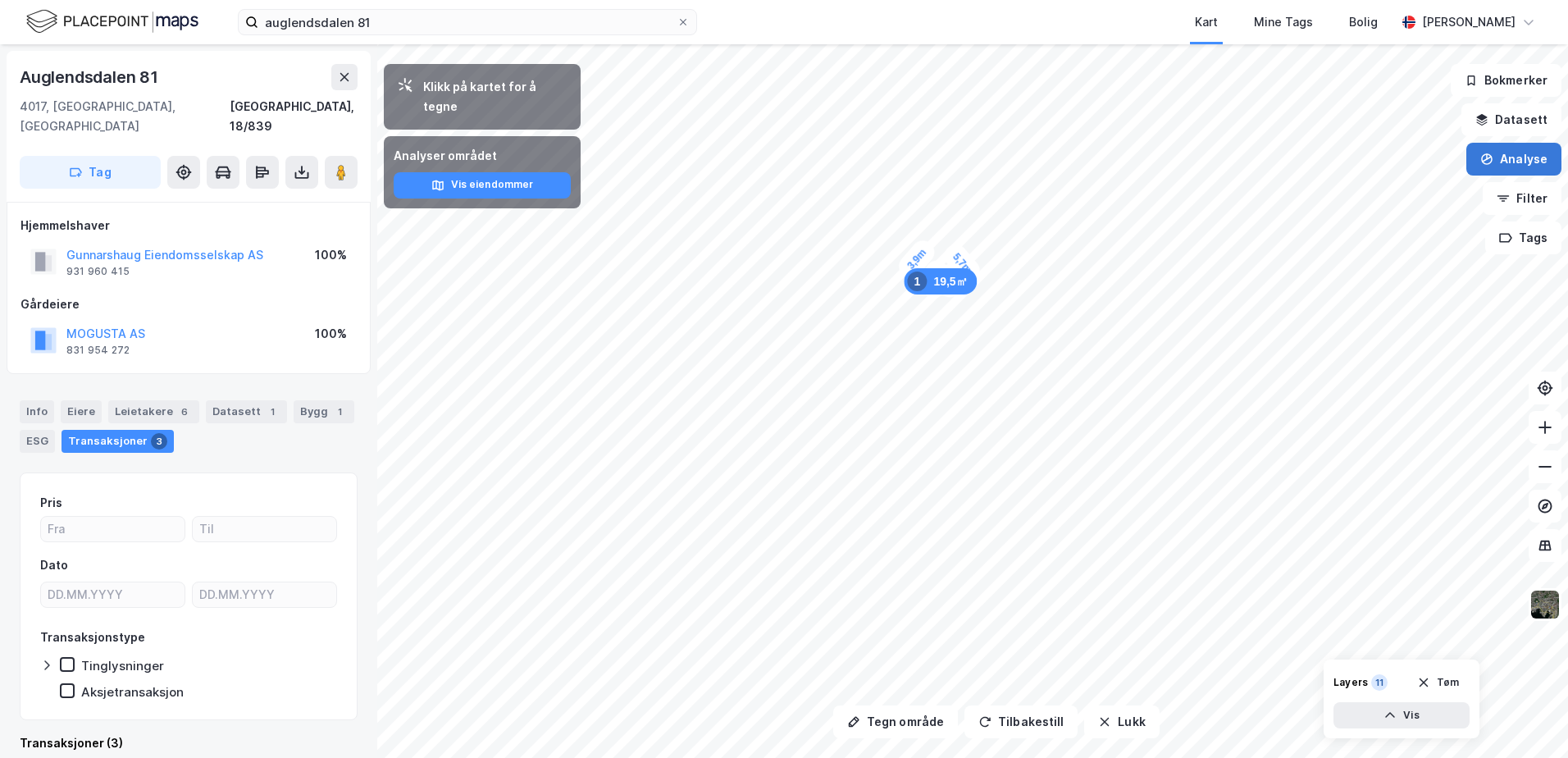
click at [1507, 161] on button "Analyse" at bounding box center [1514, 159] width 95 height 33
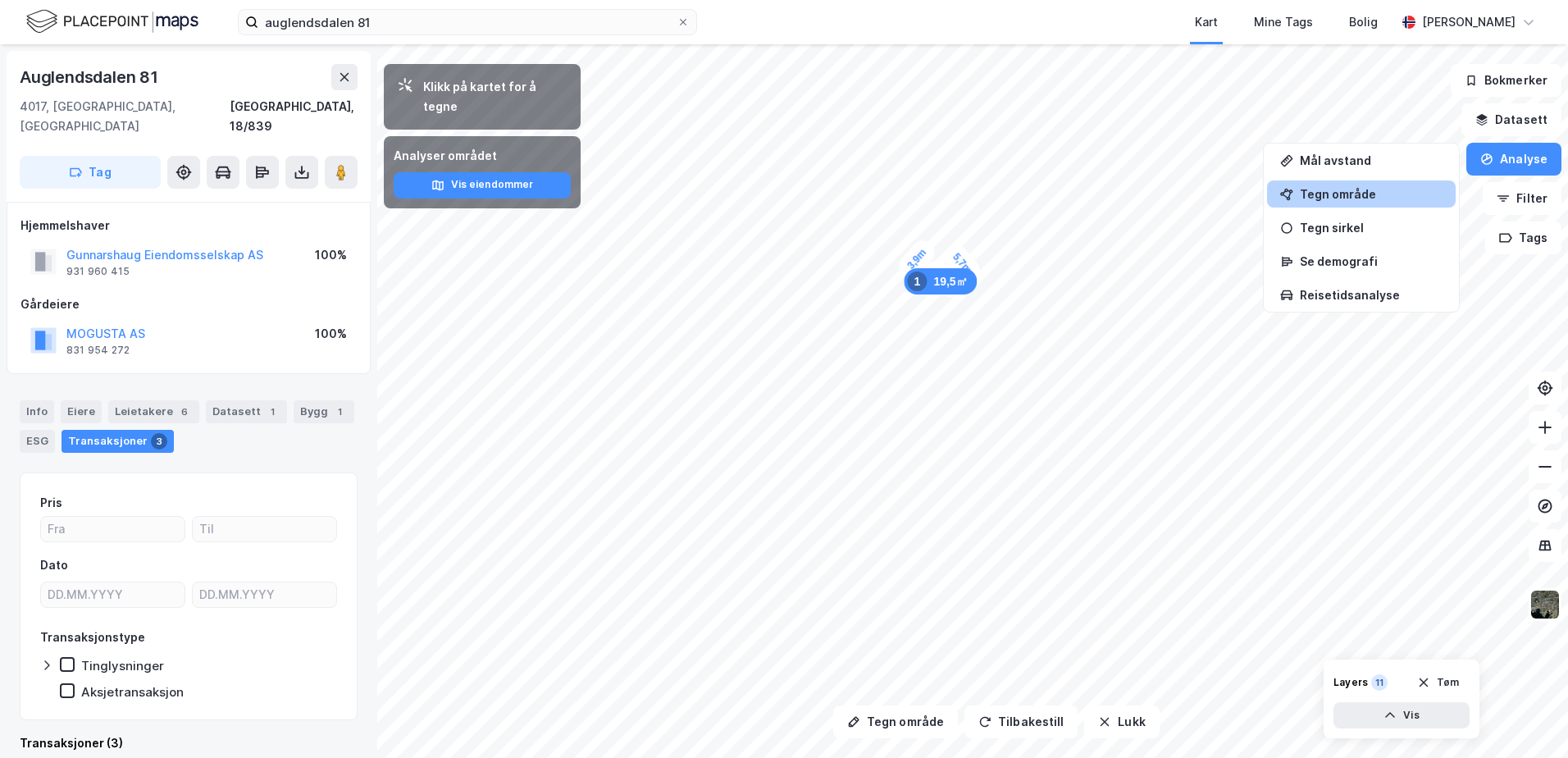
click at [1398, 193] on div "Tegn område" at bounding box center [1371, 194] width 143 height 14
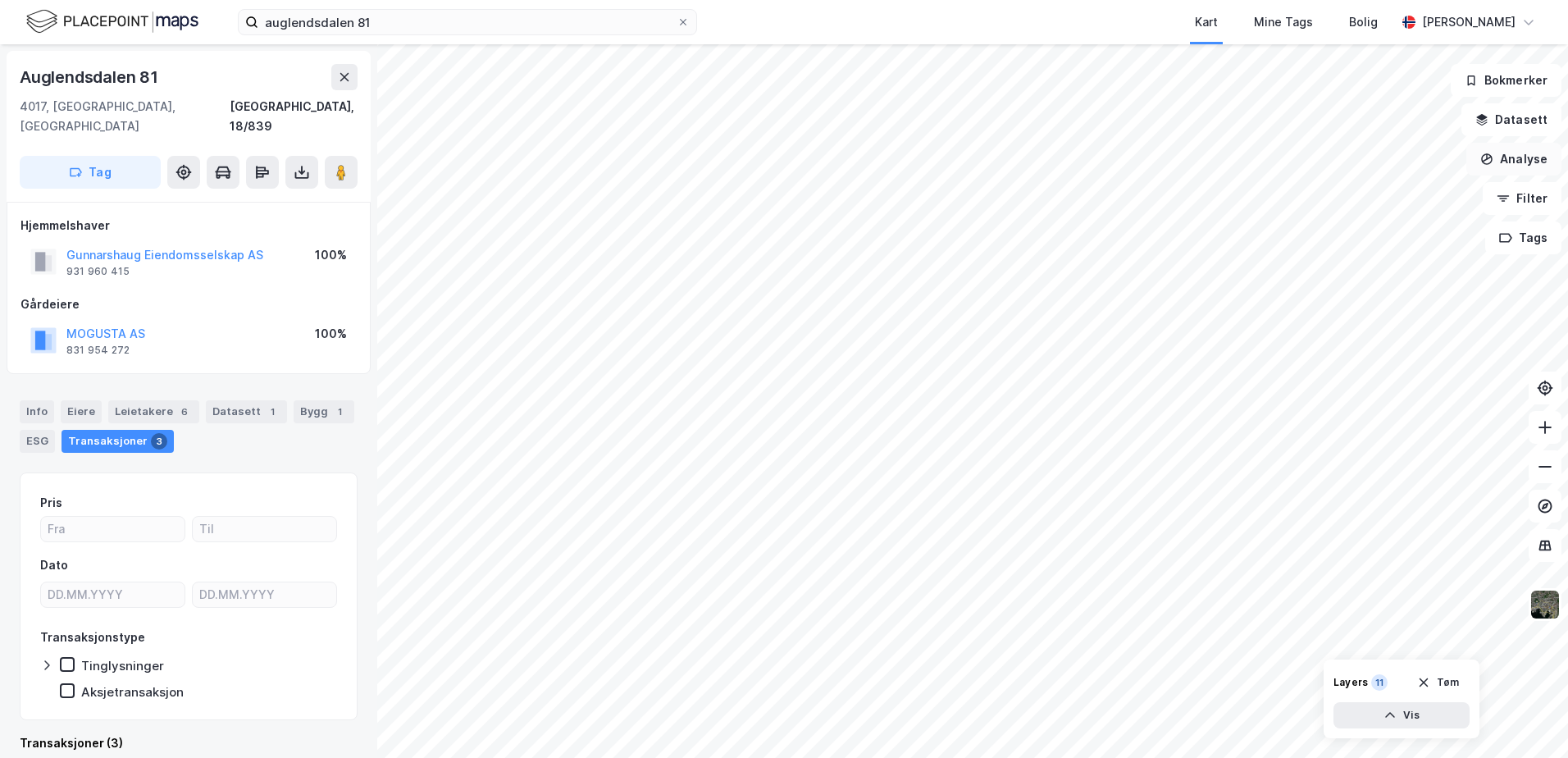
click at [1510, 162] on button "Analyse" at bounding box center [1514, 159] width 95 height 33
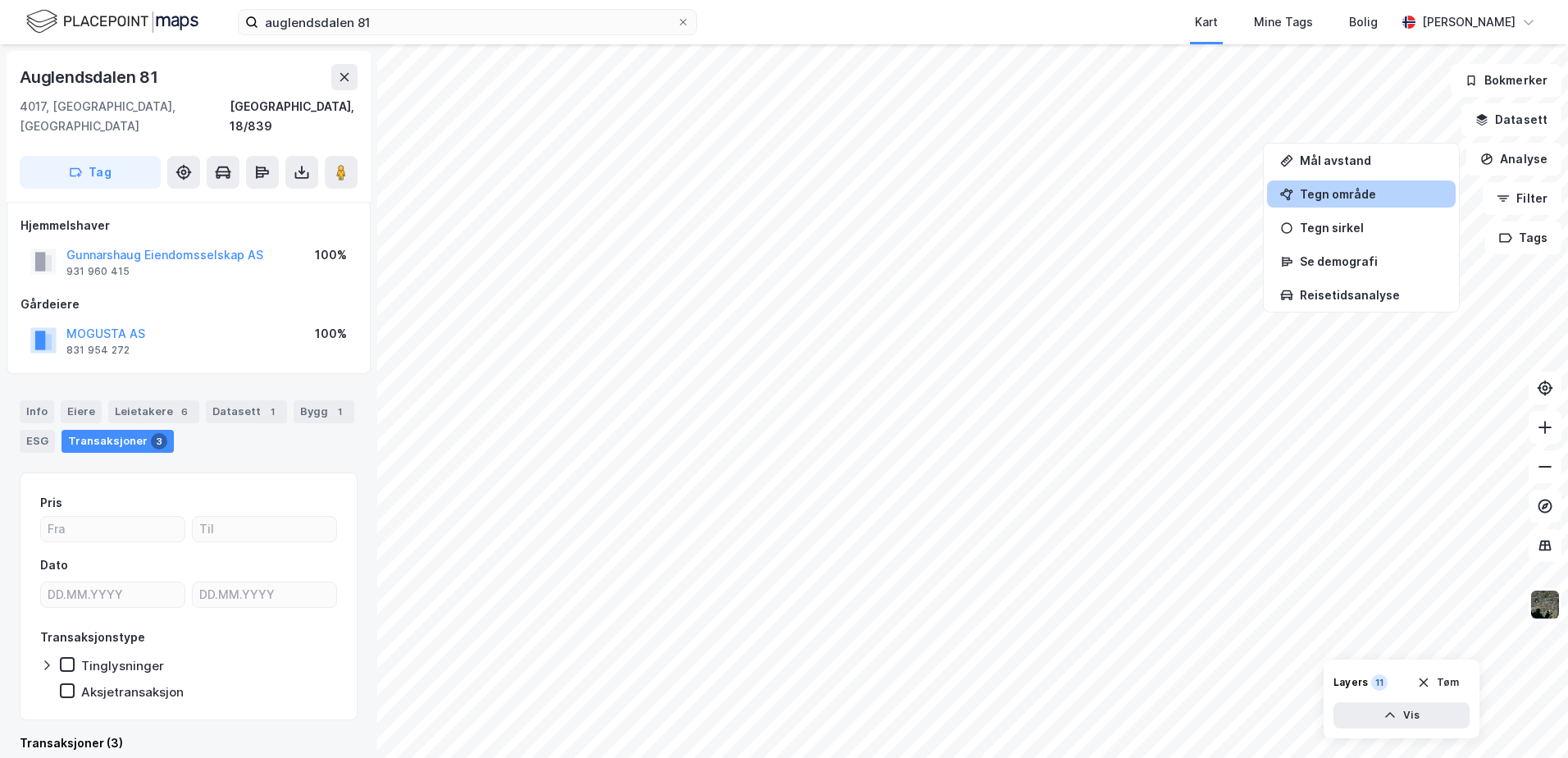
click at [1382, 197] on div "Tegn område" at bounding box center [1371, 194] width 143 height 14
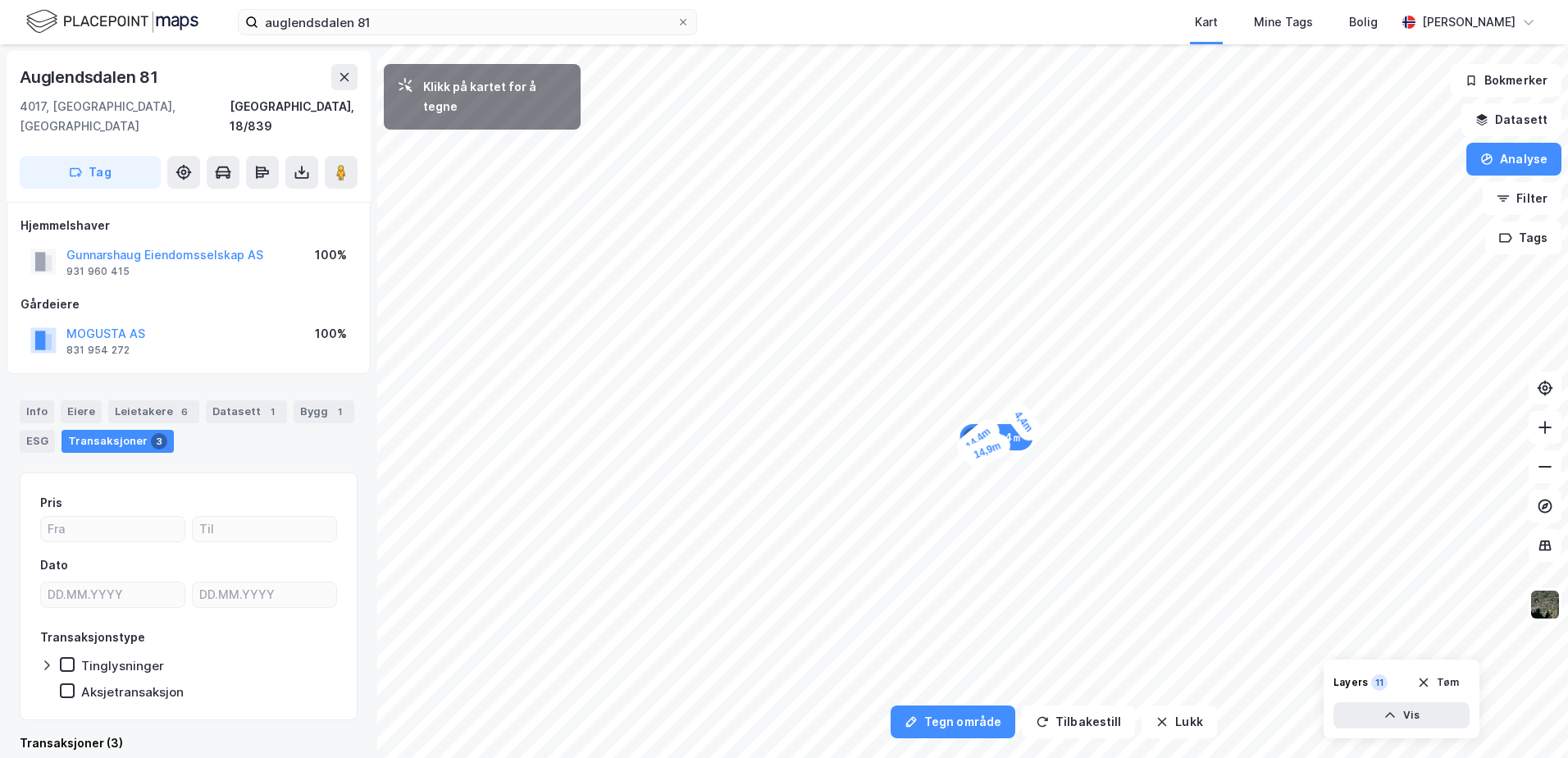
click at [1033, 432] on div "4,4m" at bounding box center [1023, 421] width 45 height 47
click at [1025, 439] on div "1,4m" at bounding box center [1028, 435] width 46 height 46
click at [973, 483] on div "5,2m" at bounding box center [958, 475] width 47 height 39
click at [963, 492] on div "4,7m" at bounding box center [953, 480] width 45 height 47
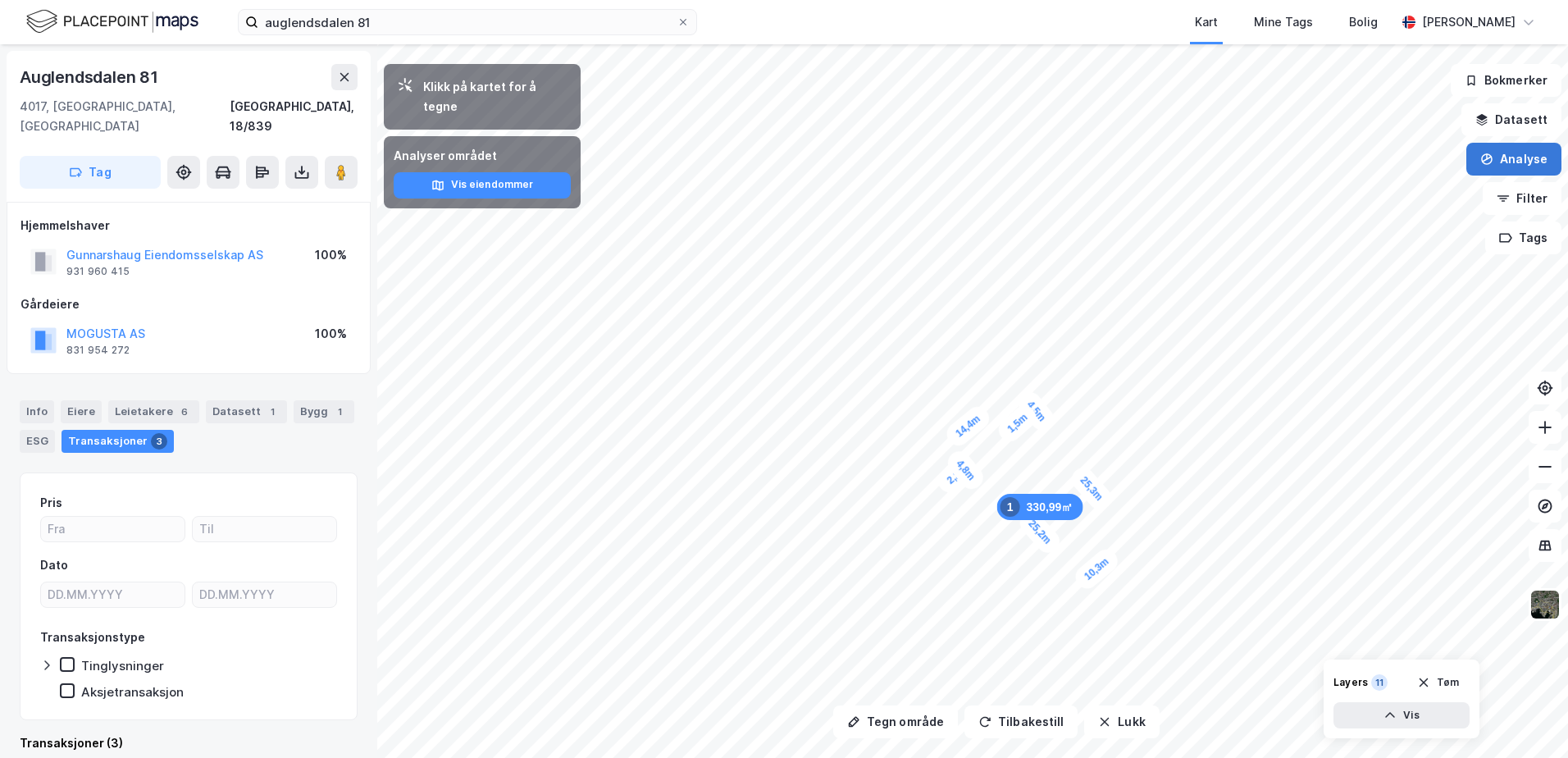
click at [1522, 162] on button "Analyse" at bounding box center [1514, 159] width 95 height 33
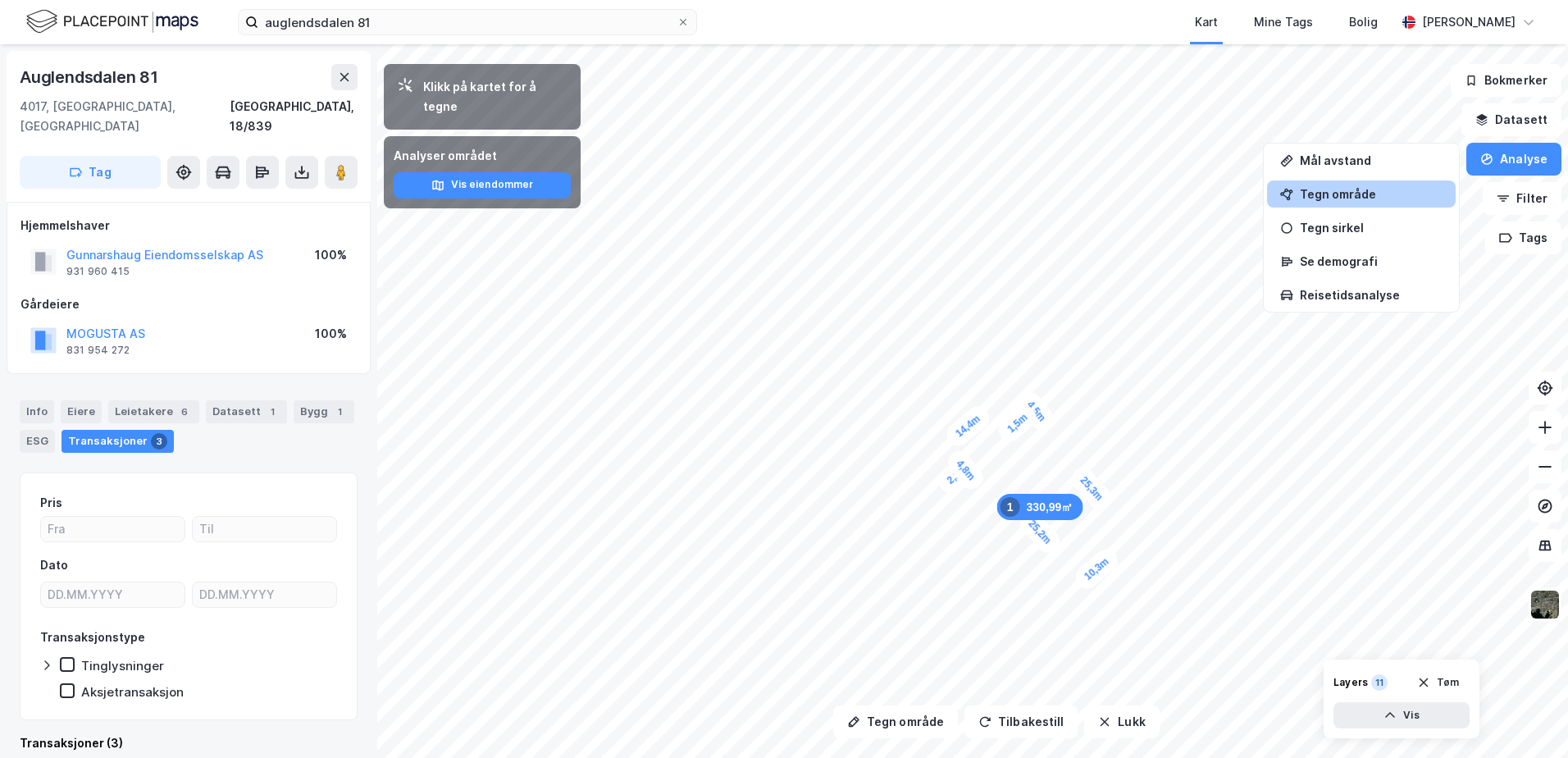
click at [1339, 185] on div "Tegn område" at bounding box center [1362, 193] width 189 height 27
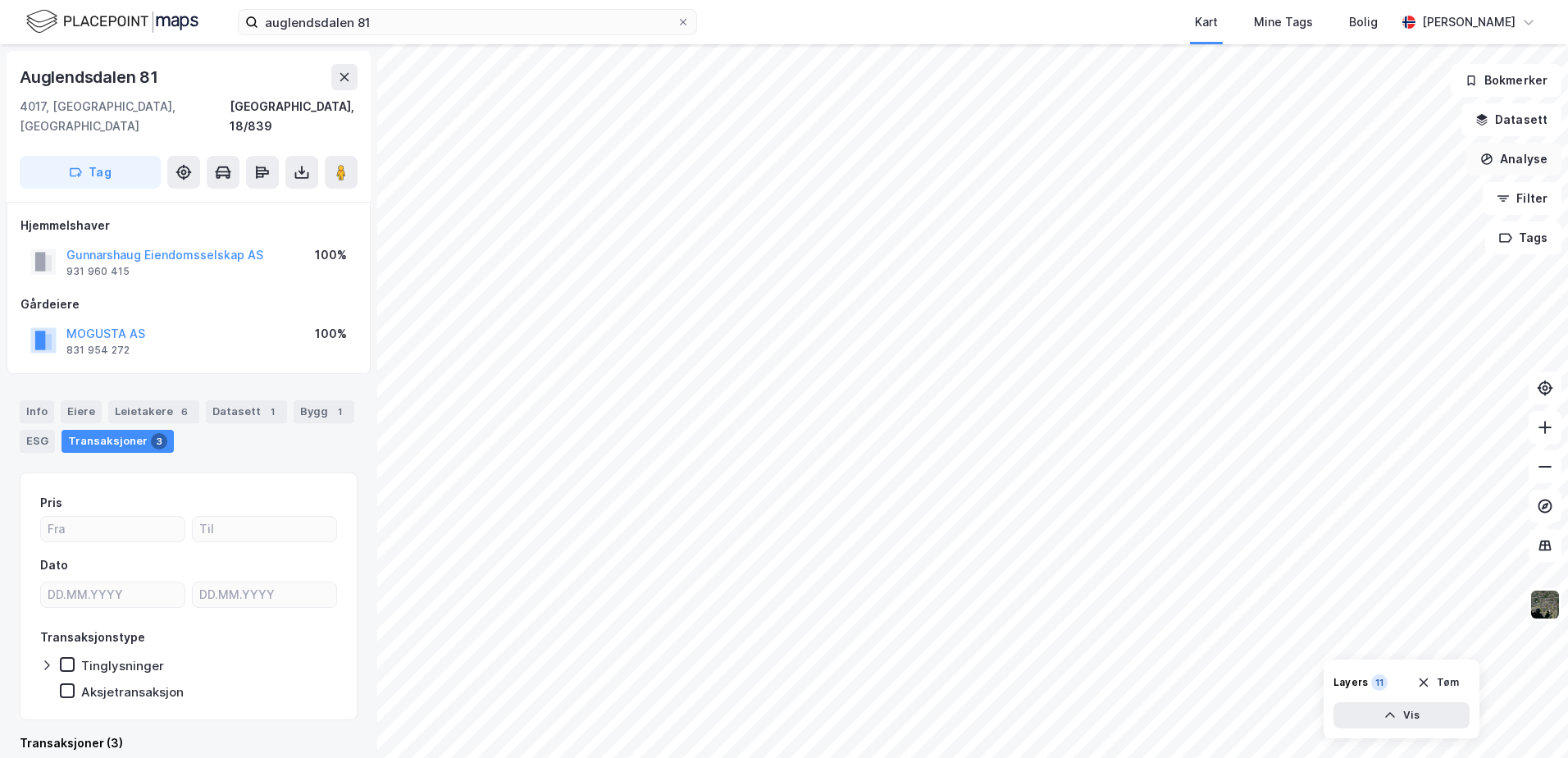
click at [1522, 161] on button "Analyse" at bounding box center [1514, 159] width 95 height 33
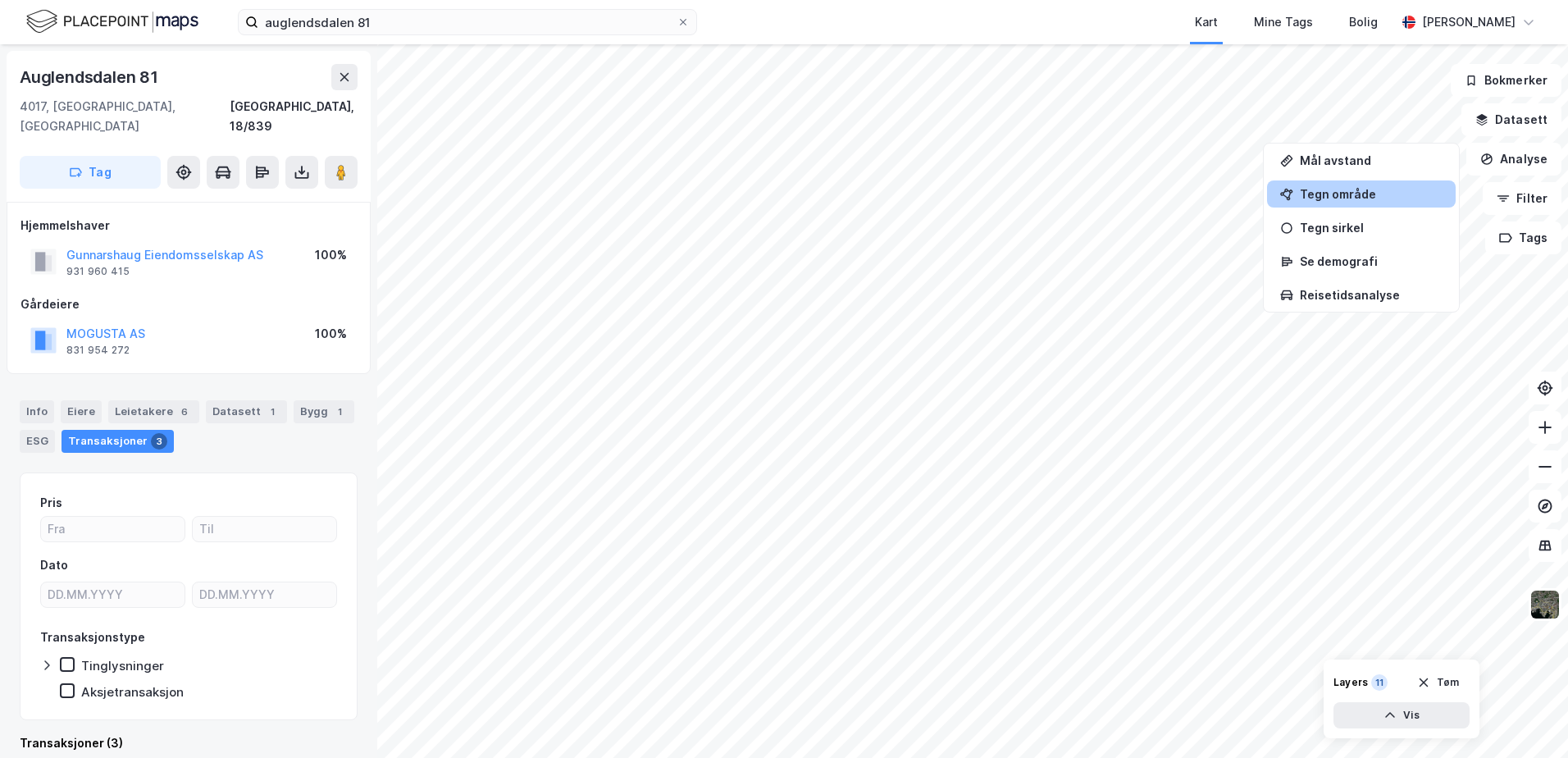
click at [1338, 186] on div "Tegn område" at bounding box center [1362, 193] width 189 height 27
